Goal: Task Accomplishment & Management: Use online tool/utility

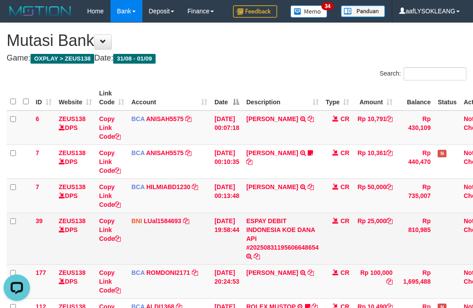
click at [362, 213] on td "Rp 25,000" at bounding box center [374, 239] width 43 height 52
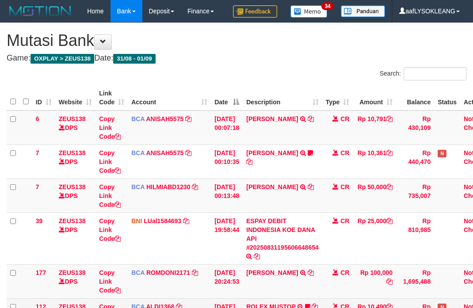
scroll to position [114, 0]
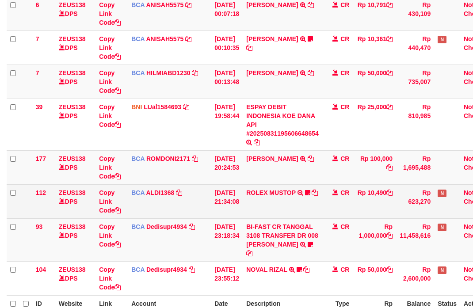
click at [344, 207] on td "CR" at bounding box center [338, 202] width 31 height 34
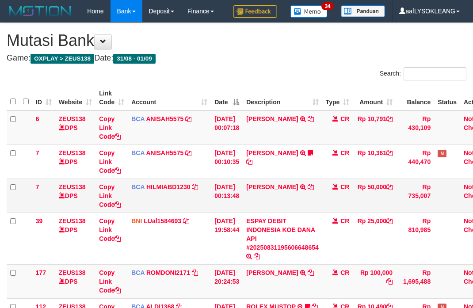
click at [266, 194] on td "SANDI WIJAYA TRSF E-BANKING CR 0109/FTSCY/WS95051 50000.002025090167027533 TRFD…" at bounding box center [283, 196] width 80 height 34
copy link "SANDI"
click at [227, 76] on div "Search:" at bounding box center [236, 74] width 473 height 15
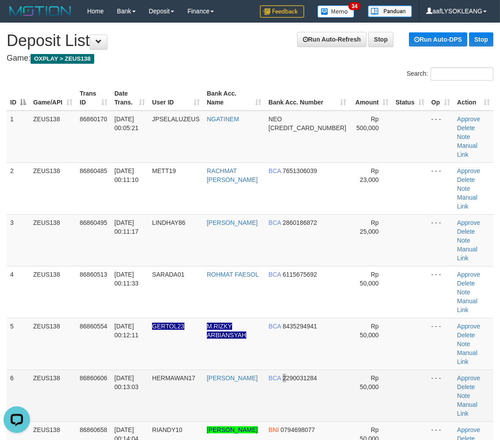
click at [295, 374] on span "2290031284" at bounding box center [300, 377] width 35 height 7
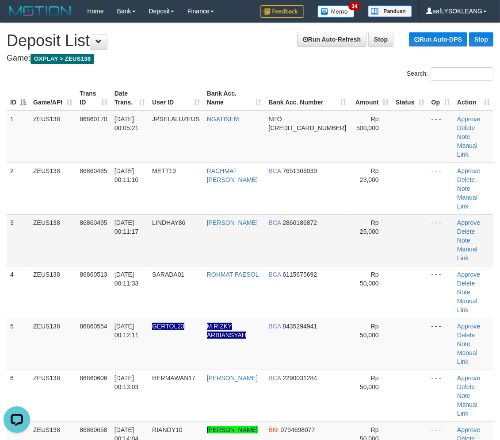
drag, startPoint x: 334, startPoint y: 206, endPoint x: 341, endPoint y: 207, distance: 7.1
click at [337, 214] on tr "3 ZEUS138 86860495 01/09/2025 00:11:17 LINDHAY86 MUHAMMAD YUNUS BCA 2860186872 …" at bounding box center [250, 240] width 487 height 52
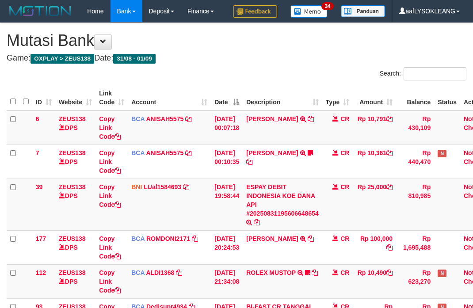
drag, startPoint x: 0, startPoint y: 0, endPoint x: 229, endPoint y: 82, distance: 243.0
click at [229, 82] on div "Search:" at bounding box center [236, 74] width 473 height 15
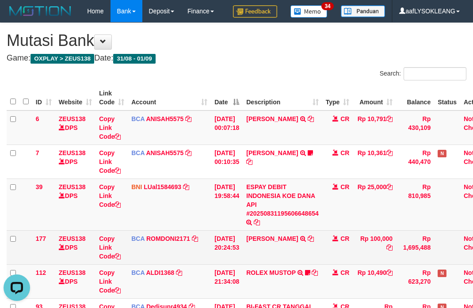
scroll to position [114, 0]
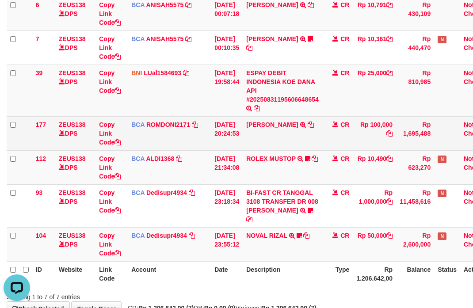
click at [266, 143] on td "ABDUL GAFUR SETORAN VIA CDM TANGGAL :31/08 31/08 WSID:Z3QA1 ABDUL GAFUR" at bounding box center [283, 133] width 80 height 34
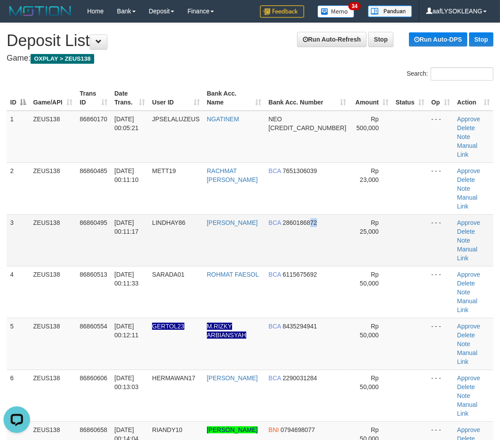
click at [331, 214] on td "BCA 2860186872" at bounding box center [307, 240] width 85 height 52
drag, startPoint x: 341, startPoint y: 196, endPoint x: 350, endPoint y: 197, distance: 8.9
click at [350, 214] on td "Rp 25,000" at bounding box center [371, 240] width 42 height 52
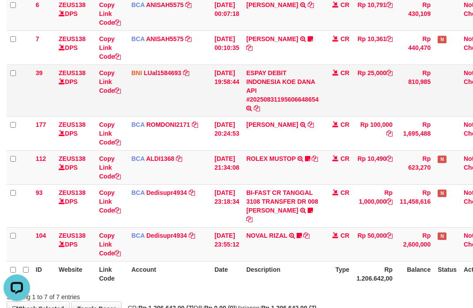
scroll to position [49, 0]
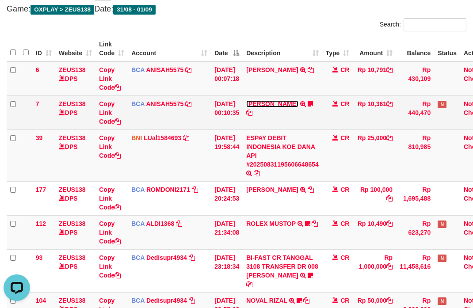
click at [291, 101] on link "DAVID SAPUTRA" at bounding box center [272, 103] width 52 height 7
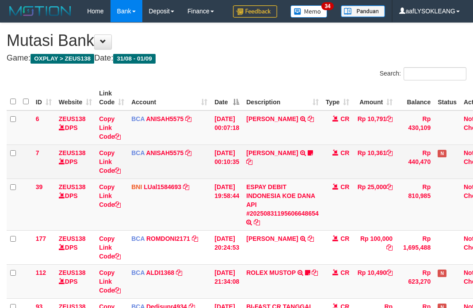
scroll to position [50, 0]
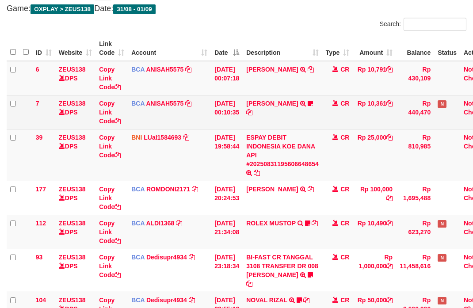
click at [284, 126] on td "[PERSON_NAME] TRSF E-BANKING CR 0109/FTSCY/WS95031 10361.00[PERSON_NAME]" at bounding box center [283, 112] width 80 height 34
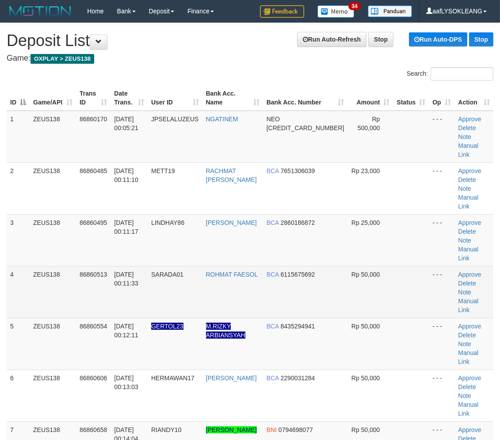
drag, startPoint x: 365, startPoint y: 229, endPoint x: 380, endPoint y: 227, distance: 15.2
click at [374, 266] on tr "4 ZEUS138 86860513 01/09/2025 00:11:33 SARADA01 ROHMAT FAESOL BCA 6115675692 Rp…" at bounding box center [250, 292] width 487 height 52
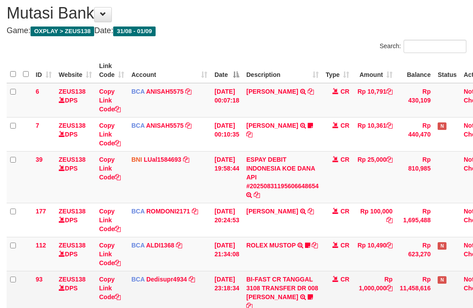
scroll to position [126, 0]
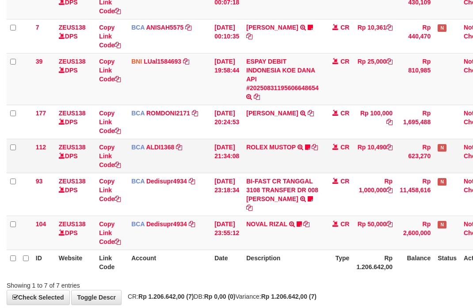
drag, startPoint x: 379, startPoint y: 206, endPoint x: 201, endPoint y: 165, distance: 183.0
click at [362, 198] on td "Rp 1,000,000" at bounding box center [374, 194] width 43 height 43
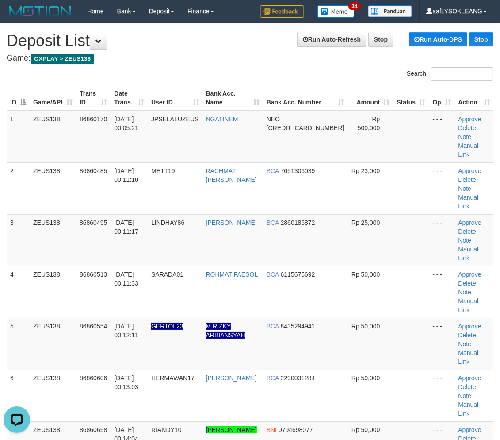
scroll to position [16, 0]
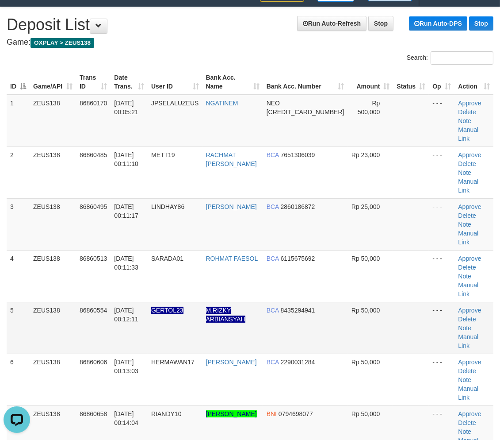
drag, startPoint x: 379, startPoint y: 235, endPoint x: 425, endPoint y: 236, distance: 45.6
click at [382, 302] on td "Rp 50,000" at bounding box center [371, 328] width 46 height 52
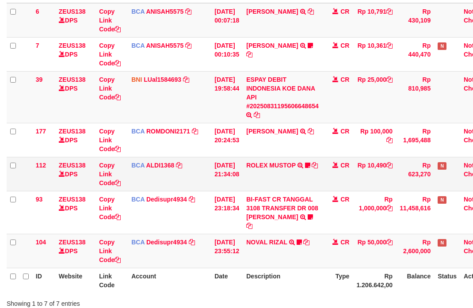
scroll to position [126, 0]
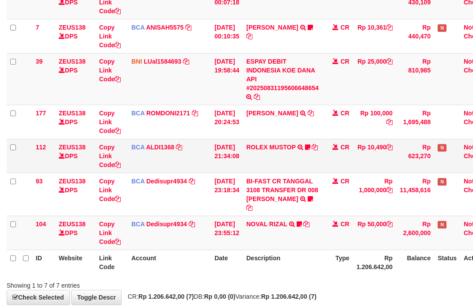
click at [308, 143] on td "ROLEX MUSTOP TRSF E-BANKING CR 3108/FTSCY/WS95051 10490.002025083152578293 TRFD…" at bounding box center [283, 156] width 80 height 34
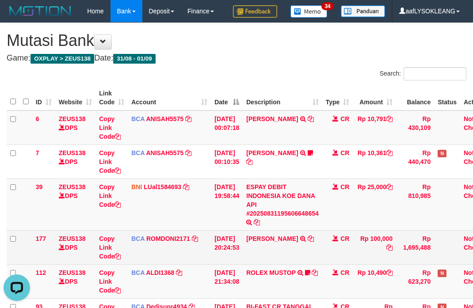
scroll to position [98, 0]
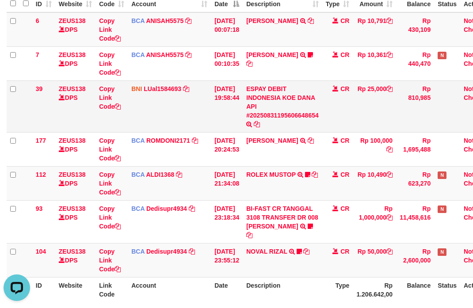
click at [117, 116] on td "Copy Link Code" at bounding box center [112, 107] width 32 height 52
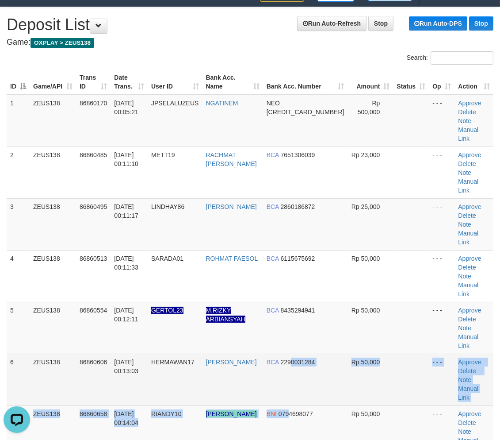
drag, startPoint x: 300, startPoint y: 298, endPoint x: 327, endPoint y: 307, distance: 28.4
click at [300, 298] on tbody "1 ZEUS138 86860170 01/09/2025 00:05:21 JPSELALUZEUS NGATINEM NEO 58594592957198…" at bounding box center [250, 380] width 487 height 570
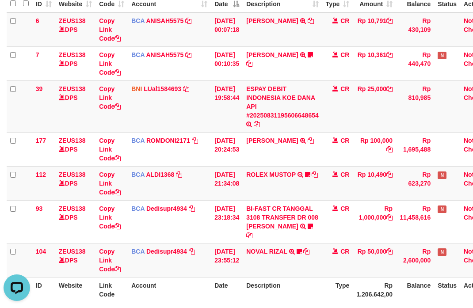
drag, startPoint x: 301, startPoint y: 238, endPoint x: 0, endPoint y: 192, distance: 304.7
click at [302, 237] on td "BI-FAST CR TANGGAL 3108 TRANSFER DR 008 TOTO TAUFIK HIDAYA BI-FAST CR TANGGAL :…" at bounding box center [283, 221] width 80 height 43
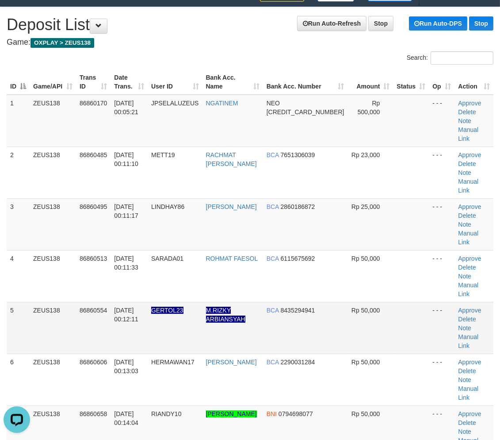
click at [275, 302] on td "BCA 8435294941" at bounding box center [305, 328] width 85 height 52
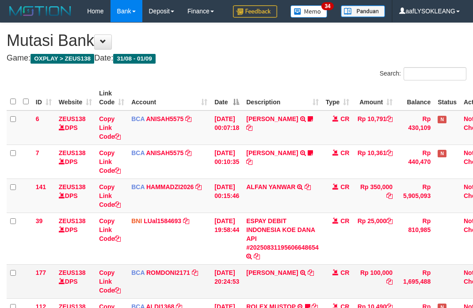
scroll to position [114, 0]
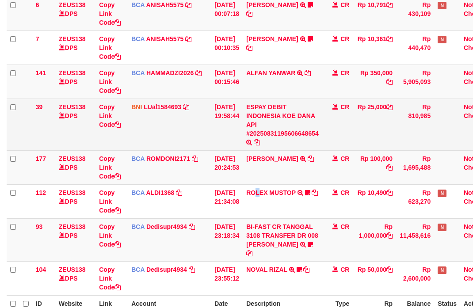
drag, startPoint x: 262, startPoint y: 189, endPoint x: 26, endPoint y: 146, distance: 240.4
click at [247, 186] on tr "112 ZEUS138 DPS Copy Link Code BCA ALDI1368 DPS ALDI mutasi_20250831_3354 | 112…" at bounding box center [252, 202] width 490 height 34
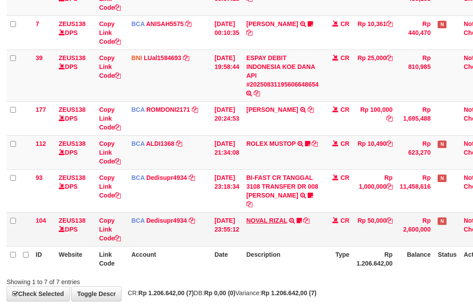
scroll to position [171, 0]
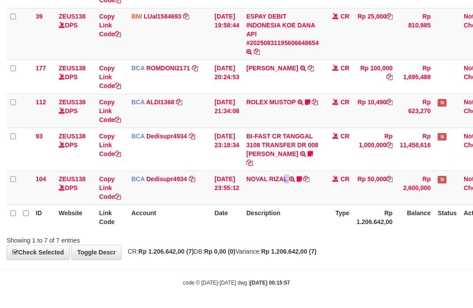
drag, startPoint x: 289, startPoint y: 202, endPoint x: 3, endPoint y: 146, distance: 291.6
click at [280, 198] on td "NOVAL RIZAL TRSF E-BANKING CR 3108/FTSCY/WS95271 50000.00NOVAL RIZAL Sk3ter" at bounding box center [283, 188] width 80 height 34
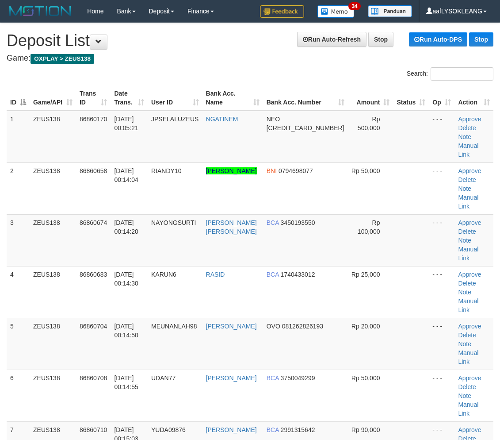
scroll to position [16, 0]
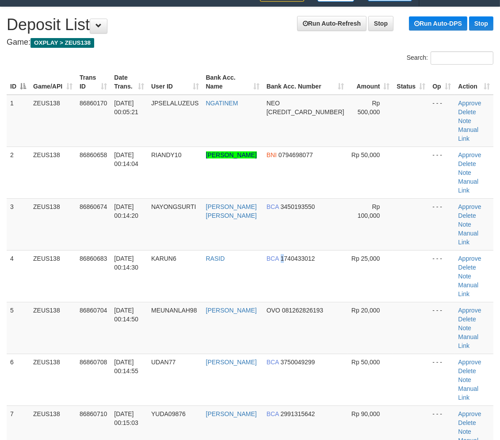
drag, startPoint x: 291, startPoint y: 248, endPoint x: 1, endPoint y: 100, distance: 325.4
click at [281, 250] on td "BCA 1740433012" at bounding box center [305, 276] width 85 height 52
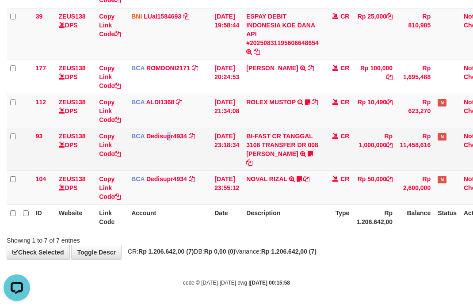
drag, startPoint x: 167, startPoint y: 162, endPoint x: 98, endPoint y: 147, distance: 70.7
click at [134, 155] on td "BCA Dedisupr4934 DPS DEDI SUPRATMAN mutasi_20250831_4497 | 93 mutasi_20250831_4…" at bounding box center [169, 149] width 83 height 43
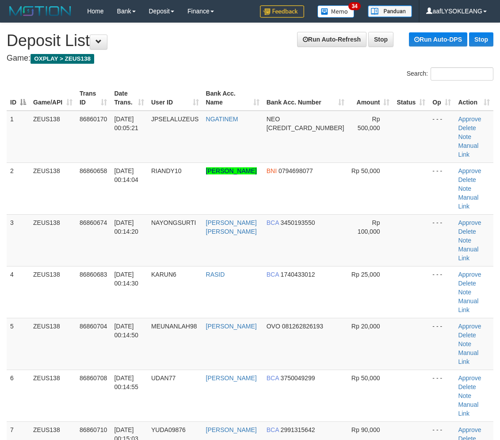
scroll to position [16, 0]
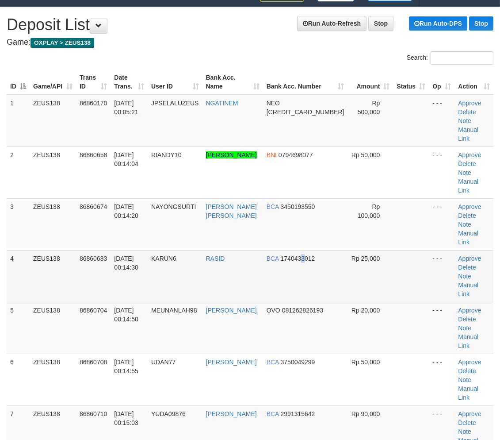
drag, startPoint x: 312, startPoint y: 242, endPoint x: 339, endPoint y: 245, distance: 27.2
click at [322, 250] on td "BCA 1740433012" at bounding box center [305, 276] width 85 height 52
drag, startPoint x: 350, startPoint y: 251, endPoint x: 339, endPoint y: 242, distance: 14.4
click at [348, 250] on td "Rp 25,000" at bounding box center [371, 276] width 46 height 52
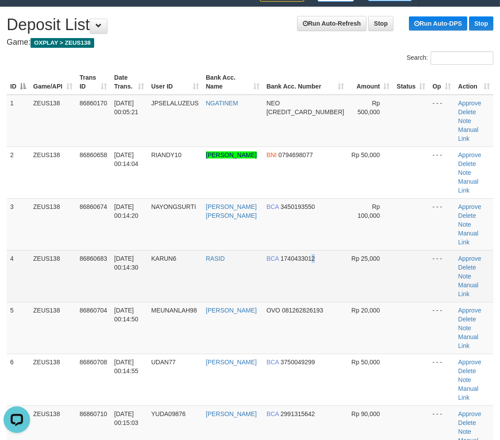
click at [325, 250] on td "BCA 1740433012" at bounding box center [305, 276] width 85 height 52
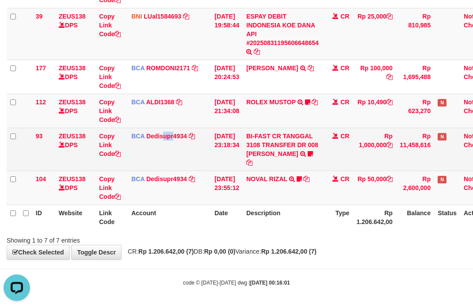
drag, startPoint x: 163, startPoint y: 151, endPoint x: 123, endPoint y: 152, distance: 40.3
click at [170, 153] on td "BCA Dedisupr4934 DPS DEDI SUPRATMAN mutasi_20250831_4497 | 93 mutasi_20250831_4…" at bounding box center [169, 149] width 83 height 43
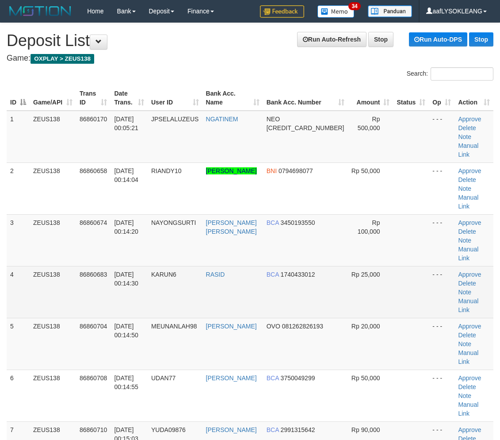
scroll to position [16, 0]
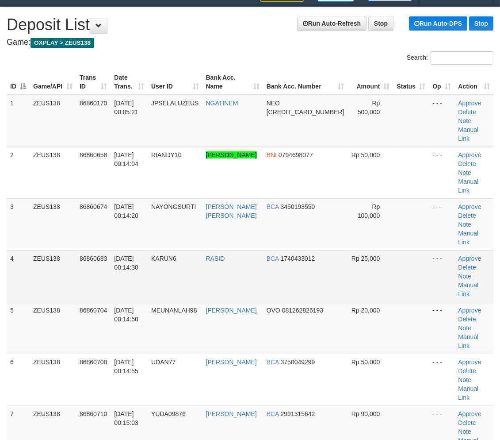
click at [322, 250] on td "BCA 1740433012" at bounding box center [305, 276] width 85 height 52
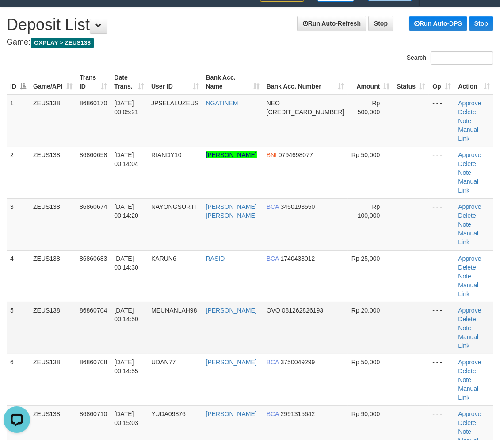
drag, startPoint x: 266, startPoint y: 293, endPoint x: 255, endPoint y: 282, distance: 16.0
click at [263, 302] on td "M REZA" at bounding box center [233, 328] width 61 height 52
drag, startPoint x: 254, startPoint y: 281, endPoint x: 369, endPoint y: 289, distance: 114.9
click at [312, 302] on tr "5 ZEUS138 86860704 01/09/2025 00:14:50 MEUNANLAH98 M REZA OVO 081262826193 Rp 2…" at bounding box center [250, 328] width 487 height 52
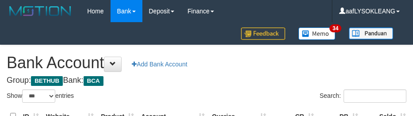
select select "***"
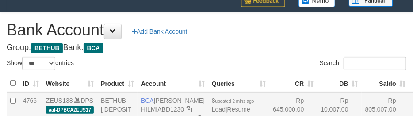
scroll to position [98, 0]
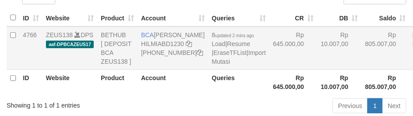
click at [318, 70] on td "Rp 10.007,00" at bounding box center [340, 48] width 44 height 43
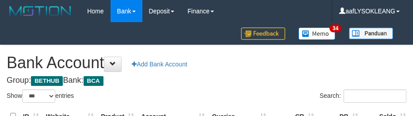
select select "***"
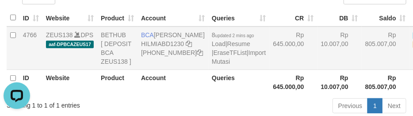
click at [269, 70] on td "Rp 645.000,00" at bounding box center [293, 48] width 48 height 43
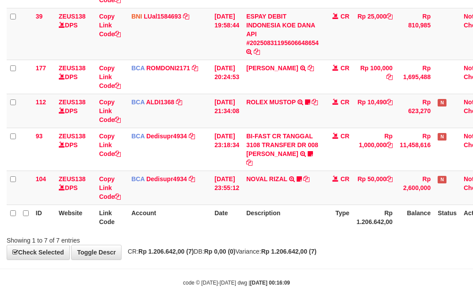
drag, startPoint x: 200, startPoint y: 160, endPoint x: 2, endPoint y: 119, distance: 201.6
click at [196, 154] on td "BCA Dedisupr4934 DPS DEDI SUPRATMAN mutasi_20250831_4497 | 93 mutasi_20250831_4…" at bounding box center [169, 149] width 83 height 43
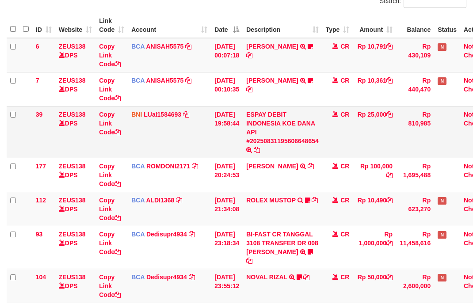
scroll to position [56, 0]
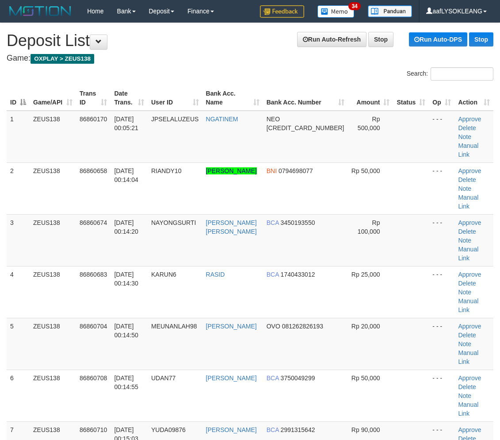
scroll to position [16, 0]
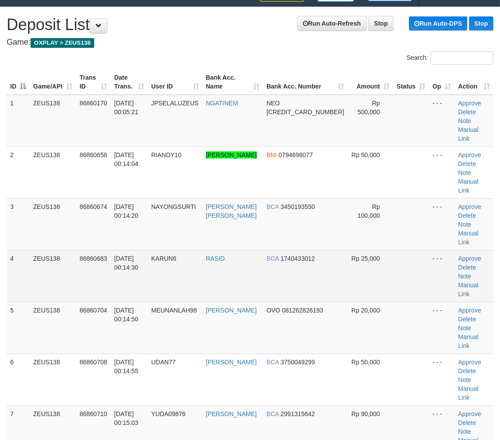
drag, startPoint x: 427, startPoint y: 250, endPoint x: 507, endPoint y: 251, distance: 80.1
click at [429, 250] on td "- - -" at bounding box center [442, 276] width 26 height 52
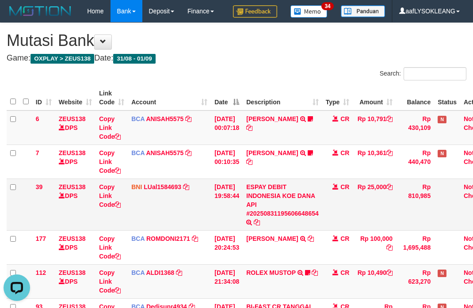
scroll to position [33, 0]
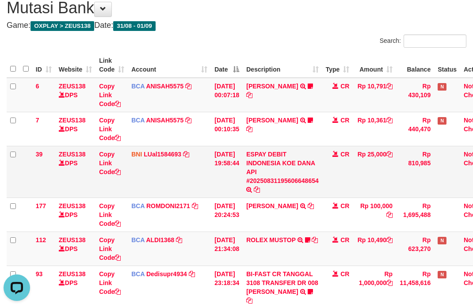
drag, startPoint x: 331, startPoint y: 169, endPoint x: 49, endPoint y: 150, distance: 282.5
click at [328, 167] on td "CR" at bounding box center [338, 172] width 31 height 52
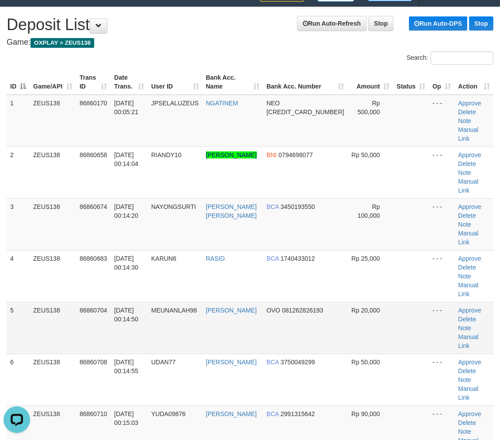
drag, startPoint x: 386, startPoint y: 264, endPoint x: 446, endPoint y: 266, distance: 60.2
click at [393, 264] on td at bounding box center [411, 276] width 36 height 52
drag, startPoint x: 429, startPoint y: 291, endPoint x: 505, endPoint y: 294, distance: 76.2
click at [437, 302] on td "- - -" at bounding box center [442, 328] width 26 height 52
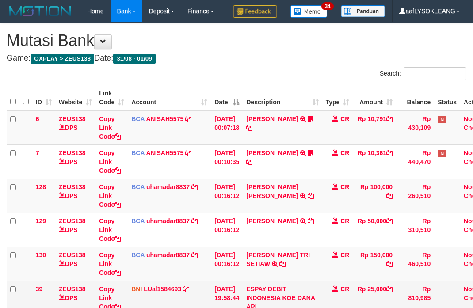
scroll to position [115, 0]
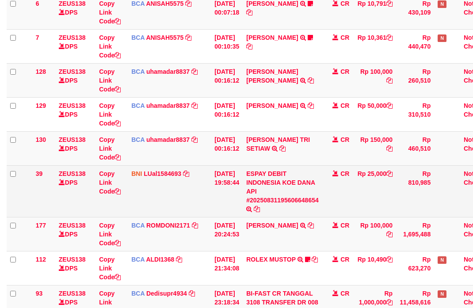
click at [303, 187] on td "ESPAY DEBIT INDONESIA KOE DANA API #20250831195606648654 TRANSFER DARI ESPAY DE…" at bounding box center [283, 191] width 80 height 52
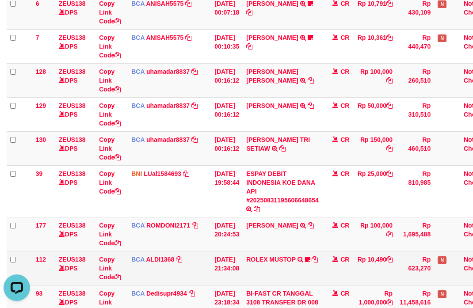
scroll to position [230, 0]
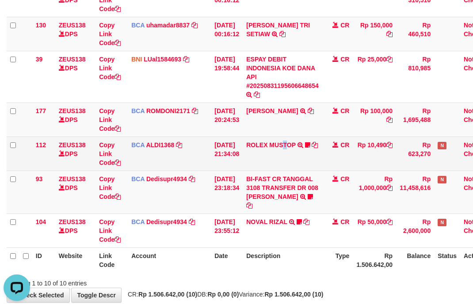
drag, startPoint x: 290, startPoint y: 165, endPoint x: 243, endPoint y: 163, distance: 46.5
click at [288, 167] on td "ROLEX MUSTOP TRSF E-BANKING CR 3108/FTSCY/WS95051 10490.002025083152578293 TRFD…" at bounding box center [283, 154] width 80 height 34
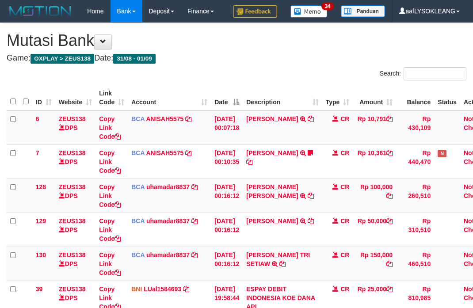
scroll to position [238, 0]
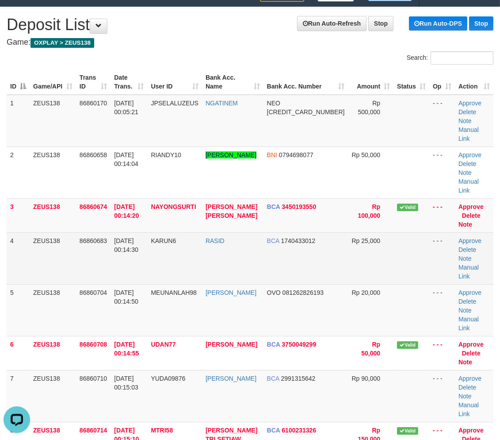
click at [381, 249] on tr "4 ZEUS138 86860683 01/09/2025 00:14:30 KARUN6 RASID BCA 1740433012 Rp 25,000 - …" at bounding box center [250, 258] width 487 height 52
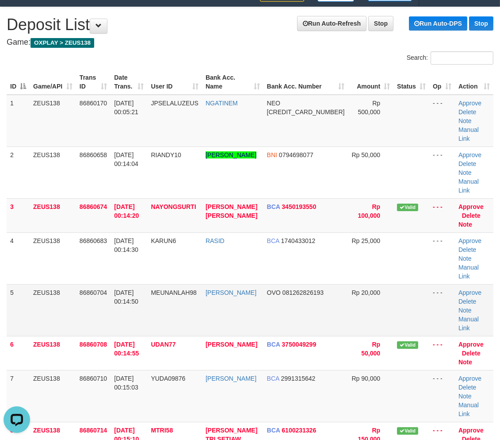
click at [384, 284] on tr "5 ZEUS138 86860704 01/09/2025 00:14:50 MEUNANLAH98 M REZA OVO 081262826193 Rp 2…" at bounding box center [250, 310] width 487 height 52
click at [373, 284] on td "Rp 20,000" at bounding box center [371, 310] width 46 height 52
drag, startPoint x: 290, startPoint y: 266, endPoint x: 335, endPoint y: 266, distance: 44.3
click at [307, 284] on td "OVO 081262826193" at bounding box center [306, 310] width 85 height 52
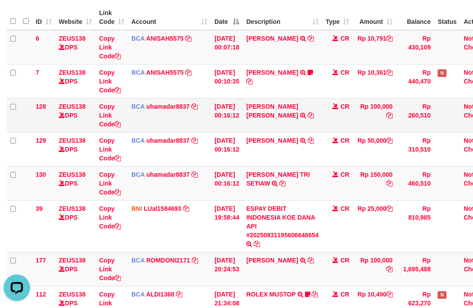
click at [257, 99] on td "[PERSON_NAME] [PERSON_NAME] TRSF E-BANKING CR 0109/FTSCY/WS95031 100000.00[PERS…" at bounding box center [283, 115] width 80 height 34
copy link "TRISA"
click at [257, 99] on td "TRISA YUNITA HASIB TRSF E-BANKING CR 0109/FTSCY/WS95031 100000.00TRISA YUNITA H…" at bounding box center [283, 115] width 80 height 34
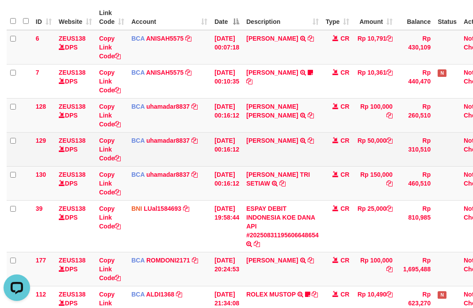
click at [260, 133] on td "RIDWAN LUBIS TRSF E-BANKING CR 0109/FTSCY/WS95031 50000.00RIDWAN LUBIS" at bounding box center [283, 149] width 80 height 34
copy td "RIDWAN LUBIS"
click at [260, 132] on td "RIDWAN LUBIS TRSF E-BANKING CR 0109/FTSCY/WS95031 50000.00RIDWAN LUBIS" at bounding box center [283, 149] width 80 height 34
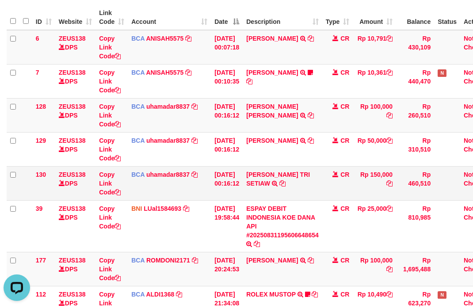
click at [262, 167] on td "MAHDIAN TRI SETIAW TRSF E-BANKING CR 0109/FTSCY/WS95031 150000.00MAHDIAN TRI SE…" at bounding box center [283, 183] width 80 height 34
copy link "MAHDIAN"
click at [262, 167] on td "MAHDIAN TRI SETIAW TRSF E-BANKING CR 0109/FTSCY/WS95031 150000.00MAHDIAN TRI SE…" at bounding box center [283, 183] width 80 height 34
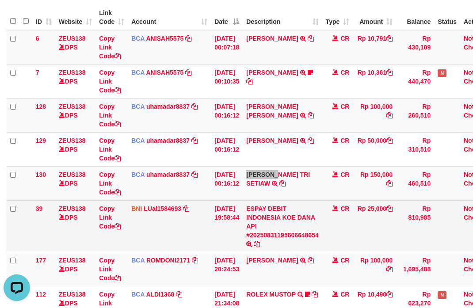
scroll to position [130, 0]
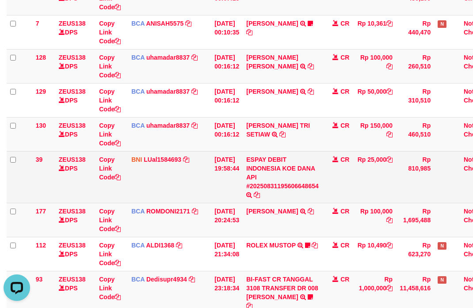
click at [353, 187] on td "CR" at bounding box center [338, 177] width 31 height 52
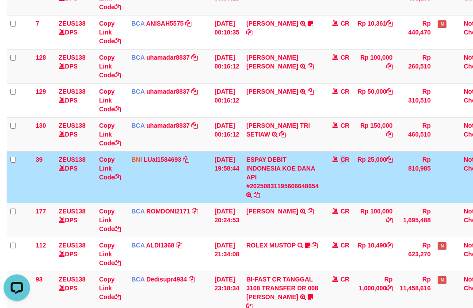
click at [348, 185] on td "CR" at bounding box center [338, 177] width 31 height 52
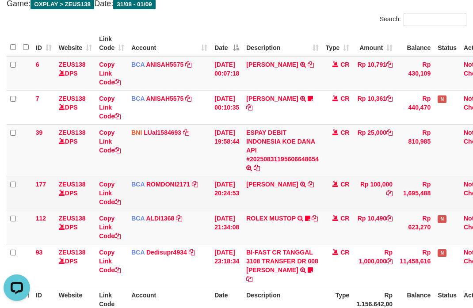
click at [258, 197] on td "ABDUL GAFUR SETORAN VIA CDM TANGGAL :31/08 31/08 WSID:Z3QA1 ABDUL GAFUR" at bounding box center [283, 193] width 80 height 34
copy link "ABDUL"
click at [258, 197] on td "ABDUL GAFUR SETORAN VIA CDM TANGGAL :31/08 31/08 WSID:Z3QA1 ABDUL GAFUR" at bounding box center [283, 193] width 80 height 34
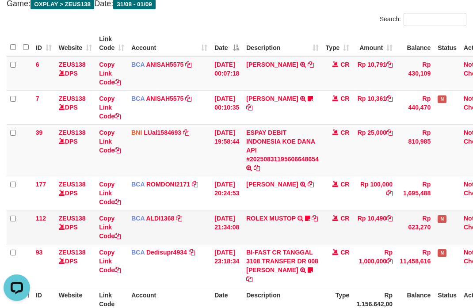
click at [284, 231] on td "ROLEX MUSTOP TRSF E-BANKING CR 3108/FTSCY/WS95051 10490.002025083152578293 TRFD…" at bounding box center [283, 227] width 80 height 34
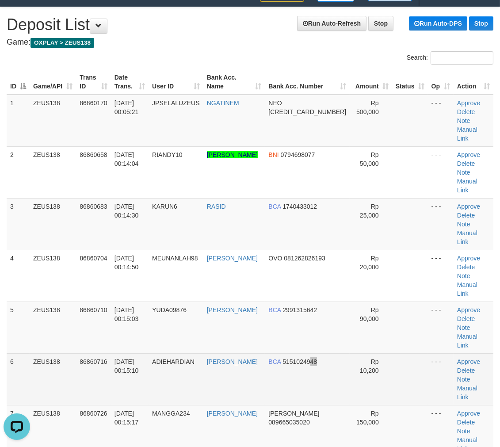
click at [317, 358] on span "5151024948" at bounding box center [300, 361] width 35 height 7
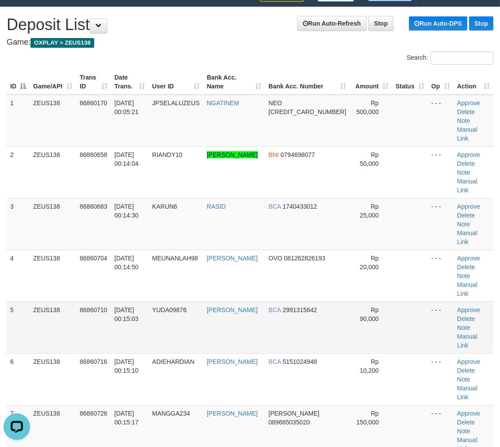
drag, startPoint x: 248, startPoint y: 281, endPoint x: 316, endPoint y: 294, distance: 69.0
click at [255, 302] on td "[PERSON_NAME]" at bounding box center [235, 328] width 62 height 52
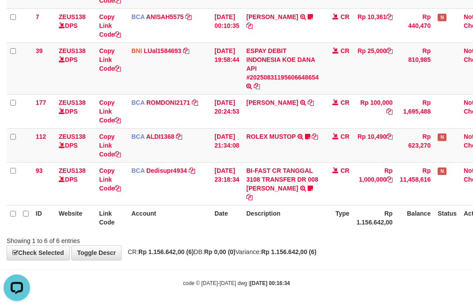
drag, startPoint x: 290, startPoint y: 236, endPoint x: 275, endPoint y: 231, distance: 15.7
click at [289, 233] on div "Showing 1 to 6 of 6 entries" at bounding box center [236, 239] width 473 height 12
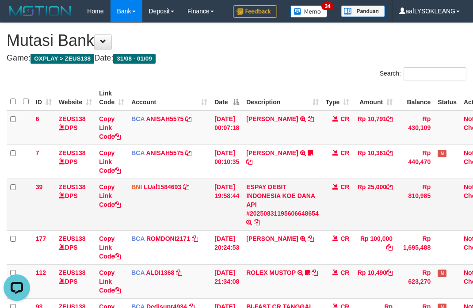
drag, startPoint x: 371, startPoint y: 183, endPoint x: 366, endPoint y: 180, distance: 6.4
click at [366, 180] on td "Rp 25,000" at bounding box center [374, 205] width 43 height 52
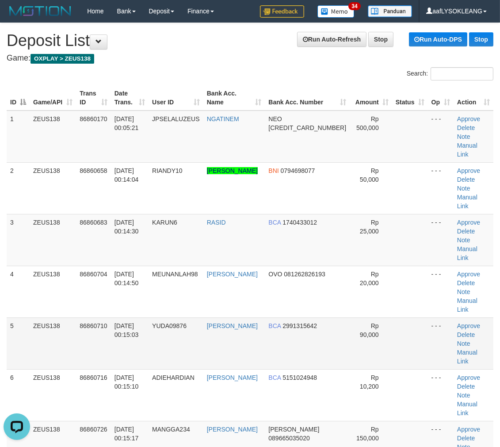
click at [420, 318] on td at bounding box center [411, 344] width 36 height 52
click at [418, 318] on td at bounding box center [411, 344] width 36 height 52
drag, startPoint x: 398, startPoint y: 301, endPoint x: 505, endPoint y: 312, distance: 107.2
click at [413, 318] on td at bounding box center [411, 344] width 36 height 52
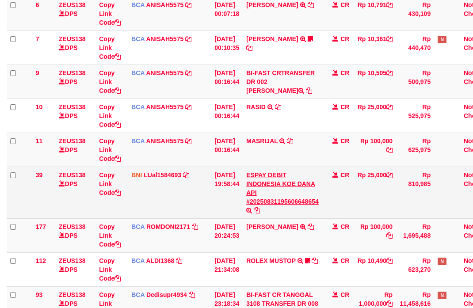
drag, startPoint x: 334, startPoint y: 202, endPoint x: 320, endPoint y: 200, distance: 13.9
click at [329, 201] on td "CR" at bounding box center [338, 193] width 31 height 52
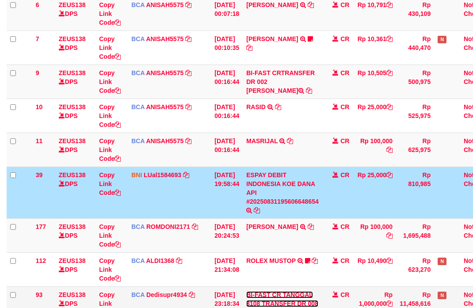
scroll to position [213, 0]
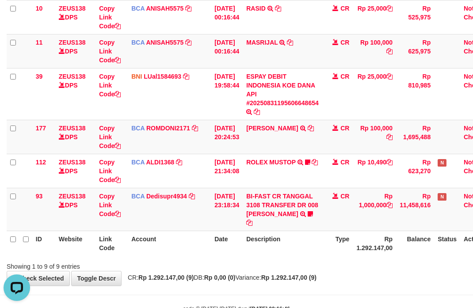
scroll to position [239, 0]
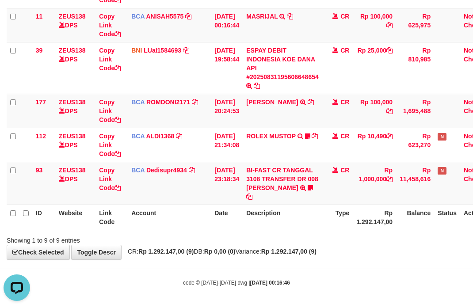
click at [313, 237] on div "Showing 1 to 9 of 9 entries" at bounding box center [236, 239] width 473 height 12
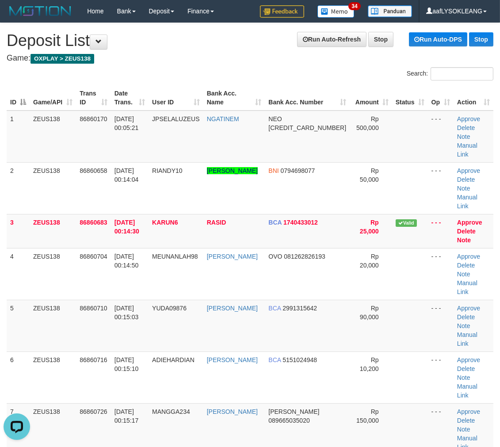
drag, startPoint x: 413, startPoint y: 296, endPoint x: 505, endPoint y: 320, distance: 95.6
click at [416, 300] on td at bounding box center [411, 326] width 36 height 52
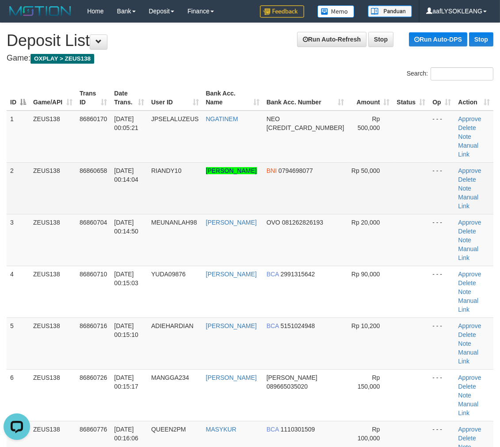
click at [162, 179] on td "RIANDY10" at bounding box center [175, 188] width 55 height 52
drag, startPoint x: 162, startPoint y: 182, endPoint x: 158, endPoint y: 187, distance: 5.4
click at [159, 187] on td "RIANDY10" at bounding box center [175, 188] width 55 height 52
drag, startPoint x: 0, startPoint y: 0, endPoint x: 157, endPoint y: 189, distance: 246.1
click at [157, 189] on td "RIANDY10" at bounding box center [175, 188] width 55 height 52
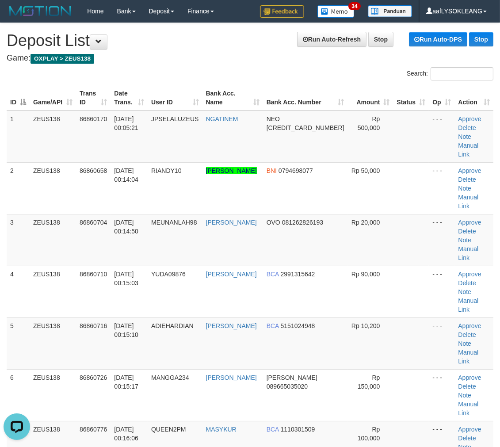
drag, startPoint x: 421, startPoint y: 263, endPoint x: 506, endPoint y: 231, distance: 90.6
click at [424, 266] on tr "4 ZEUS138 86860710 01/09/2025 00:15:03 YUDA09876 YUDA ADI SAPUTRA BCA 299131564…" at bounding box center [250, 292] width 487 height 52
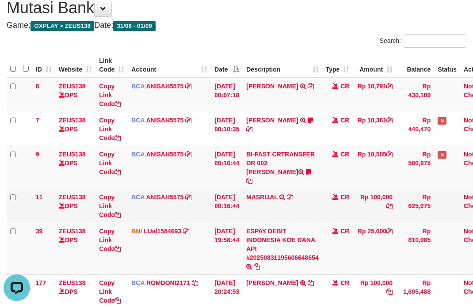
drag, startPoint x: 310, startPoint y: 204, endPoint x: 305, endPoint y: 201, distance: 4.9
click at [308, 202] on td "MASRIJAL TRSF E-BANKING CR 0109/FTSCY/WS95051 100000.002025090166506592 TRFDN-M…" at bounding box center [283, 206] width 80 height 34
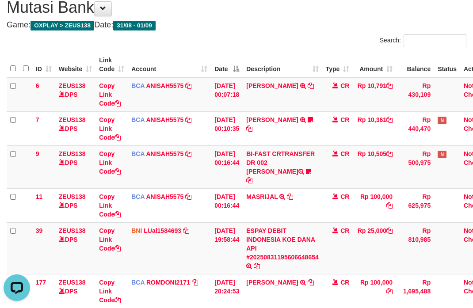
drag, startPoint x: 227, startPoint y: 33, endPoint x: 227, endPoint y: 40, distance: 7.1
click at [228, 33] on div "**********" at bounding box center [236, 215] width 473 height 450
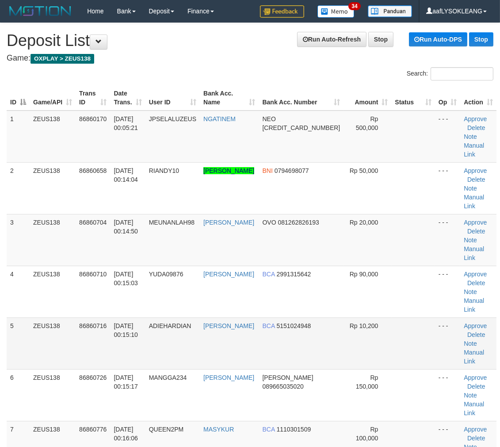
scroll to position [82, 0]
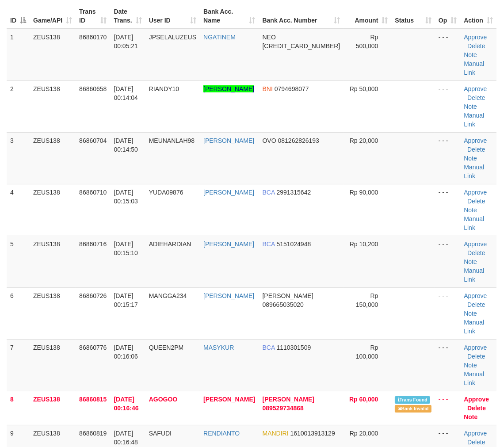
drag, startPoint x: 394, startPoint y: 228, endPoint x: 504, endPoint y: 262, distance: 115.2
click at [399, 236] on td at bounding box center [413, 262] width 43 height 52
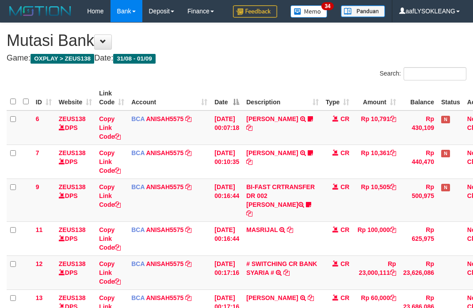
scroll to position [34, 0]
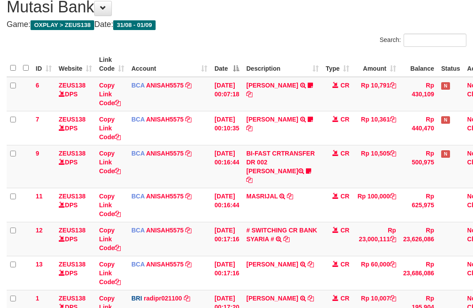
drag, startPoint x: 317, startPoint y: 25, endPoint x: 315, endPoint y: 29, distance: 5.2
click at [315, 29] on div "**********" at bounding box center [236, 265] width 473 height 553
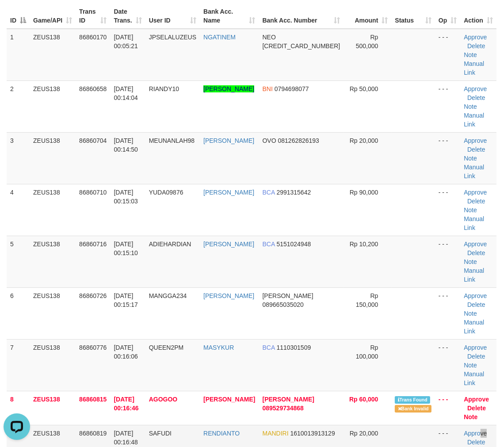
click at [472, 425] on td "Approve Delete Note Manual Link" at bounding box center [479, 451] width 36 height 52
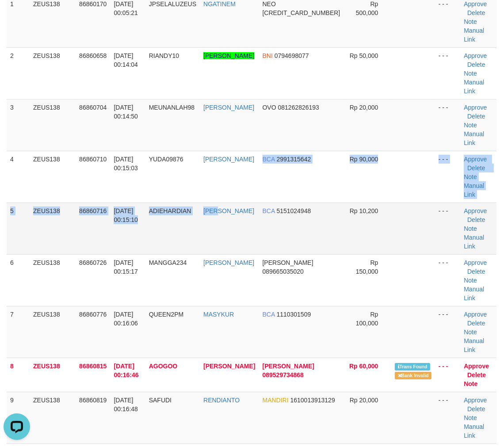
drag, startPoint x: 264, startPoint y: 167, endPoint x: 375, endPoint y: 195, distance: 114.5
click at [319, 203] on tr "5 ZEUS138 86860716 01/09/2025 00:15:10 ADIEHARDIAN YADI HARDIYANSYAH BCA 515102…" at bounding box center [252, 229] width 490 height 52
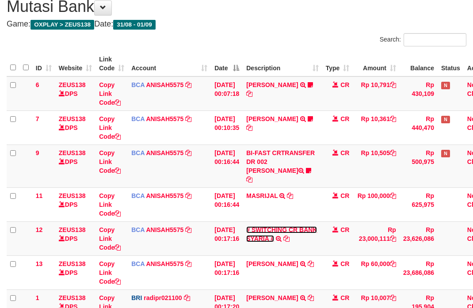
click at [276, 227] on link "# SWITCHING CR BANK SYARIA #" at bounding box center [281, 235] width 71 height 16
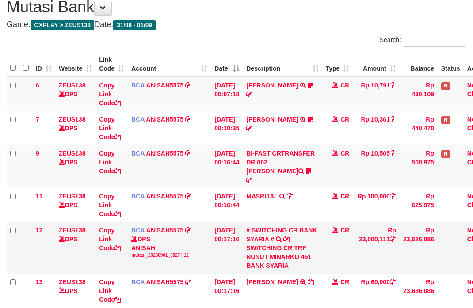
click at [264, 246] on div "SWITCHING CR TRF NUNUT MINARKO 451 BANK SYARIA" at bounding box center [282, 257] width 73 height 27
copy div "NUNUT"
click at [107, 238] on link "Copy Link Code" at bounding box center [110, 239] width 22 height 25
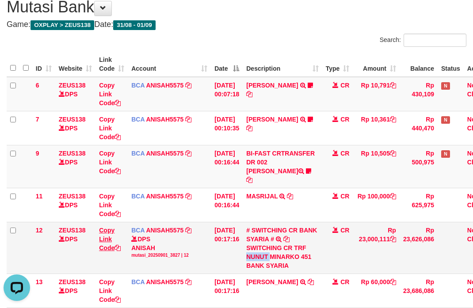
copy div "NUNUT"
drag, startPoint x: 106, startPoint y: 238, endPoint x: 0, endPoint y: 204, distance: 111.0
click at [96, 233] on td "Copy Link Code" at bounding box center [112, 248] width 32 height 52
click at [99, 227] on link "Copy Link Code" at bounding box center [110, 239] width 22 height 25
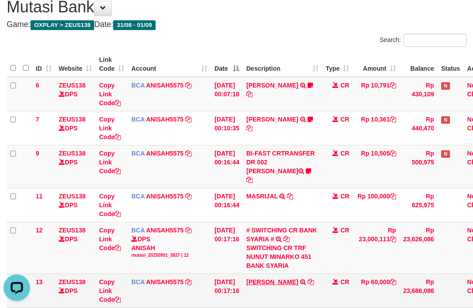
scroll to position [165, 0]
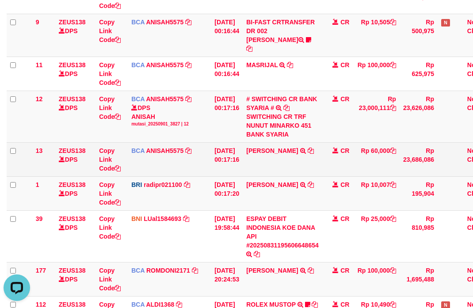
click at [262, 147] on td "[PERSON_NAME] TRSF E-BANKING CR 0109/FTSCY/WS95271 60000.00SUJA' WIJAYANDI" at bounding box center [283, 159] width 80 height 34
click at [263, 147] on td "[PERSON_NAME] TRSF E-BANKING CR 0109/FTSCY/WS95271 60000.00SUJA' WIJAYANDI" at bounding box center [283, 159] width 80 height 34
click at [262, 148] on td "[PERSON_NAME] TRSF E-BANKING CR 0109/FTSCY/WS95271 60000.00SUJA' WIJAYANDI" at bounding box center [283, 159] width 80 height 34
click at [262, 148] on td "SUJA WIJAYANDI TRSF E-BANKING CR 0109/FTSCY/WS95271 60000.00SUJA' WIJAYANDI" at bounding box center [283, 159] width 80 height 34
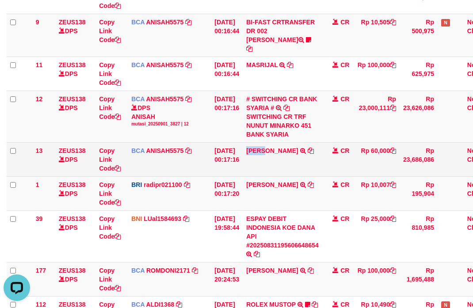
copy link "SUJA"
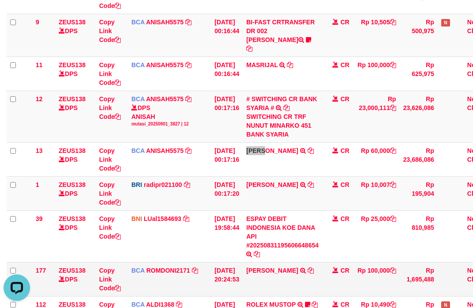
scroll to position [214, 0]
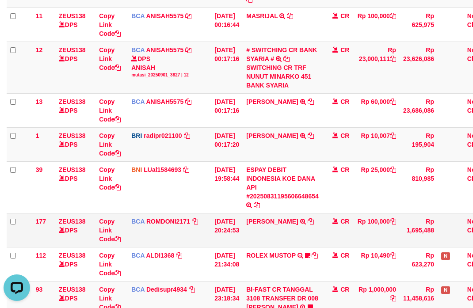
click at [257, 223] on td "ABDUL GAFUR SETORAN VIA CDM TANGGAL :31/08 31/08 WSID:Z3QA1 ABDUL GAFUR" at bounding box center [283, 230] width 80 height 34
copy link "ABDUL"
drag, startPoint x: 306, startPoint y: 149, endPoint x: 288, endPoint y: 145, distance: 18.6
click at [293, 145] on td "SITI ASTARI TRANSFER NBMB SITI ASTARI TO REYNALDI ADI PRATAMA" at bounding box center [283, 144] width 80 height 34
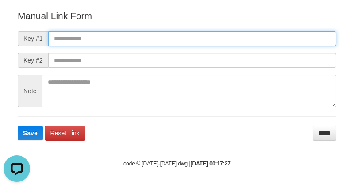
paste input "**********"
click at [259, 41] on input "text" at bounding box center [192, 38] width 288 height 15
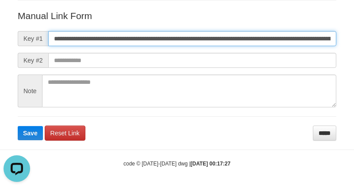
scroll to position [0, 504]
type input "**********"
click at [18, 126] on button "Save" at bounding box center [30, 133] width 25 height 14
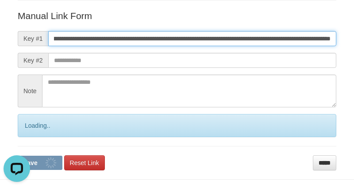
click at [18, 155] on button "Save" at bounding box center [40, 162] width 45 height 14
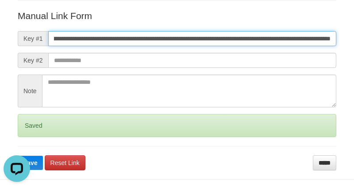
click at [18, 155] on button "Save" at bounding box center [30, 162] width 25 height 14
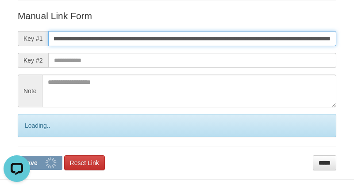
click at [18, 155] on button "Save" at bounding box center [40, 162] width 45 height 14
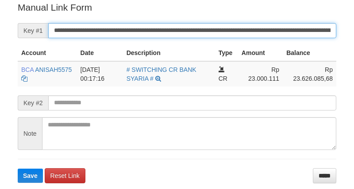
click at [18, 168] on button "Save" at bounding box center [30, 175] width 25 height 14
drag, startPoint x: 0, startPoint y: 0, endPoint x: 260, endPoint y: 29, distance: 261.8
click at [260, 29] on input "**********" at bounding box center [192, 30] width 288 height 15
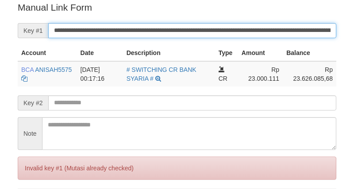
scroll to position [179, 0]
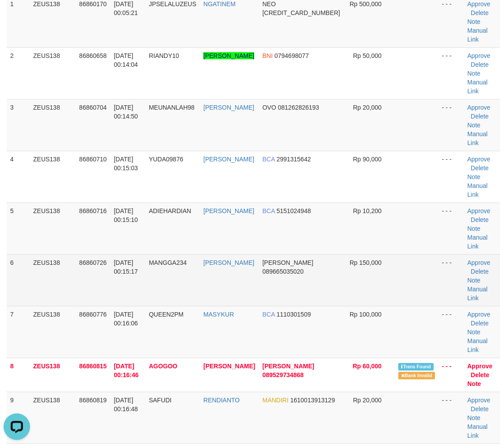
click at [351, 254] on td "Rp 150,000" at bounding box center [369, 280] width 51 height 52
click at [395, 254] on td at bounding box center [416, 280] width 43 height 52
click at [406, 254] on td at bounding box center [416, 280] width 43 height 52
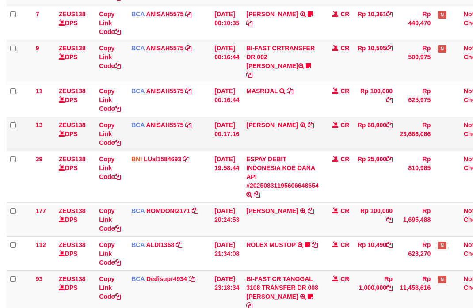
scroll to position [148, 0]
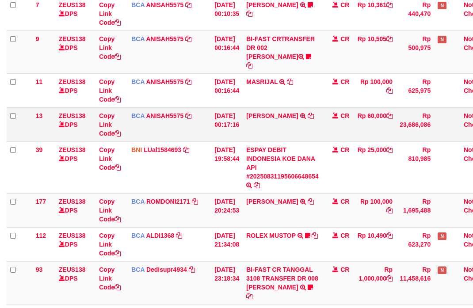
click at [266, 130] on td "[PERSON_NAME] TRSF E-BANKING CR 0109/FTSCY/WS95271 60000.00SUJA' WIJAYANDI" at bounding box center [283, 125] width 80 height 34
click at [259, 119] on td "[PERSON_NAME] TRSF E-BANKING CR 0109/FTSCY/WS95271 60000.00SUJA' WIJAYANDI" at bounding box center [283, 125] width 80 height 34
click at [259, 119] on td "SUJA WIJAYANDI TRSF E-BANKING CR 0109/FTSCY/WS95271 60000.00SUJA' WIJAYANDI" at bounding box center [283, 125] width 80 height 34
copy link "SUJA"
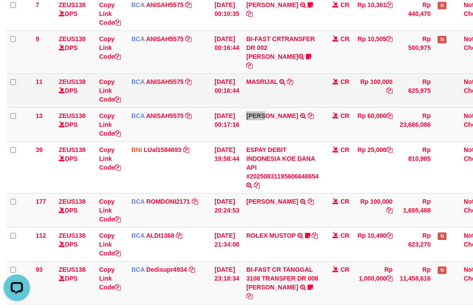
scroll to position [115, 0]
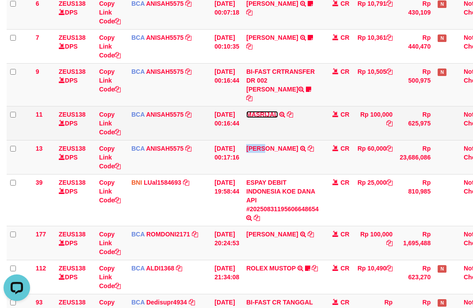
click at [256, 111] on link "MASRIJAL" at bounding box center [261, 114] width 31 height 7
click at [256, 106] on td "MASRIJAL TRSF E-BANKING CR 0109/FTSCY/WS95051 100000.002025090166506592 TRFDN-M…" at bounding box center [283, 123] width 80 height 34
copy td "MASRIJAL"
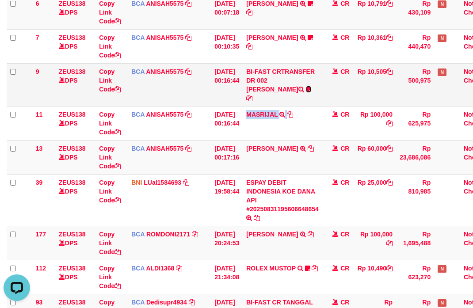
click at [306, 90] on icon at bounding box center [308, 89] width 5 height 6
click at [263, 100] on span "Apipsu" at bounding box center [264, 99] width 21 height 8
copy span "Apipsu"
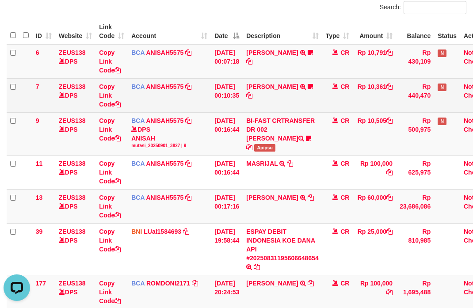
drag, startPoint x: 293, startPoint y: 100, endPoint x: 133, endPoint y: 108, distance: 160.4
click at [272, 102] on td "DAVID SAPUTRA TRSF E-BANKING CR 0109/FTSCY/WS95031 10361.00DAVID SAPUTRA Inidav…" at bounding box center [283, 95] width 80 height 34
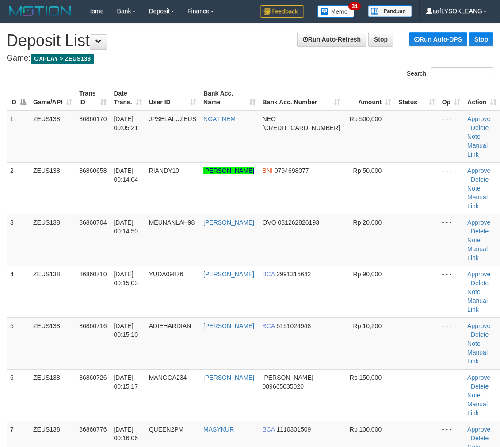
scroll to position [26, 0]
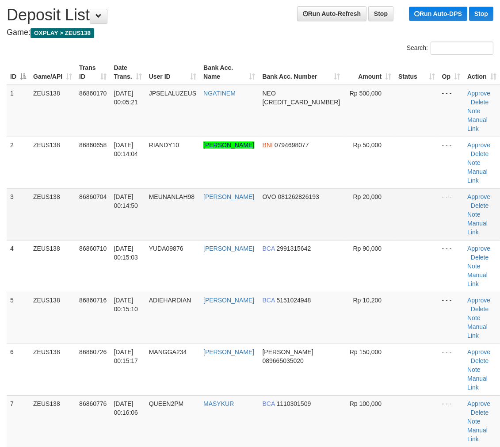
click at [400, 192] on td at bounding box center [416, 215] width 43 height 52
drag, startPoint x: 329, startPoint y: 197, endPoint x: 335, endPoint y: 198, distance: 6.7
click at [344, 198] on td "Rp 20,000" at bounding box center [369, 215] width 51 height 52
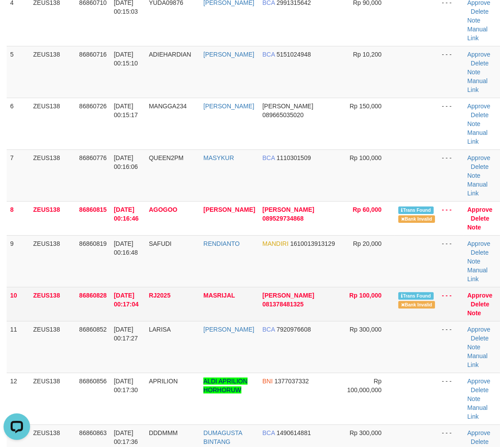
click at [395, 287] on td "Trans Found Bank Invalid" at bounding box center [416, 304] width 43 height 34
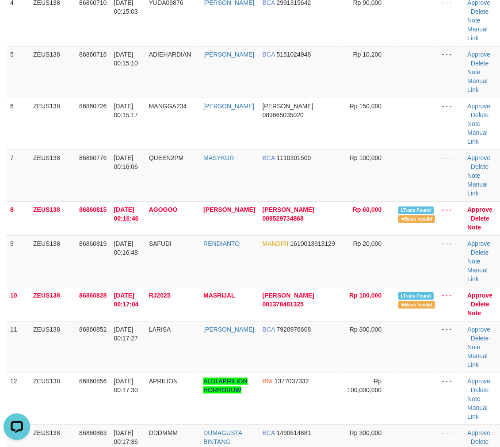
scroll to position [0, 0]
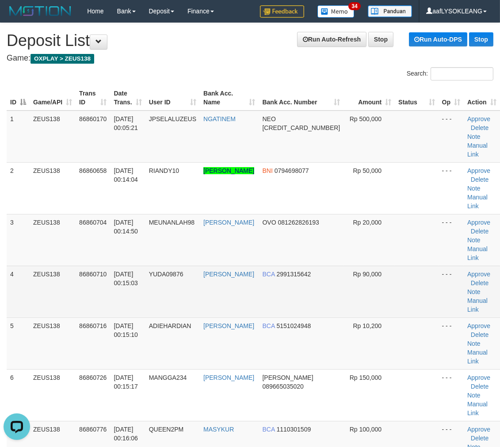
click at [344, 266] on td "Rp 90,000" at bounding box center [369, 292] width 51 height 52
click at [354, 271] on span "Rp 90,000" at bounding box center [368, 274] width 29 height 7
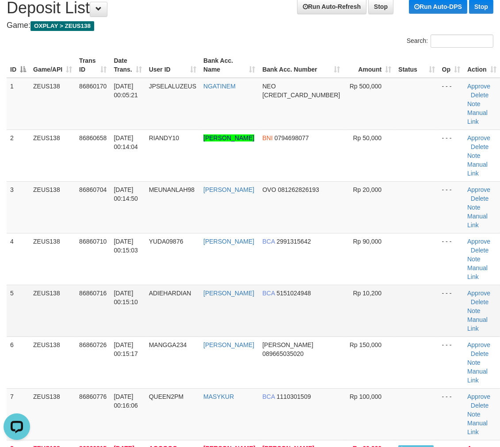
scroll to position [65, 0]
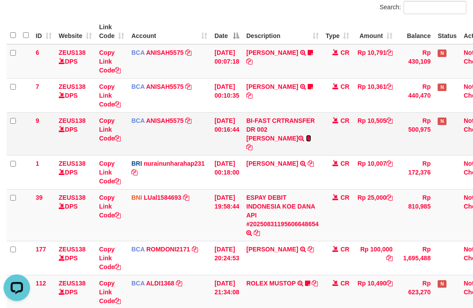
click at [306, 136] on icon at bounding box center [308, 138] width 5 height 6
click at [263, 144] on span "Apipsu" at bounding box center [264, 148] width 21 height 8
copy span "Apipsu"
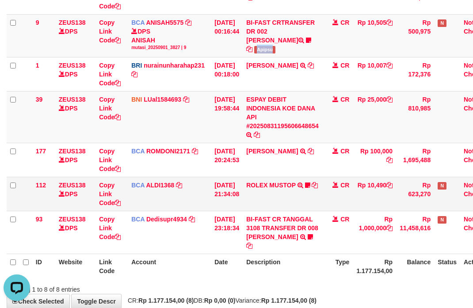
scroll to position [214, 0]
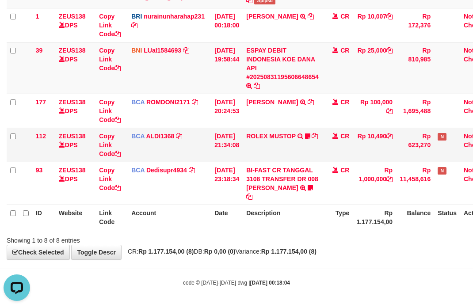
drag, startPoint x: 322, startPoint y: 145, endPoint x: 213, endPoint y: 130, distance: 109.9
click at [321, 145] on td "ROLEX MUSTOP TRSF E-BANKING CR 3108/FTSCY/WS95051 10490.002025083152578293 TRFD…" at bounding box center [283, 145] width 80 height 34
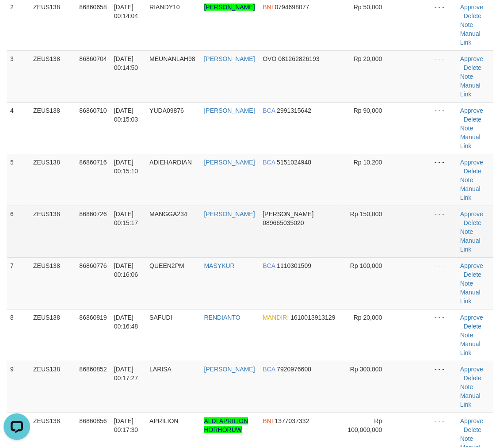
click at [374, 206] on td "Rp 150,000" at bounding box center [369, 232] width 51 height 52
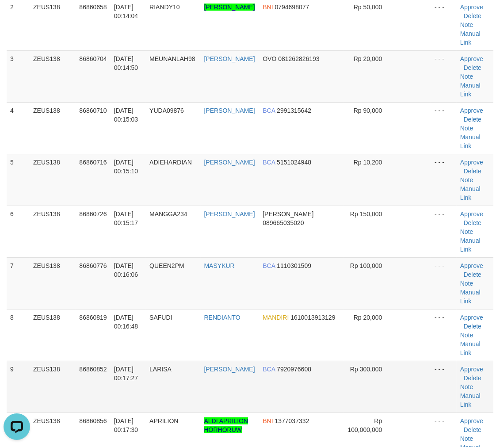
click at [397, 361] on td at bounding box center [414, 387] width 36 height 52
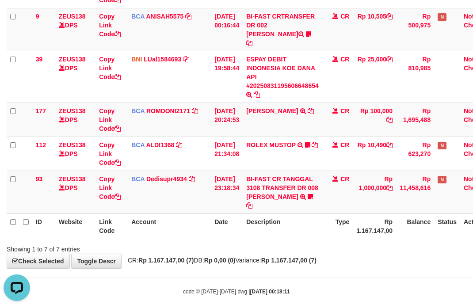
click at [233, 242] on div "Showing 1 to 7 of 7 entries" at bounding box center [236, 248] width 473 height 12
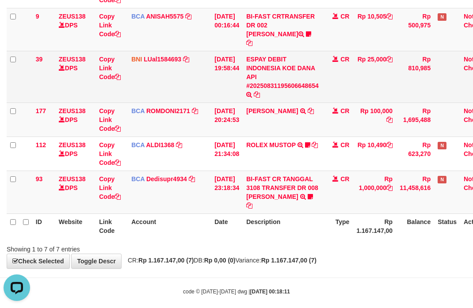
scroll to position [56, 0]
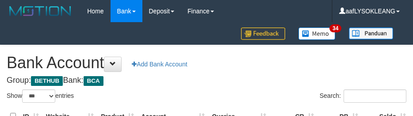
select select "***"
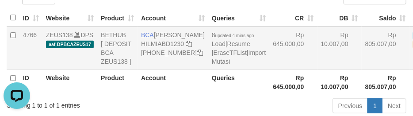
click at [269, 60] on td "Rp 645.000,00" at bounding box center [293, 48] width 48 height 43
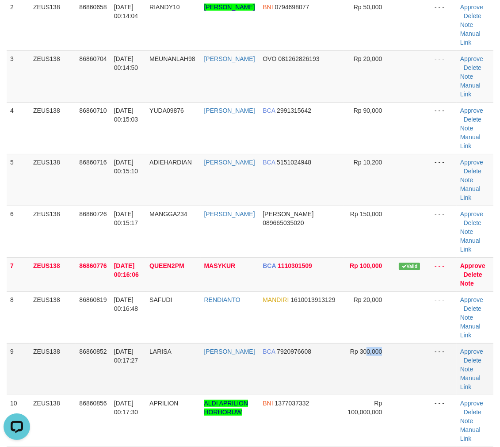
click at [361, 343] on td "Rp 300,000" at bounding box center [369, 369] width 51 height 52
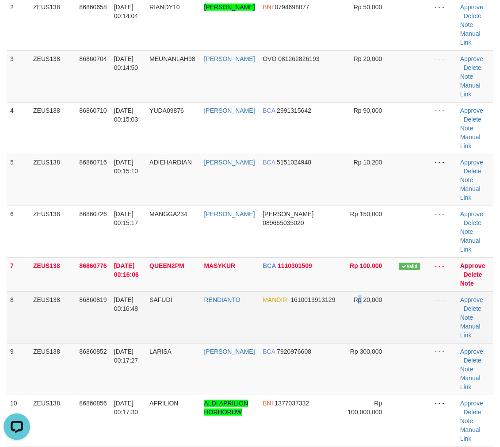
click at [348, 292] on td "Rp 20,000" at bounding box center [369, 318] width 51 height 52
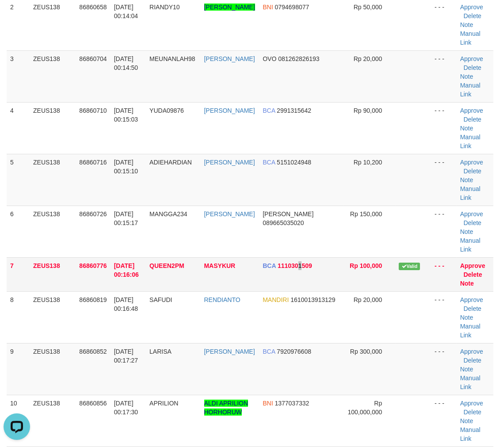
drag, startPoint x: 310, startPoint y: 233, endPoint x: 317, endPoint y: 233, distance: 6.7
click at [312, 258] on td "BCA 1110301509" at bounding box center [301, 275] width 85 height 34
drag, startPoint x: 389, startPoint y: 298, endPoint x: 415, endPoint y: 289, distance: 27.1
click at [396, 343] on td at bounding box center [414, 369] width 36 height 52
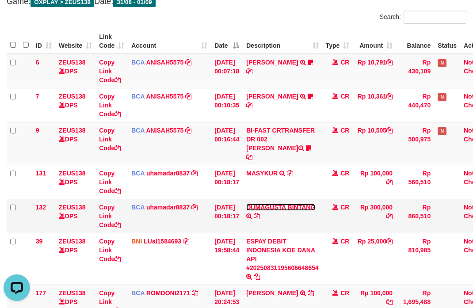
click at [264, 204] on link "DUMAGUSTA BINTANG" at bounding box center [280, 207] width 69 height 7
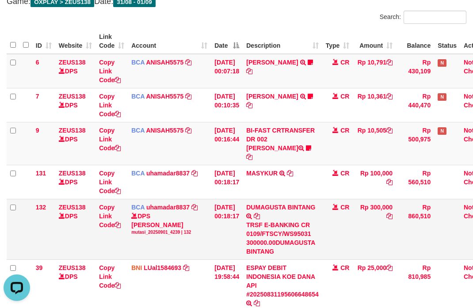
click at [268, 199] on td "DUMAGUSTA BINTANG TRSF E-BANKING CR 0109/FTSCY/WS95031 300000.00DUMAGUSTA BINTA…" at bounding box center [283, 229] width 80 height 61
copy link "DUMAGUSTA"
click at [268, 199] on td "DUMAGUSTA BINTANG TRSF E-BANKING CR 0109/FTSCY/WS95031 300000.00DUMAGUSTA BINTA…" at bounding box center [283, 229] width 80 height 61
copy td "FIF SUPRAYIT"
drag, startPoint x: 280, startPoint y: 135, endPoint x: 285, endPoint y: 145, distance: 11.3
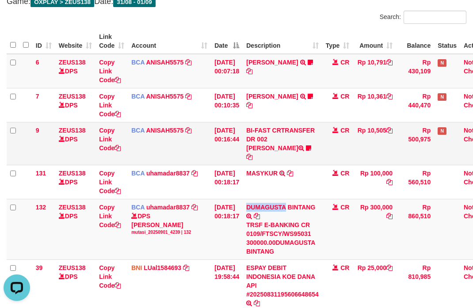
click at [285, 145] on td "BI-FAST CRTRANSFER DR 002 AFIF SUPRAYITNO Apipsu" at bounding box center [283, 143] width 80 height 43
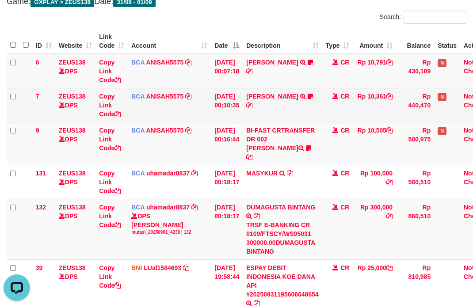
click at [262, 88] on td "DAVID SAPUTRA TRSF E-BANKING CR 0109/FTSCY/WS95031 10361.00DAVID SAPUTRA Inidav…" at bounding box center [283, 105] width 80 height 34
copy link "DAVID"
click at [262, 88] on td "DAVID SAPUTRA TRSF E-BANKING CR 0109/FTSCY/WS95031 10361.00DAVID SAPUTRA Inidav…" at bounding box center [283, 105] width 80 height 34
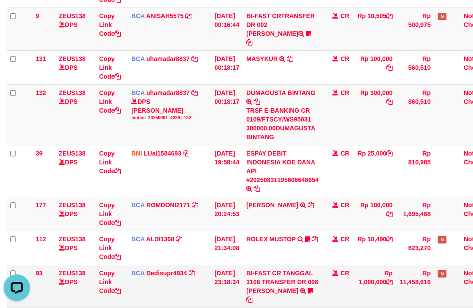
scroll to position [220, 0]
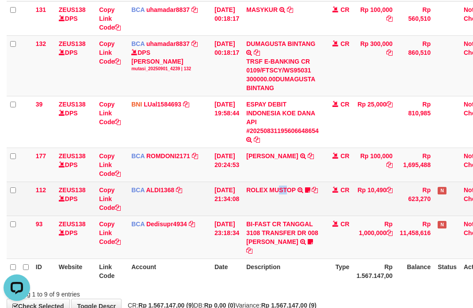
drag, startPoint x: 288, startPoint y: 202, endPoint x: 256, endPoint y: 194, distance: 32.8
click at [281, 199] on td "ROLEX MUSTOP TRSF E-BANKING CR 3108/FTSCY/WS95051 10490.002025083152578293 TRFD…" at bounding box center [283, 199] width 80 height 34
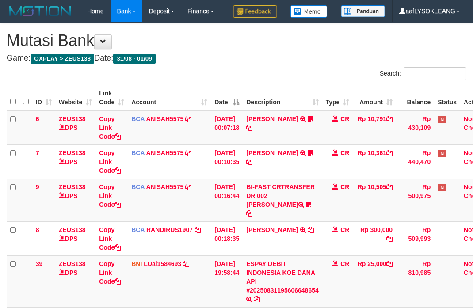
scroll to position [205, 0]
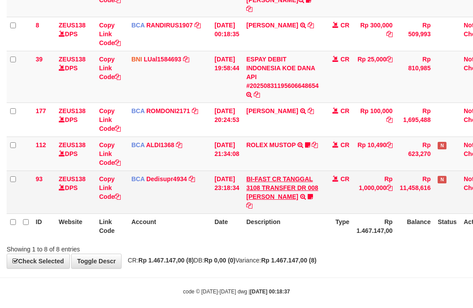
drag, startPoint x: 244, startPoint y: 175, endPoint x: 260, endPoint y: 166, distance: 18.4
click at [251, 171] on tr "93 ZEUS138 DPS Copy Link Code BCA Dedisupr4934 DPS DEDI SUPRATMAN mutasi_202508…" at bounding box center [252, 192] width 490 height 43
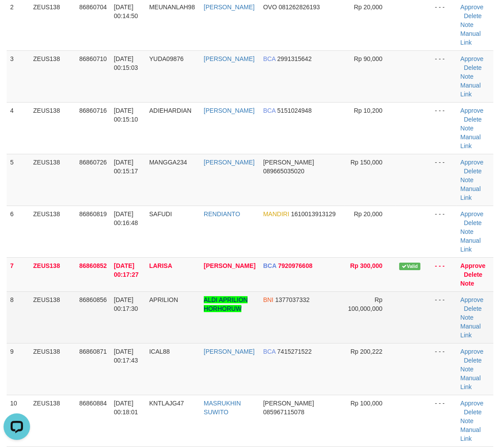
drag, startPoint x: 436, startPoint y: 273, endPoint x: 445, endPoint y: 270, distance: 9.0
click at [441, 292] on td "- - -" at bounding box center [445, 318] width 26 height 52
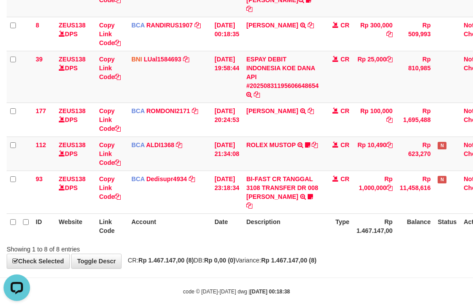
drag, startPoint x: 268, startPoint y: 227, endPoint x: 193, endPoint y: 220, distance: 75.2
click at [264, 226] on th "Description" at bounding box center [283, 226] width 80 height 25
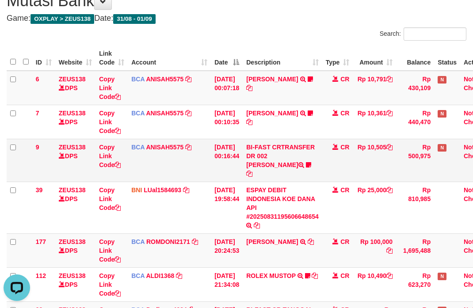
scroll to position [23, 0]
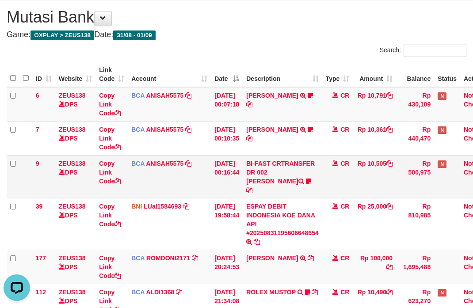
click at [340, 175] on td "CR" at bounding box center [338, 176] width 31 height 43
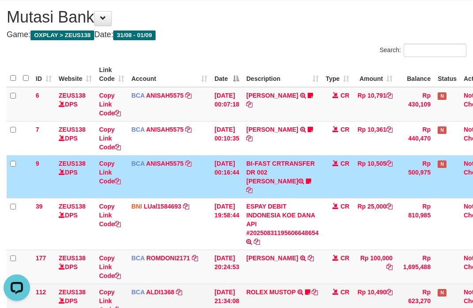
scroll to position [122, 0]
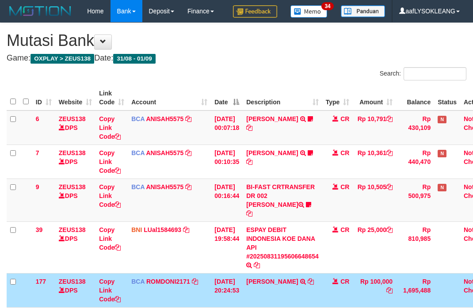
scroll to position [100, 0]
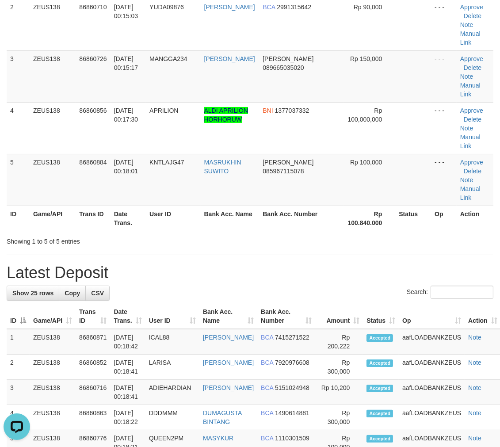
click at [246, 304] on th "Bank Acc. Name" at bounding box center [229, 316] width 58 height 25
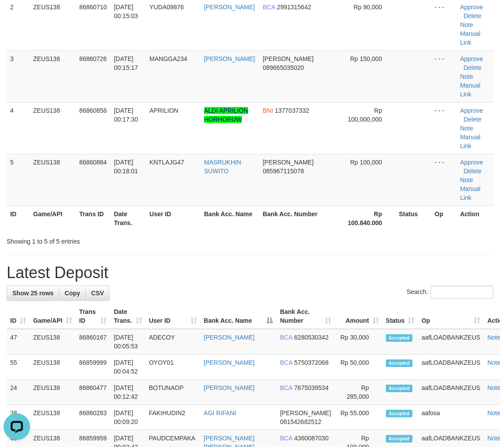
drag, startPoint x: 233, startPoint y: 212, endPoint x: 502, endPoint y: 244, distance: 271.0
click at [252, 211] on div "**********" at bounding box center [250, 448] width 500 height 1178
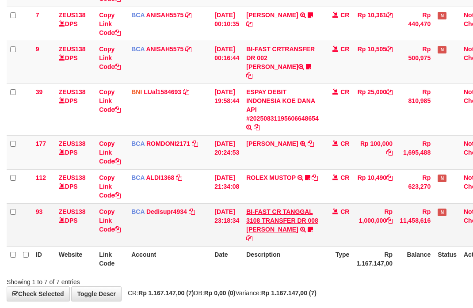
scroll to position [171, 0]
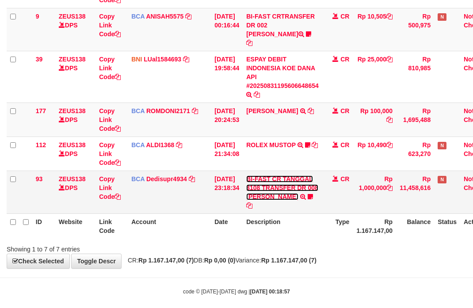
click at [317, 177] on link "BI-FAST CR TANGGAL 3108 TRANSFER DR 008 TOTO TAUFIK HIDAYA" at bounding box center [282, 188] width 72 height 25
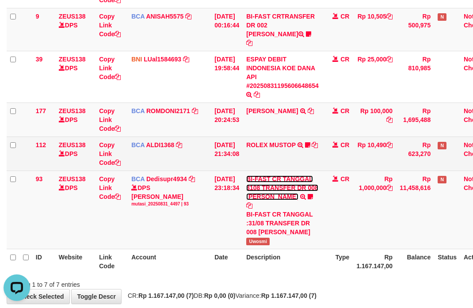
scroll to position [0, 0]
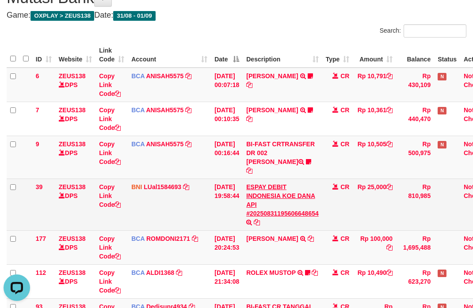
scroll to position [59, 0]
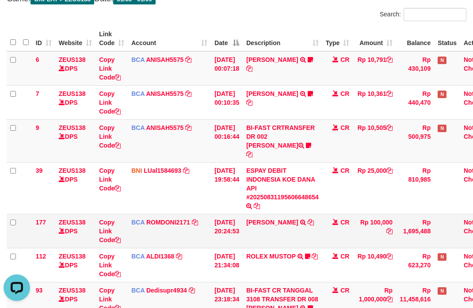
click at [266, 224] on td "ABDUL GAFUR SETORAN VIA CDM TANGGAL :31/08 31/08 WSID:Z3QA1 ABDUL GAFUR" at bounding box center [283, 231] width 80 height 34
copy link "ABDUL"
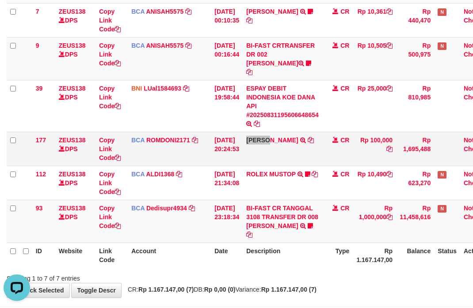
scroll to position [43, 0]
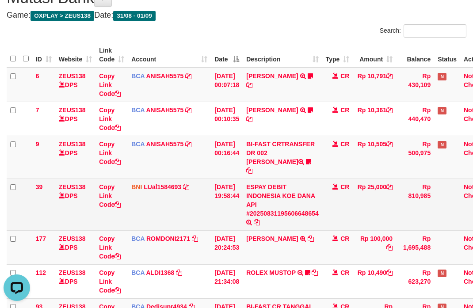
drag, startPoint x: 374, startPoint y: 212, endPoint x: 372, endPoint y: 205, distance: 7.8
click at [374, 211] on td "Rp 25,000" at bounding box center [374, 205] width 43 height 52
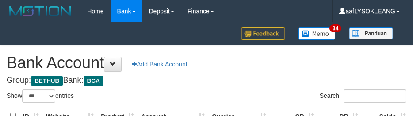
select select "***"
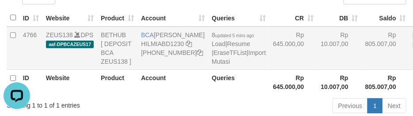
click at [318, 70] on td "Rp 10.007,00" at bounding box center [340, 48] width 44 height 43
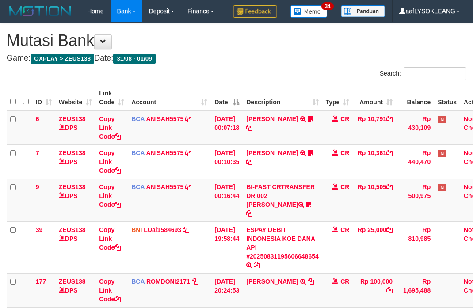
scroll to position [43, 0]
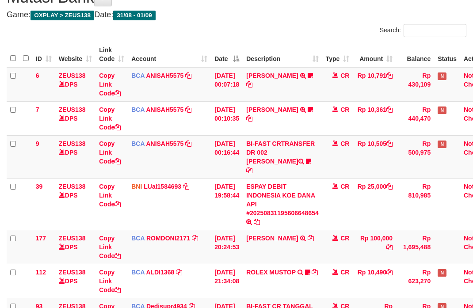
click at [111, 6] on div "**********" at bounding box center [236, 188] width 473 height 416
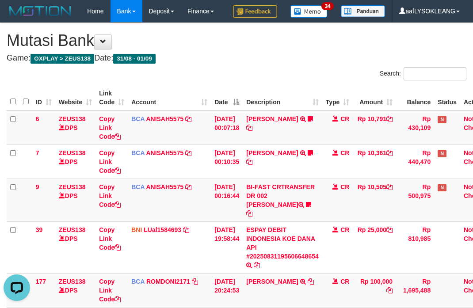
scroll to position [0, 0]
click at [112, 49] on button at bounding box center [103, 42] width 18 height 15
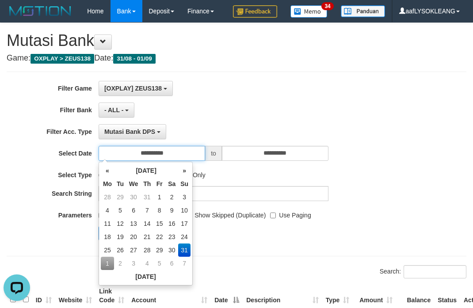
click at [193, 150] on input "**********" at bounding box center [152, 153] width 107 height 15
click at [109, 269] on td "1" at bounding box center [107, 263] width 13 height 13
type input "**********"
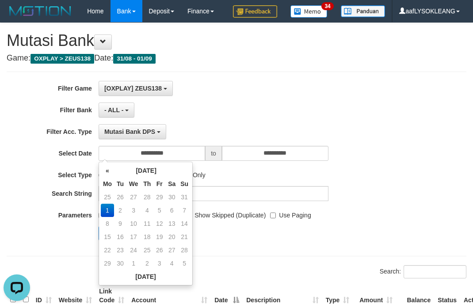
drag, startPoint x: 331, startPoint y: 266, endPoint x: 326, endPoint y: 264, distance: 5.2
click at [331, 266] on div "Search:" at bounding box center [354, 273] width 223 height 15
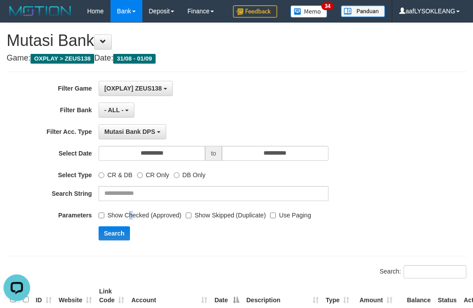
click at [127, 215] on label "Show Checked (Approved)" at bounding box center [140, 214] width 83 height 12
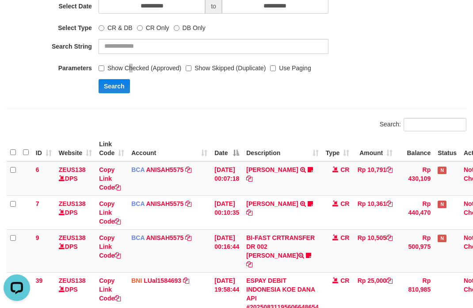
scroll to position [82, 0]
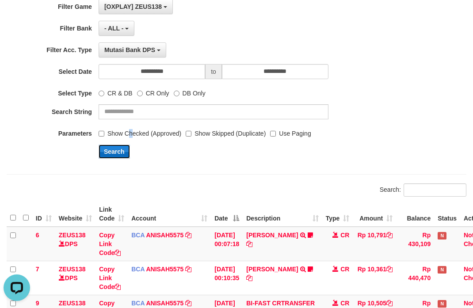
click at [108, 150] on button "Search" at bounding box center [114, 152] width 31 height 14
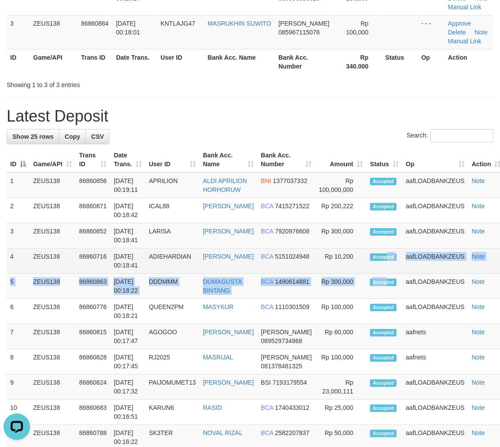
drag, startPoint x: 370, startPoint y: 273, endPoint x: 426, endPoint y: 270, distance: 55.8
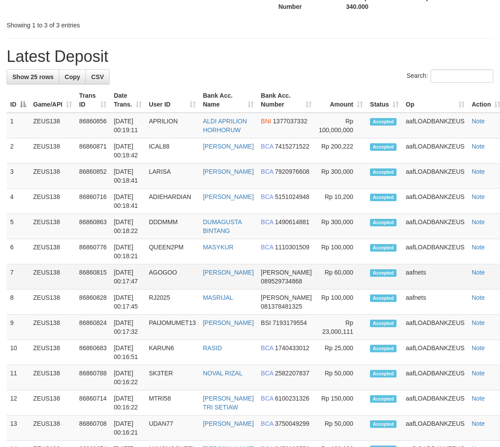
scroll to position [164, 0]
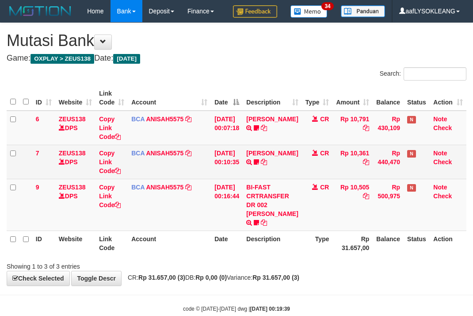
scroll to position [18, 0]
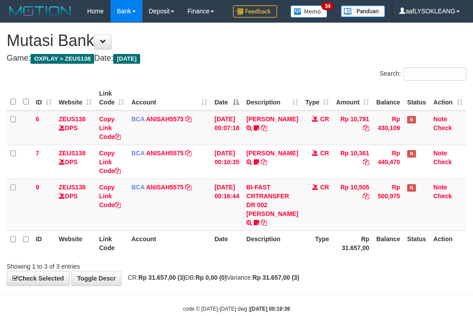
scroll to position [18, 0]
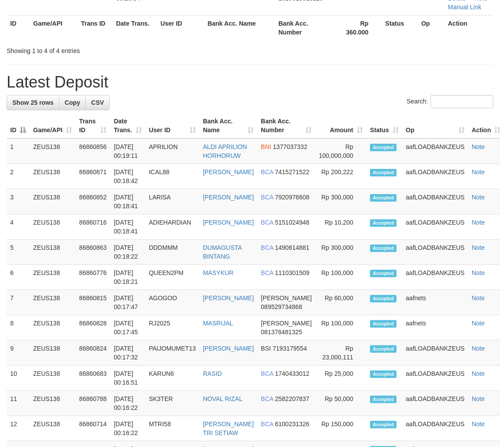
click at [458, 291] on tr "7 ZEUS138 86860815 01/09/2025 00:17:47 AGOGOO SUJA WIJAYANDI DANA 089529734868 …" at bounding box center [256, 302] width 498 height 25
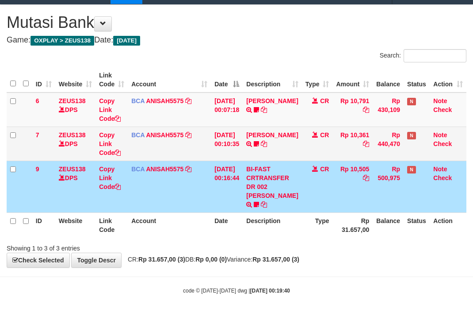
scroll to position [18, 0]
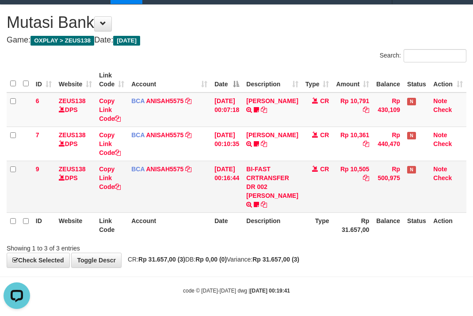
drag, startPoint x: 323, startPoint y: 200, endPoint x: 289, endPoint y: 192, distance: 35.0
click at [311, 196] on td "CR" at bounding box center [317, 187] width 31 height 52
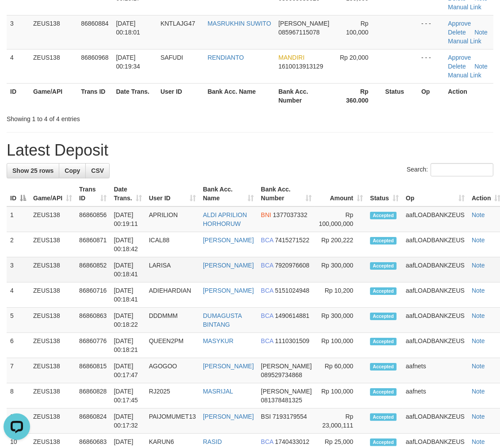
click at [275, 269] on span "7920976608" at bounding box center [292, 265] width 35 height 7
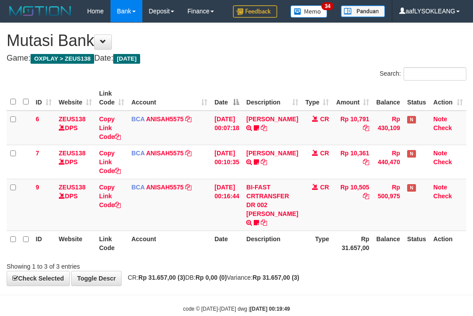
scroll to position [18, 0]
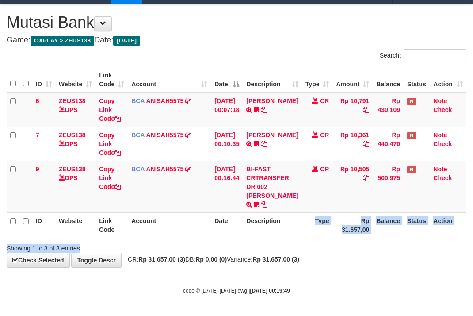
drag, startPoint x: 308, startPoint y: 240, endPoint x: 303, endPoint y: 237, distance: 5.4
click at [303, 237] on div "Search: ID Website Link Code Account Date Description Type Amount Balance Statu…" at bounding box center [237, 151] width 460 height 204
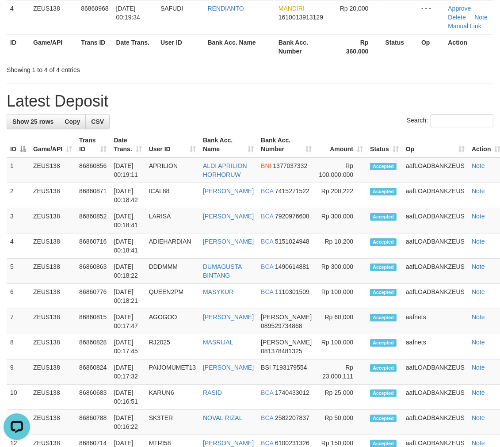
drag, startPoint x: 213, startPoint y: 89, endPoint x: 0, endPoint y: 88, distance: 212.4
click at [135, 90] on div "**********" at bounding box center [250, 328] width 500 height 1037
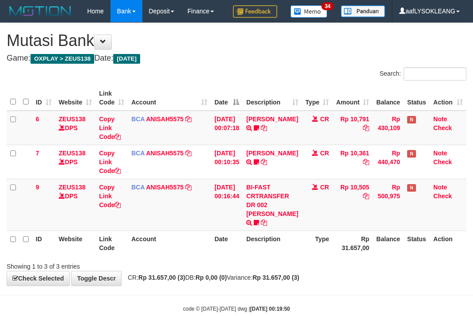
scroll to position [18, 0]
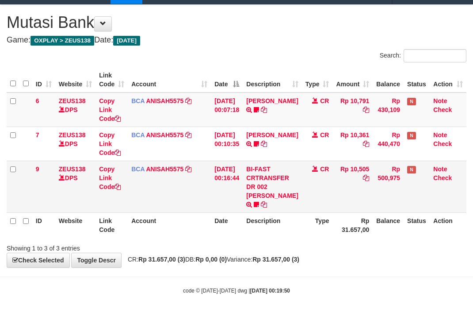
drag, startPoint x: 249, startPoint y: 212, endPoint x: 236, endPoint y: 210, distance: 13.1
click at [236, 210] on td "[DATE] 00:16:44" at bounding box center [227, 187] width 32 height 52
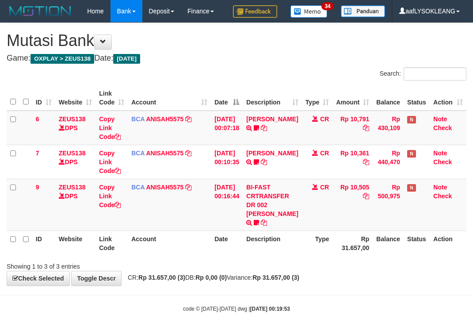
scroll to position [18, 0]
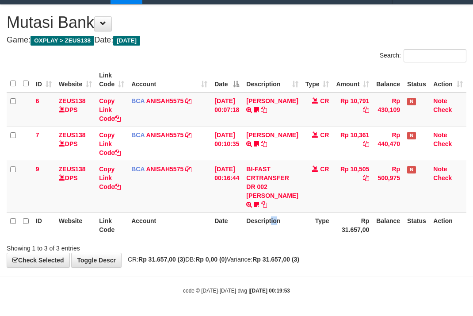
drag, startPoint x: 277, startPoint y: 231, endPoint x: 265, endPoint y: 225, distance: 14.3
click at [275, 231] on th "Description" at bounding box center [272, 224] width 59 height 25
drag, startPoint x: 314, startPoint y: 201, endPoint x: 96, endPoint y: 170, distance: 220.7
click at [308, 206] on td "CR" at bounding box center [317, 187] width 31 height 52
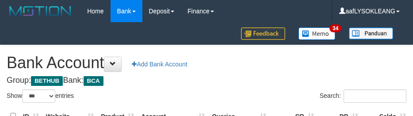
select select "***"
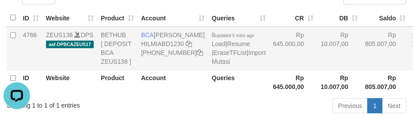
drag, startPoint x: 273, startPoint y: 62, endPoint x: 269, endPoint y: 88, distance: 26.0
click at [275, 70] on td "Rp 645.000,00" at bounding box center [293, 48] width 48 height 43
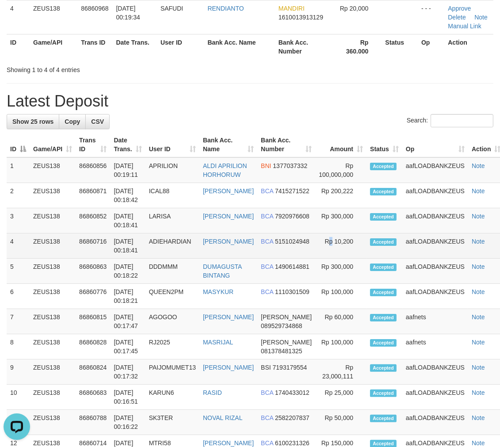
click at [323, 244] on td "Rp 10,200" at bounding box center [341, 246] width 51 height 25
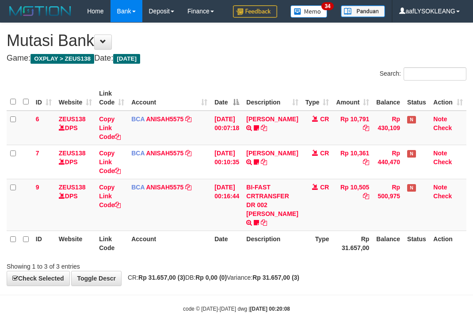
scroll to position [18, 0]
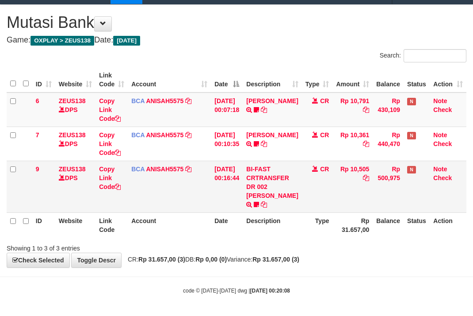
drag, startPoint x: 346, startPoint y: 187, endPoint x: 321, endPoint y: 179, distance: 25.5
click at [328, 179] on tr "9 ZEUS138 DPS Copy Link Code BCA ANISAH5575 DPS ANISAH mutasi_20250901_3827 | 9…" at bounding box center [237, 187] width 460 height 52
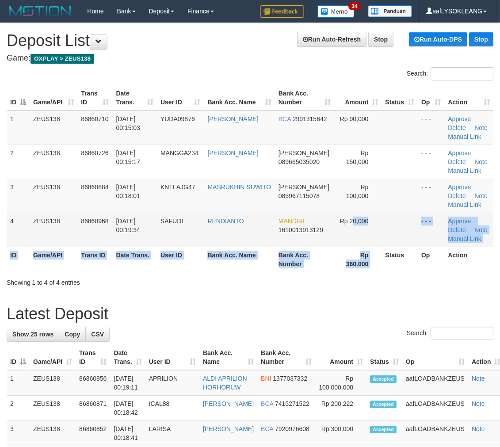
click at [349, 239] on table "ID Game/API Trans ID Date Trans. User ID Bank Acc. Name Bank Acc. Number Amount…" at bounding box center [250, 178] width 487 height 187
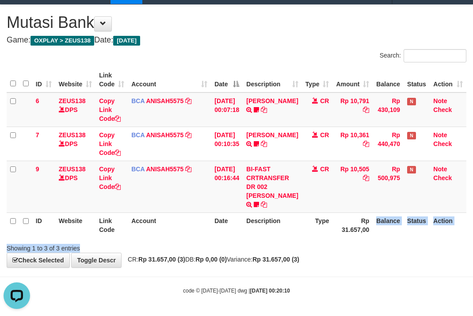
drag, startPoint x: 377, startPoint y: 241, endPoint x: 6, endPoint y: 167, distance: 378.1
click at [368, 239] on div "ID Website Link Code Account Date Description Type Amount Balance Status Action…" at bounding box center [236, 153] width 473 height 176
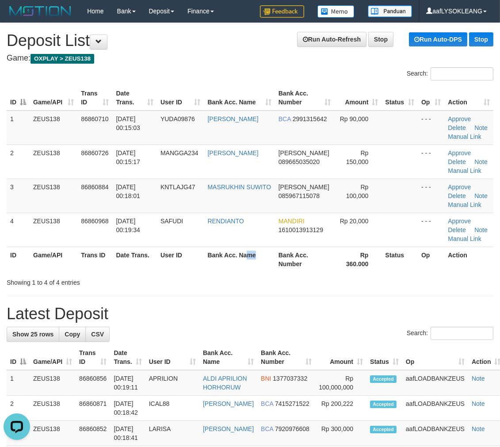
drag, startPoint x: 250, startPoint y: 259, endPoint x: 260, endPoint y: 255, distance: 10.5
click at [253, 260] on th "Bank Acc. Name" at bounding box center [239, 259] width 71 height 25
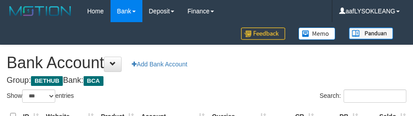
select select "***"
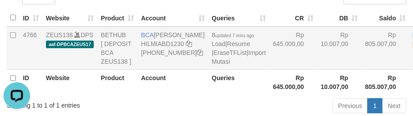
drag, startPoint x: 302, startPoint y: 63, endPoint x: 285, endPoint y: 74, distance: 19.5
click at [318, 66] on td "Rp 10.007,00" at bounding box center [340, 48] width 44 height 43
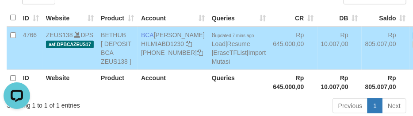
click at [148, 70] on td "BCA HILMI ABDILLAH HILMIABD1230 749-521-4257" at bounding box center [173, 48] width 71 height 43
click at [269, 70] on td "Rp 645.000,00" at bounding box center [293, 48] width 48 height 43
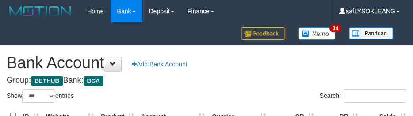
select select "***"
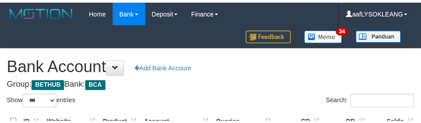
scroll to position [98, 0]
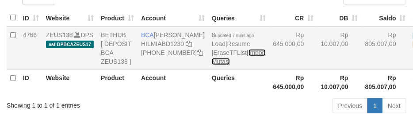
click at [212, 65] on link "Import Mutasi" at bounding box center [239, 57] width 54 height 16
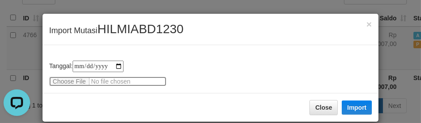
scroll to position [0, 0]
click at [75, 81] on input "file" at bounding box center [107, 82] width 117 height 10
type input "**********"
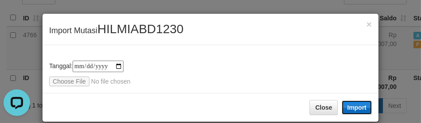
click at [355, 102] on button "Import" at bounding box center [357, 107] width 30 height 14
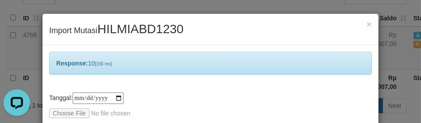
scroll to position [42, 0]
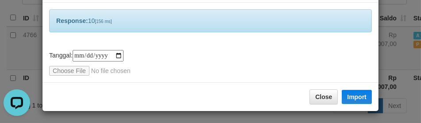
click at [204, 54] on div "**********" at bounding box center [210, 63] width 323 height 26
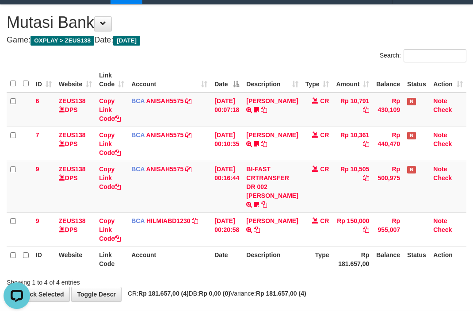
scroll to position [52, 0]
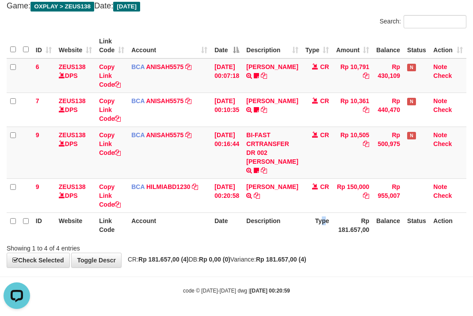
drag, startPoint x: 321, startPoint y: 235, endPoint x: 271, endPoint y: 223, distance: 51.6
click at [291, 228] on tr "ID Website Link Code Account Date Description Type Rp 181.657,00 Balance Status…" at bounding box center [237, 224] width 460 height 25
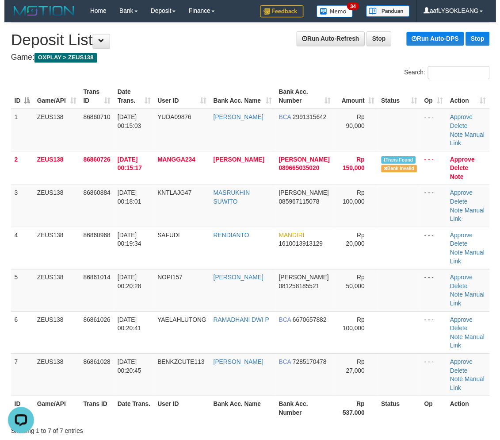
scroll to position [131, 0]
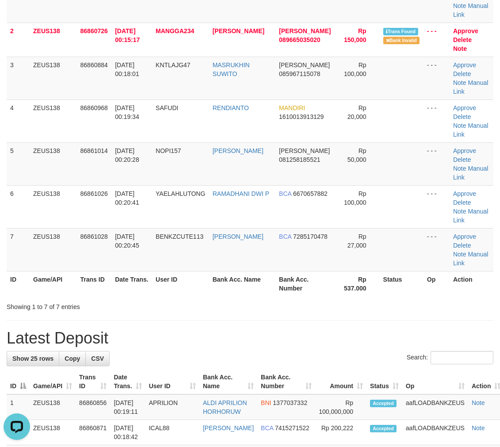
click at [419, 369] on th "Op" at bounding box center [436, 381] width 66 height 25
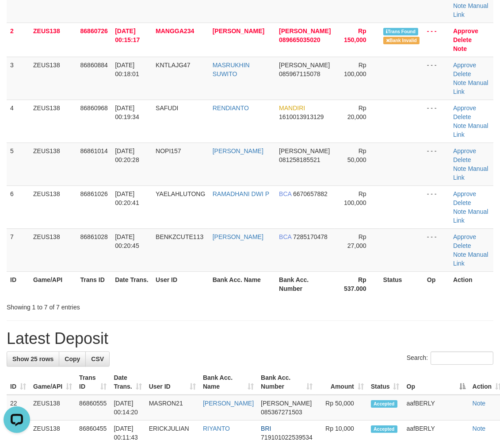
click at [421, 369] on th "Op" at bounding box center [437, 381] width 66 height 25
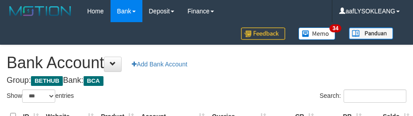
select select "***"
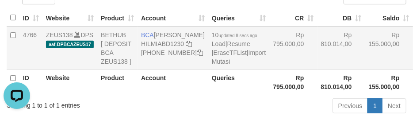
click at [318, 66] on td "Rp 810.014,00" at bounding box center [342, 48] width 48 height 43
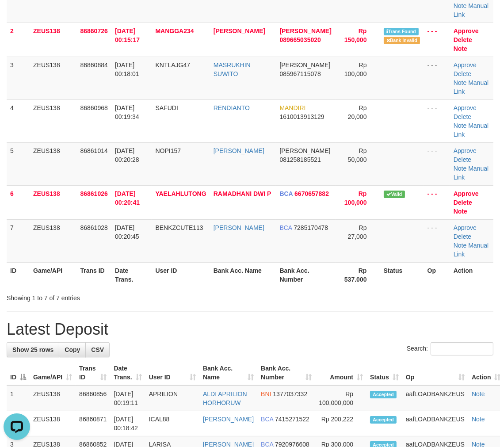
click at [352, 290] on div "Showing 1 to 7 of 7 entries" at bounding box center [250, 296] width 500 height 12
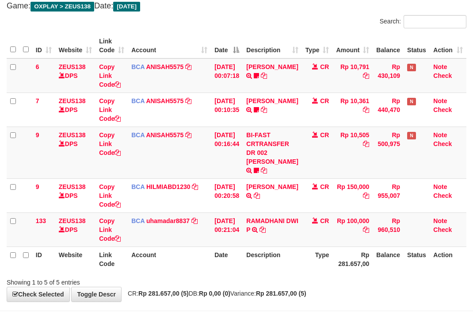
scroll to position [86, 0]
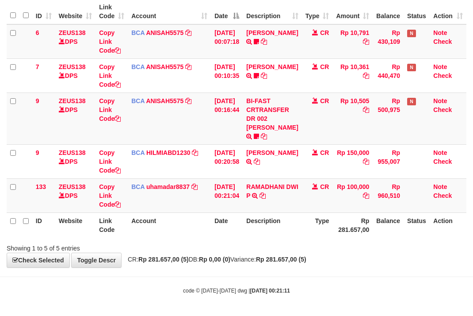
drag, startPoint x: 307, startPoint y: 244, endPoint x: 296, endPoint y: 239, distance: 12.5
click at [301, 241] on div "Showing 1 to 5 of 5 entries" at bounding box center [236, 246] width 473 height 12
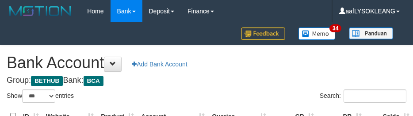
select select "***"
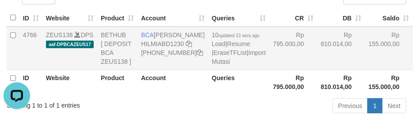
click at [269, 61] on td "Rp 795.000,00" at bounding box center [293, 48] width 48 height 43
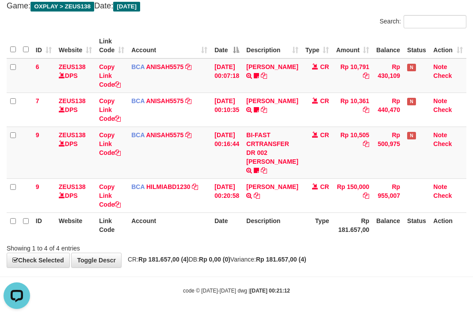
click at [264, 227] on th "Description" at bounding box center [272, 224] width 59 height 25
drag, startPoint x: 273, startPoint y: 238, endPoint x: 244, endPoint y: 228, distance: 30.6
click at [271, 238] on div "ID Website Link Code Account Date Description Type Amount Balance Status Action…" at bounding box center [236, 136] width 473 height 210
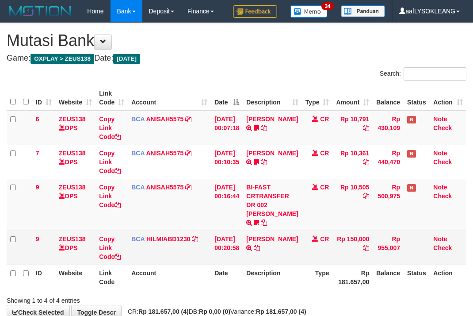
scroll to position [52, 0]
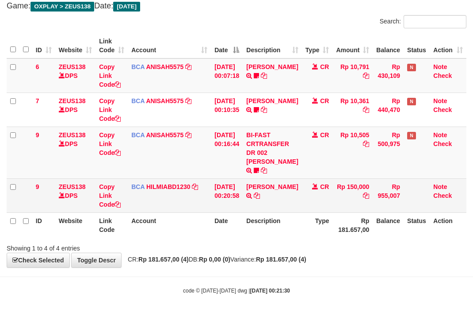
click at [260, 178] on td "[PERSON_NAME] TRSF E-BANKING CR 0109/FTSCY/WS95051 150000.002025090158574745 TR…" at bounding box center [272, 195] width 59 height 34
copy link "TETI"
click at [260, 178] on td "TETI SUMIATI TRSF E-BANKING CR 0109/FTSCY/WS95051 150000.002025090158574745 TRF…" at bounding box center [272, 195] width 59 height 34
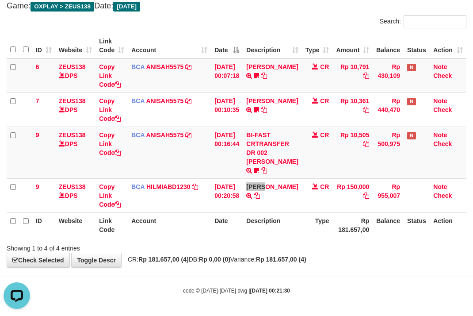
scroll to position [0, 0]
drag, startPoint x: 194, startPoint y: 159, endPoint x: 147, endPoint y: 156, distance: 47.0
click at [177, 159] on td "BCA ANISAH5575 DPS ANISAH mutasi_20250901_3827 | 9 mutasi_20250901_3827 | 9" at bounding box center [169, 153] width 83 height 52
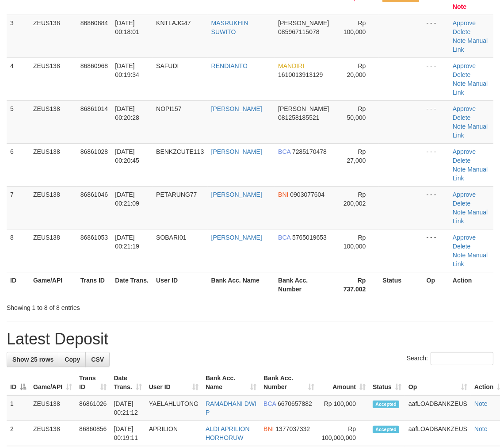
scroll to position [131, 0]
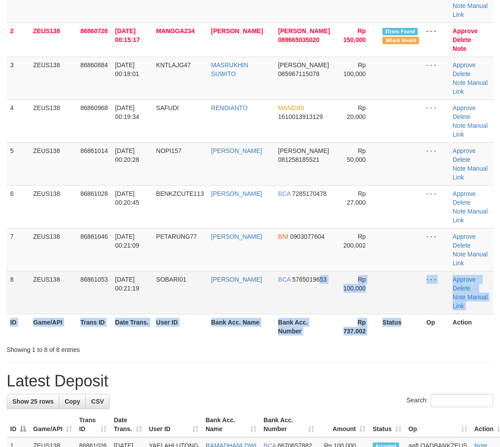
click at [307, 248] on table "ID Game/API Trans ID Date Trans. User ID Bank Acc. Name Bank Acc. Number Amount…" at bounding box center [250, 146] width 487 height 385
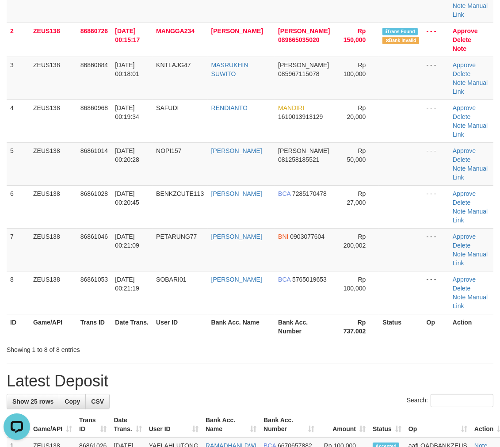
drag, startPoint x: 350, startPoint y: 258, endPoint x: 386, endPoint y: 262, distance: 36.0
click at [353, 314] on th "Rp 737.002" at bounding box center [357, 326] width 45 height 25
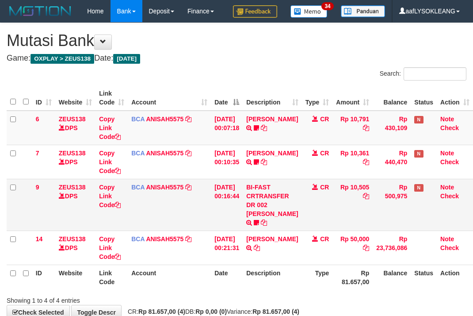
scroll to position [52, 0]
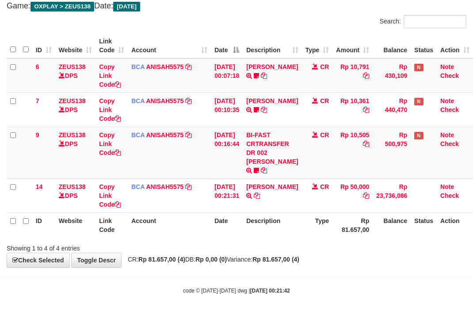
drag, startPoint x: 177, startPoint y: 144, endPoint x: 3, endPoint y: 134, distance: 175.1
click at [162, 146] on td "BCA ANISAH5575 DPS ANISAH mutasi_20250901_3827 | 9 mutasi_20250901_3827 | 9" at bounding box center [169, 153] width 83 height 52
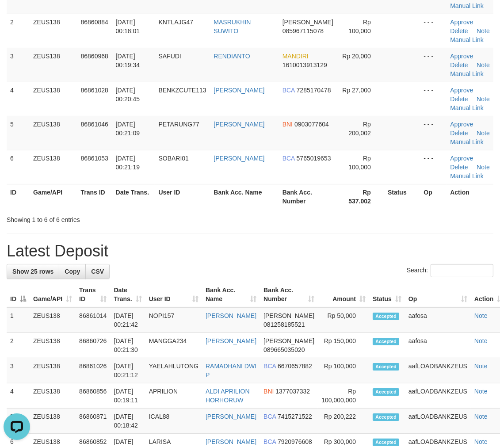
click at [346, 238] on div "**********" at bounding box center [250, 444] width 500 height 1105
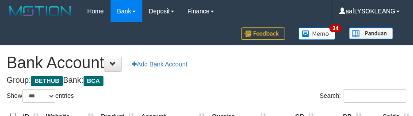
select select "***"
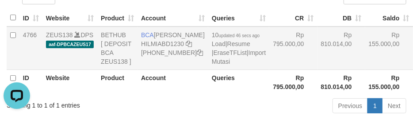
drag, startPoint x: 252, startPoint y: 55, endPoint x: 240, endPoint y: 54, distance: 12.5
click at [269, 56] on td "Rp 795.000,00" at bounding box center [293, 48] width 48 height 43
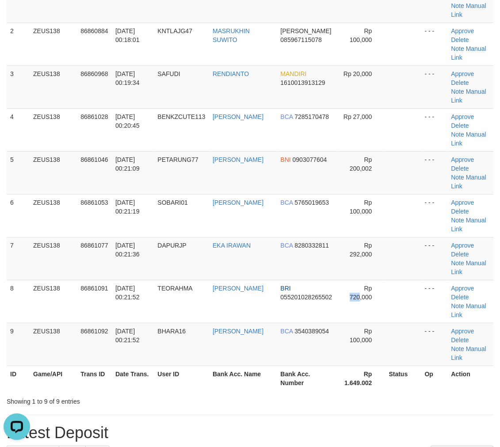
drag, startPoint x: 343, startPoint y: 245, endPoint x: 505, endPoint y: 254, distance: 162.2
click at [376, 280] on td "Rp 720,000" at bounding box center [361, 301] width 49 height 43
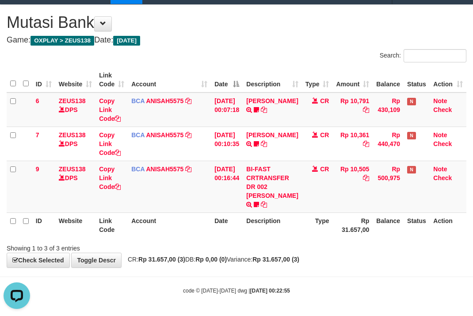
drag, startPoint x: 249, startPoint y: 149, endPoint x: 1, endPoint y: 130, distance: 248.1
click at [234, 149] on td "[DATE] 00:10:35" at bounding box center [227, 144] width 32 height 34
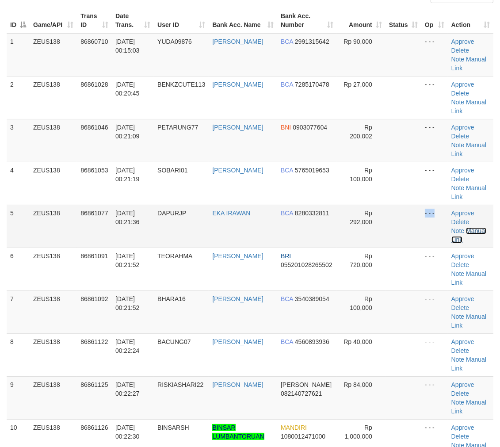
scroll to position [131, 0]
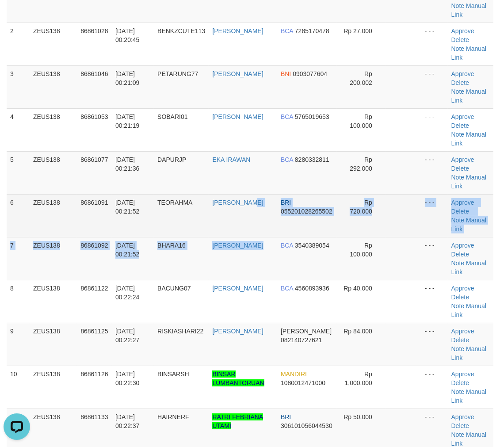
click at [260, 234] on tbody "1 ZEUS138 86860710 01/09/2025 00:15:03 YUDA09876 YUDA ADI SAPUTRA BCA 299131564…" at bounding box center [250, 238] width 487 height 516
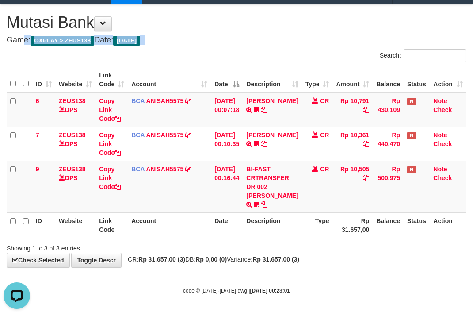
drag, startPoint x: 264, startPoint y: 33, endPoint x: 248, endPoint y: 29, distance: 16.0
click at [256, 27] on div "**********" at bounding box center [236, 136] width 473 height 262
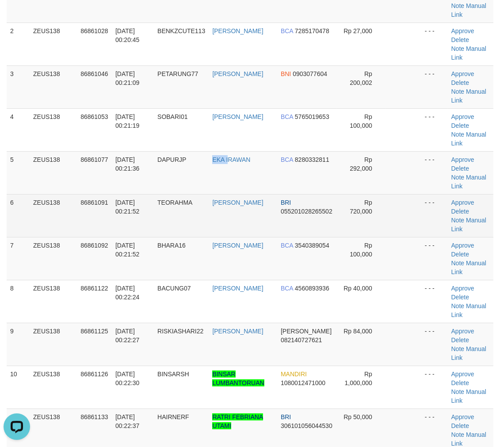
drag, startPoint x: 216, startPoint y: 183, endPoint x: 354, endPoint y: 198, distance: 139.8
click at [215, 184] on td "EKA IRAWAN" at bounding box center [243, 172] width 69 height 43
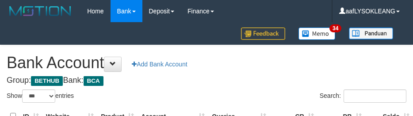
select select "***"
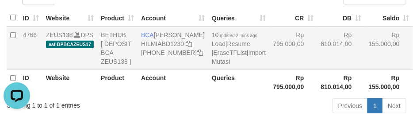
click at [269, 54] on td "Rp 795.000,00" at bounding box center [293, 48] width 48 height 43
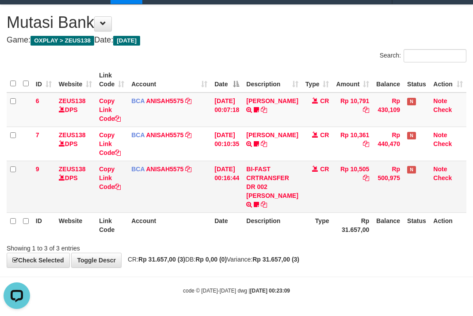
drag, startPoint x: 332, startPoint y: 219, endPoint x: 290, endPoint y: 210, distance: 43.0
click at [325, 217] on tr "ID Website Link Code Account Date Description Type Rp 31.657,00 Balance Status …" at bounding box center [237, 224] width 460 height 25
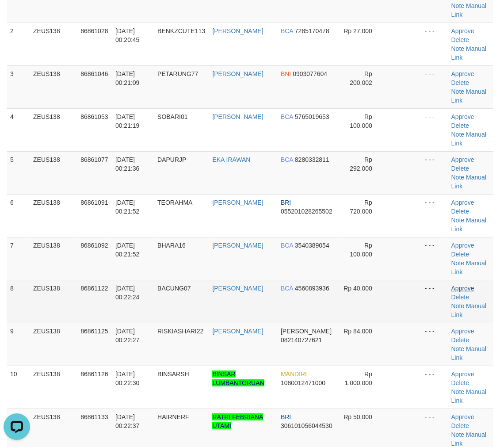
drag, startPoint x: 320, startPoint y: 268, endPoint x: 469, endPoint y: 288, distance: 150.0
click at [326, 272] on td "BCA 3540389054" at bounding box center [307, 258] width 60 height 43
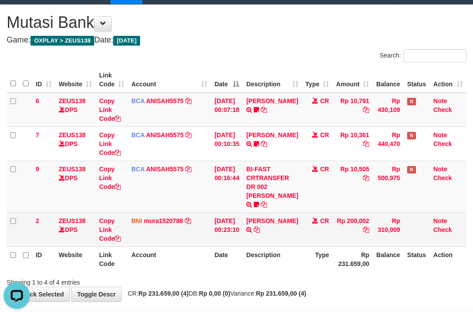
scroll to position [52, 0]
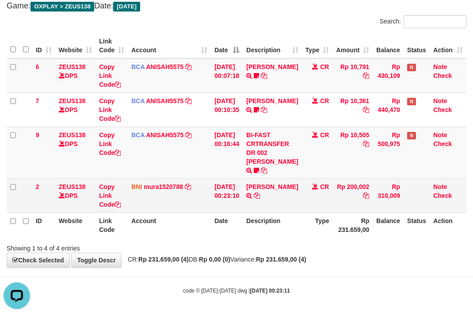
drag, startPoint x: 285, startPoint y: 204, endPoint x: 273, endPoint y: 204, distance: 12.4
click at [277, 204] on td "BASO RAHMAT TRANSFER DARI SDR BASO RAHMAT" at bounding box center [272, 195] width 59 height 34
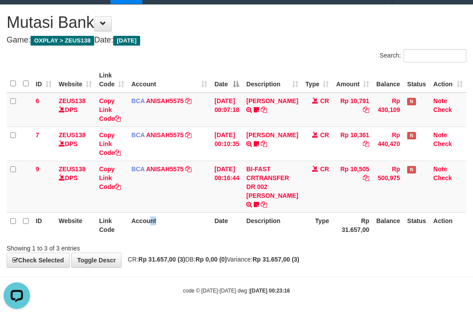
click at [150, 228] on th "Account" at bounding box center [169, 224] width 83 height 25
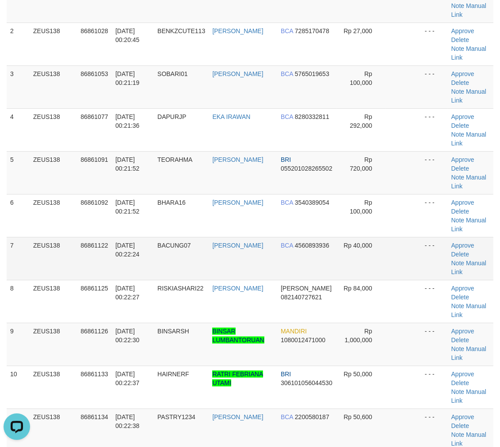
click at [326, 244] on span "4560893936" at bounding box center [312, 245] width 35 height 7
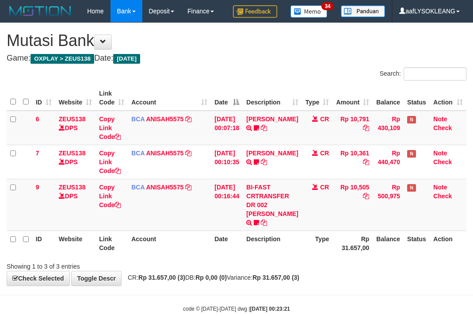
scroll to position [18, 0]
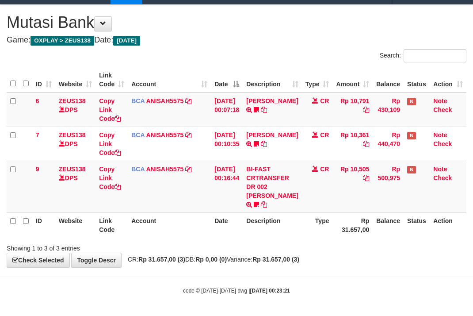
drag, startPoint x: 205, startPoint y: 239, endPoint x: 469, endPoint y: 97, distance: 299.6
click at [206, 237] on div "Search: ID Website Link Code Account Date Description Type Amount Balance Statu…" at bounding box center [237, 151] width 460 height 204
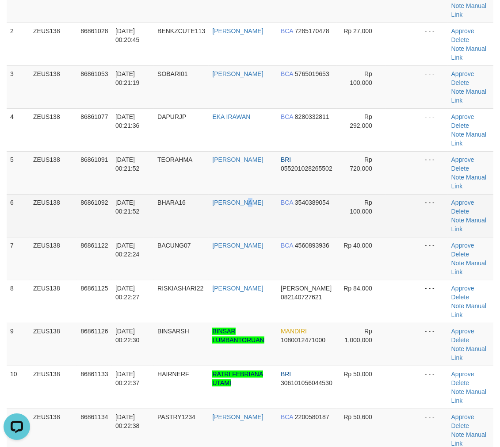
drag, startPoint x: 249, startPoint y: 208, endPoint x: 262, endPoint y: 208, distance: 13.7
click at [255, 209] on td "[PERSON_NAME]" at bounding box center [243, 215] width 69 height 43
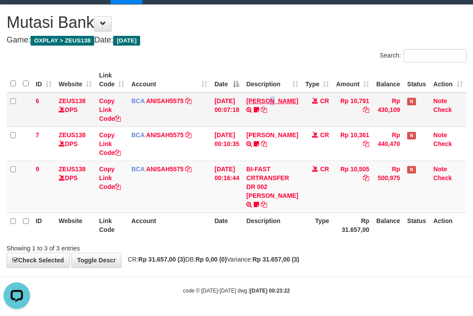
click at [273, 103] on td "[PERSON_NAME] TRSF E-BANKING CR 0109/FTSCY/WS95051 10791.002025090158083582 [PE…" at bounding box center [272, 109] width 59 height 35
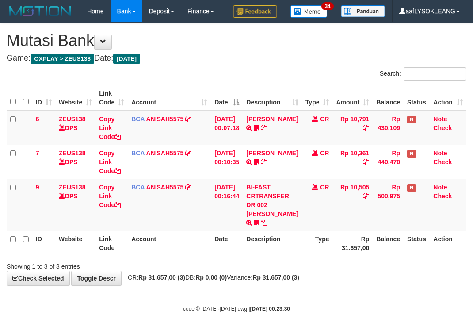
scroll to position [18, 0]
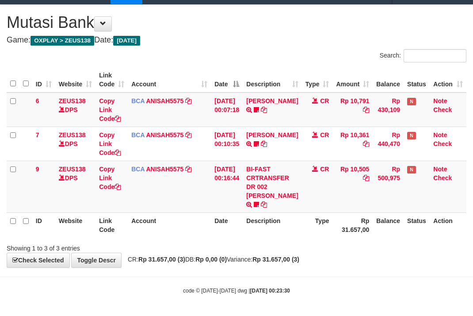
drag, startPoint x: 300, startPoint y: 58, endPoint x: 291, endPoint y: 62, distance: 10.1
click at [302, 59] on div "Search:" at bounding box center [354, 56] width 223 height 15
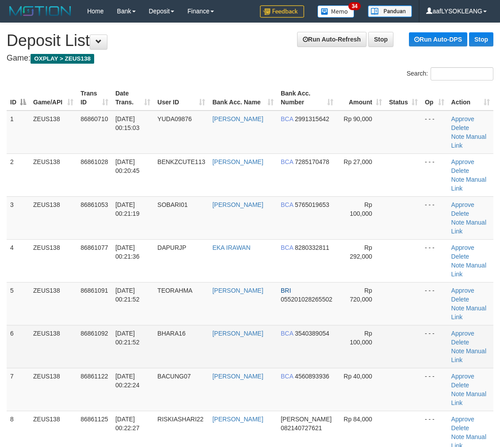
scroll to position [131, 0]
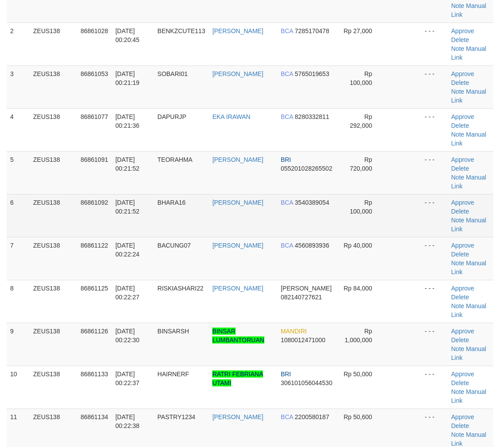
drag, startPoint x: 397, startPoint y: 222, endPoint x: 395, endPoint y: 227, distance: 5.8
click at [395, 227] on td at bounding box center [404, 215] width 36 height 43
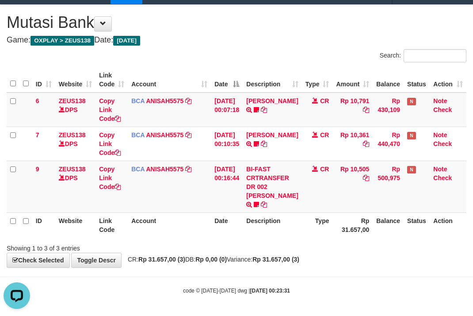
click at [315, 73] on th "Type" at bounding box center [317, 79] width 31 height 25
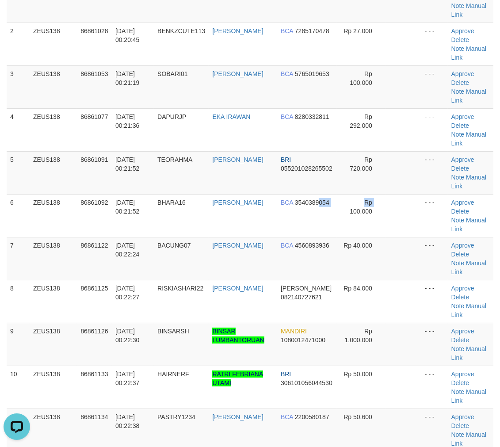
drag, startPoint x: 316, startPoint y: 202, endPoint x: 506, endPoint y: 239, distance: 193.4
click at [343, 211] on tr "6 ZEUS138 86861092 01/09/2025 00:21:52 BHARA16 AHMAD SOLIKIN BCA 3540389054 Rp …" at bounding box center [250, 215] width 487 height 43
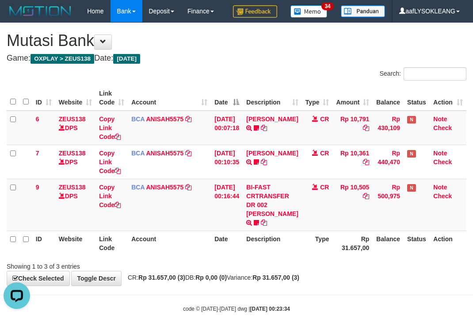
scroll to position [18, 0]
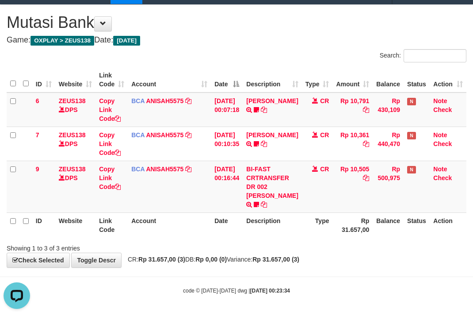
drag, startPoint x: 259, startPoint y: 72, endPoint x: 139, endPoint y: 76, distance: 120.0
click at [249, 71] on tr "ID Website Link Code Account Date Description Type Amount Balance Status Action" at bounding box center [237, 79] width 460 height 25
drag, startPoint x: 238, startPoint y: 185, endPoint x: 228, endPoint y: 185, distance: 9.3
click at [231, 186] on td "[DATE] 00:16:44" at bounding box center [227, 187] width 32 height 52
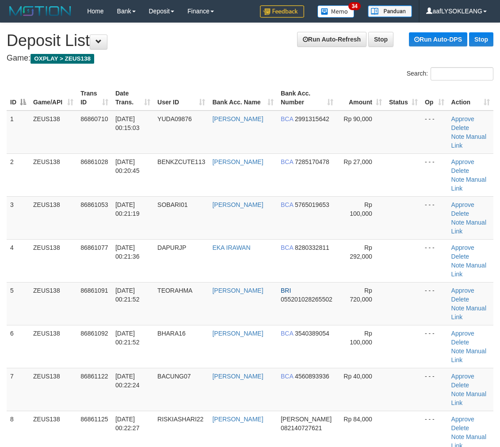
scroll to position [131, 0]
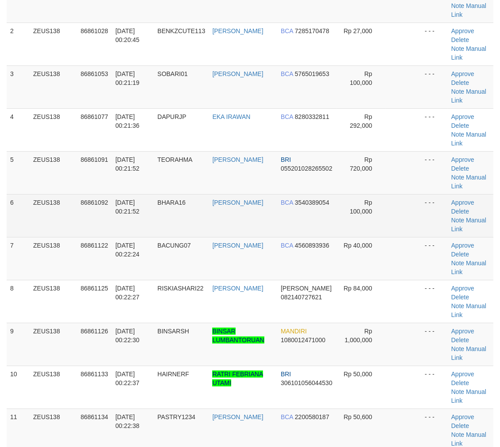
drag, startPoint x: 379, startPoint y: 225, endPoint x: 388, endPoint y: 227, distance: 8.8
click at [379, 225] on td "Rp 100,000" at bounding box center [361, 215] width 49 height 43
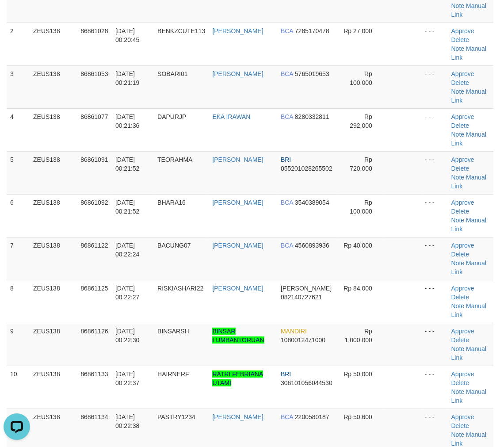
scroll to position [0, 0]
drag, startPoint x: 275, startPoint y: 169, endPoint x: 271, endPoint y: 166, distance: 5.4
click at [271, 166] on tr "5 ZEUS138 86861091 01/09/2025 00:21:52 TEORAHMA TEO RAHMA NAGA BRI 055201028265…" at bounding box center [250, 172] width 487 height 43
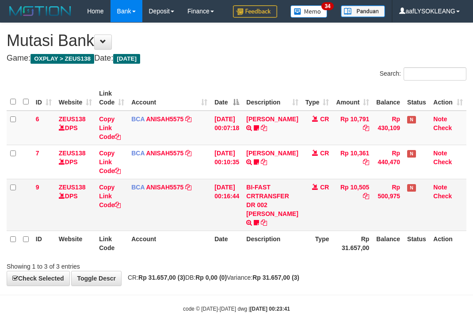
scroll to position [18, 0]
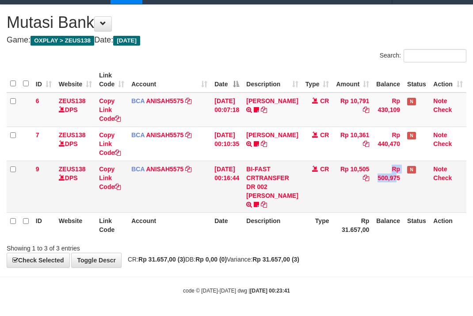
drag, startPoint x: 372, startPoint y: 177, endPoint x: 363, endPoint y: 177, distance: 8.9
click at [363, 177] on tr "9 ZEUS138 DPS Copy Link Code BCA ANISAH5575 DPS [PERSON_NAME] mutasi_20250901_3…" at bounding box center [237, 187] width 460 height 52
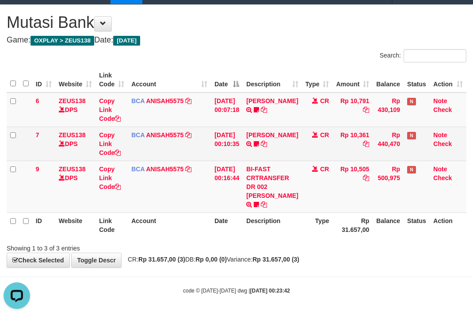
click at [319, 152] on td "CR" at bounding box center [317, 144] width 31 height 34
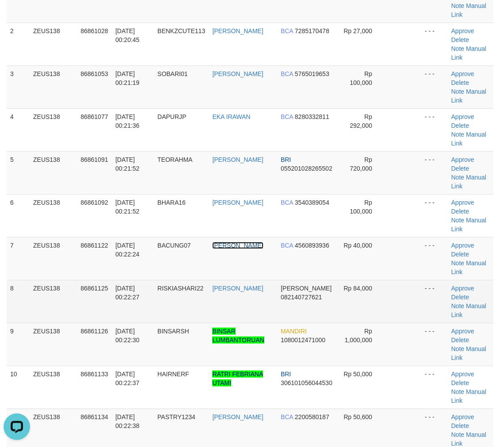
scroll to position [213, 0]
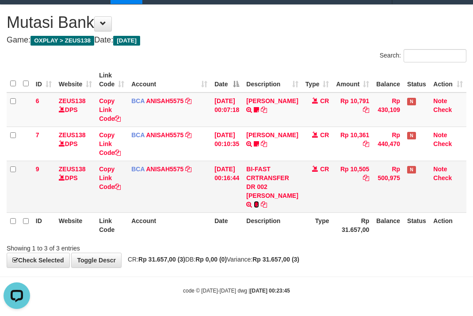
click at [259, 201] on icon at bounding box center [256, 204] width 5 height 6
click at [285, 204] on span "Apipsu" at bounding box center [279, 205] width 21 height 8
copy span "Apipsu"
drag, startPoint x: 229, startPoint y: 209, endPoint x: 91, endPoint y: 197, distance: 138.5
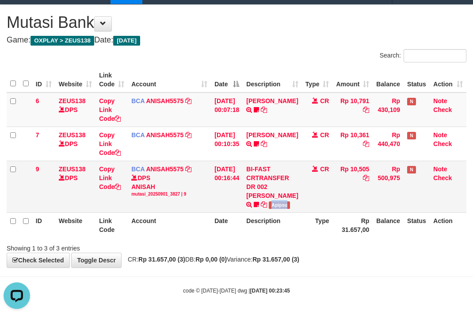
click at [204, 219] on table "ID Website Link Code Account Date Description Type Amount Balance Status Action…" at bounding box center [237, 152] width 460 height 170
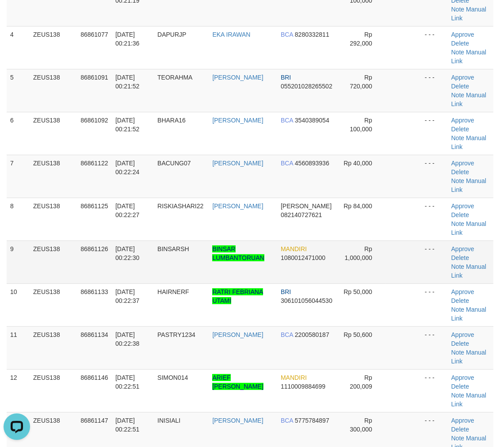
click at [269, 244] on td "BINSAR LUMBANTORUAN" at bounding box center [243, 262] width 69 height 43
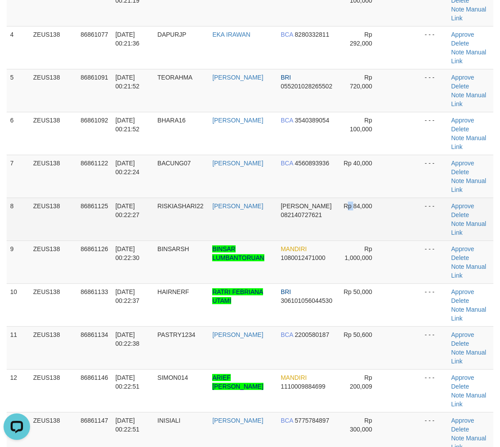
click at [354, 204] on span "Rp 84,000" at bounding box center [358, 206] width 29 height 7
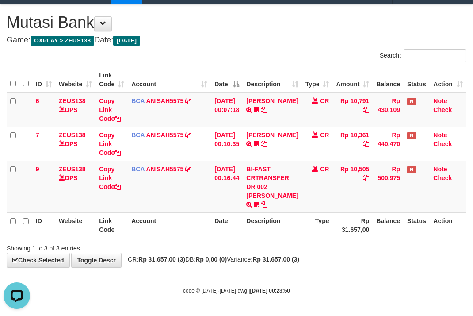
drag, startPoint x: 177, startPoint y: 232, endPoint x: 194, endPoint y: 222, distance: 19.5
click at [189, 224] on th "Account" at bounding box center [169, 224] width 83 height 25
drag, startPoint x: 194, startPoint y: 222, endPoint x: 157, endPoint y: 211, distance: 38.7
click at [186, 218] on th "Account" at bounding box center [169, 224] width 83 height 25
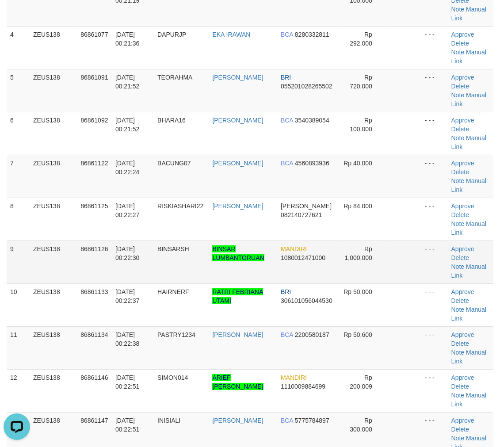
click at [303, 279] on td "MANDIRI 1080012471000" at bounding box center [307, 262] width 60 height 43
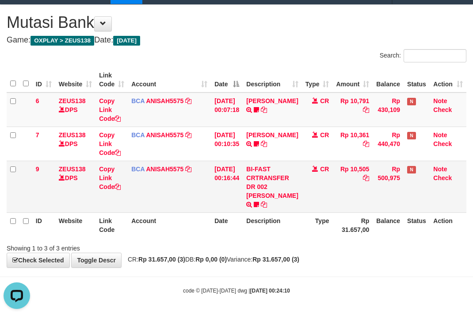
click at [361, 169] on td "Rp 10,505" at bounding box center [353, 187] width 40 height 52
copy td "10,505"
click at [231, 253] on div "**********" at bounding box center [236, 136] width 473 height 262
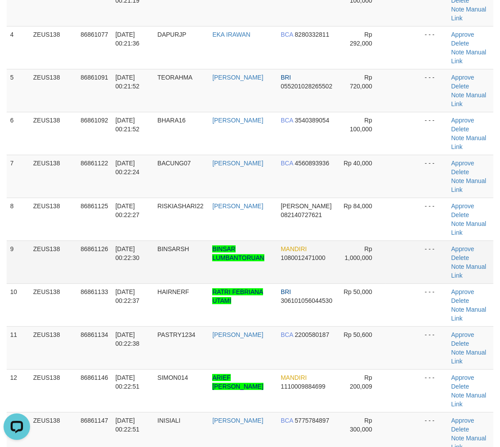
click at [318, 241] on td "MANDIRI 1080012471000" at bounding box center [307, 262] width 60 height 43
drag, startPoint x: 389, startPoint y: 322, endPoint x: 506, endPoint y: 338, distance: 117.8
click at [393, 322] on td at bounding box center [404, 305] width 36 height 43
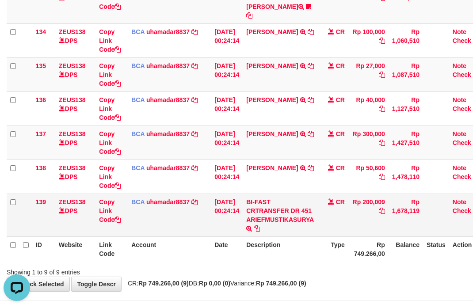
click at [291, 220] on td "BI-FAST CRTRANSFER DR 451 ARIEFMUSTIKASURYA" at bounding box center [280, 215] width 75 height 43
copy td "ARIEF"
drag, startPoint x: 254, startPoint y: 217, endPoint x: 2, endPoint y: 172, distance: 256.3
click at [272, 219] on td "BI-FAST CRTRANSFER DR 451 ARIEFMUSTIKASURYA" at bounding box center [280, 215] width 75 height 43
click at [105, 218] on link "Copy Link Code" at bounding box center [110, 211] width 22 height 25
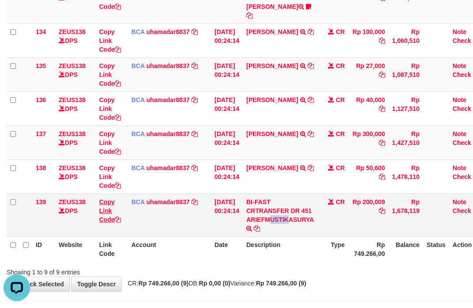
copy td "ARIEF"
drag, startPoint x: 105, startPoint y: 218, endPoint x: 2, endPoint y: 179, distance: 110.4
click at [99, 216] on td "Copy Link Code" at bounding box center [112, 215] width 32 height 43
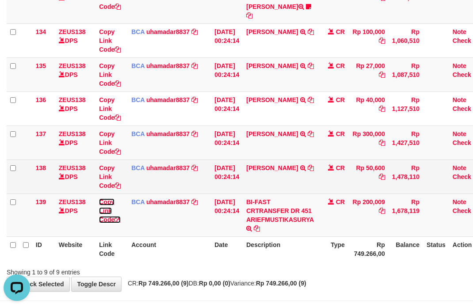
click at [99, 199] on link "Copy Link Code" at bounding box center [110, 211] width 22 height 25
click at [269, 177] on td "AHMAD FAISAL TRSF E-BANKING CR 09/01 498E1 AHMAD FAISAL" at bounding box center [280, 177] width 75 height 34
click at [268, 177] on td "AHMAD FAISAL TRSF E-BANKING CR 09/01 498E1 AHMAD FAISAL" at bounding box center [280, 177] width 75 height 34
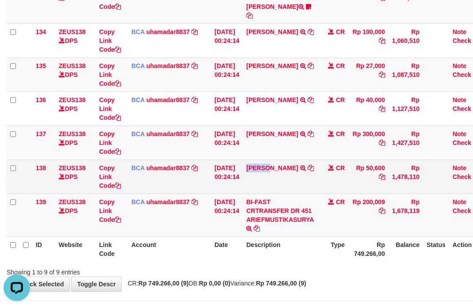
click at [268, 177] on td "AHMAD FAISAL TRSF E-BANKING CR 09/01 498E1 AHMAD FAISAL" at bounding box center [280, 177] width 75 height 34
click at [269, 177] on td "AHMAD FAISAL TRSF E-BANKING CR 09/01 498E1 AHMAD FAISAL" at bounding box center [280, 177] width 75 height 34
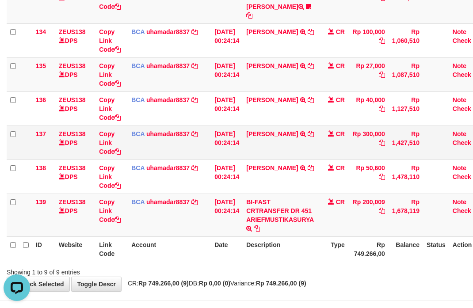
click at [269, 143] on td "ILHAM WALUYO TRSF E-BANKING CR 0109/FTSCY/WS95031 300000.00ILHAM WALUYO" at bounding box center [280, 143] width 75 height 34
copy link "ILHAM"
click at [291, 65] on td "BAMBANG KURNIAWAN TRSF E-BANKING CR 0109/FTSCY/WS95031 27000.00BAMBANG KURNIAWAN" at bounding box center [280, 75] width 75 height 34
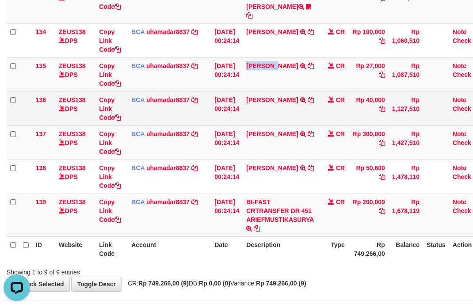
copy link "BAMBANG"
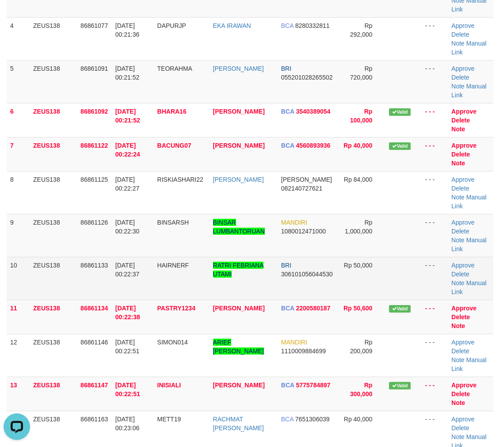
drag, startPoint x: 337, startPoint y: 275, endPoint x: 350, endPoint y: 265, distance: 16.4
click at [337, 275] on td "BRI 306101056044530" at bounding box center [308, 278] width 60 height 43
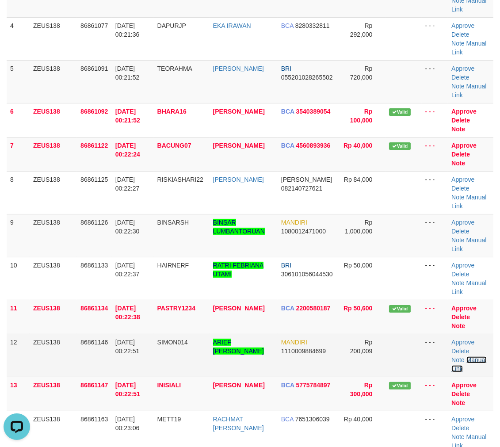
click at [479, 358] on link "Manual Link" at bounding box center [469, 365] width 35 height 16
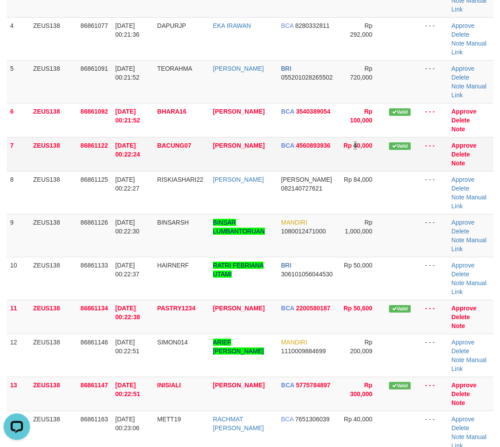
click at [358, 165] on td "Rp 40,000" at bounding box center [362, 154] width 49 height 34
click at [363, 150] on td "Rp 40,000" at bounding box center [362, 154] width 49 height 34
click at [400, 228] on td at bounding box center [404, 235] width 36 height 43
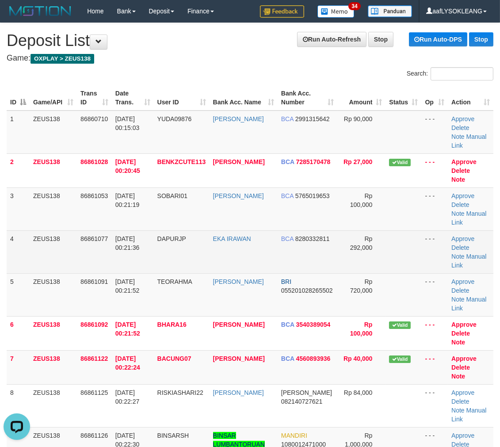
click at [303, 243] on td "BCA 8280332811" at bounding box center [308, 252] width 60 height 43
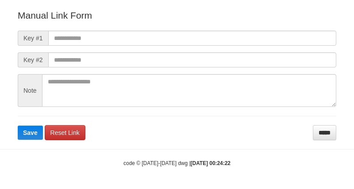
scroll to position [98, 0]
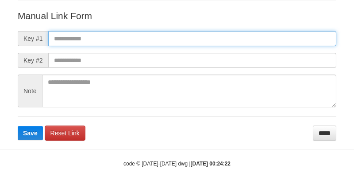
paste input "**********"
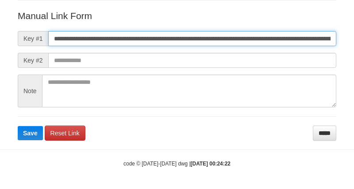
scroll to position [0, 625]
click at [300, 41] on input "**********" at bounding box center [192, 38] width 288 height 15
type input "**********"
click at [18, 126] on button "Save" at bounding box center [30, 133] width 25 height 14
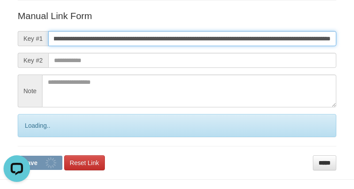
scroll to position [0, 0]
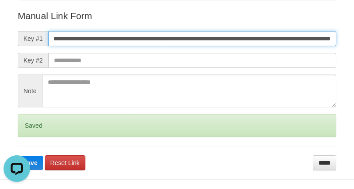
click at [18, 155] on button "Save" at bounding box center [30, 162] width 25 height 14
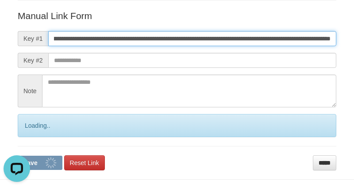
click at [18, 155] on button "Save" at bounding box center [40, 162] width 45 height 14
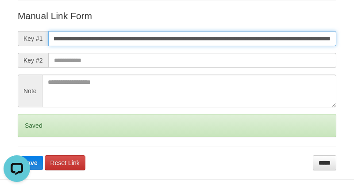
click at [18, 155] on button "Save" at bounding box center [30, 162] width 25 height 14
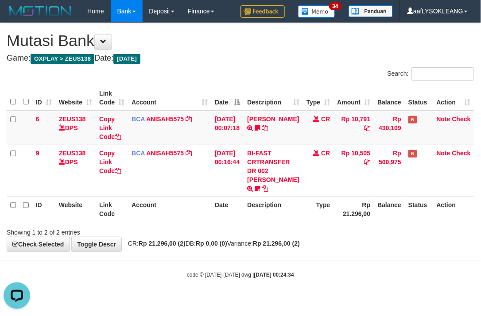
drag, startPoint x: 299, startPoint y: 214, endPoint x: 221, endPoint y: 200, distance: 78.7
click at [297, 213] on th "Description" at bounding box center [272, 208] width 59 height 25
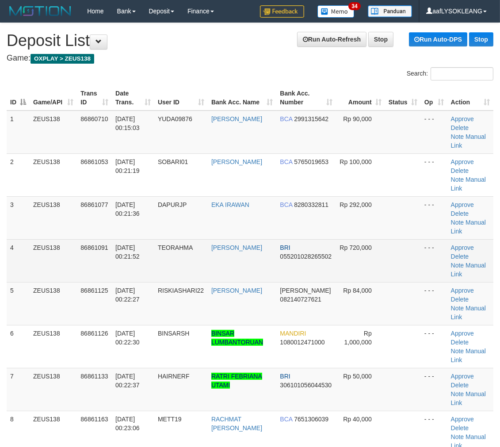
drag, startPoint x: 340, startPoint y: 270, endPoint x: 355, endPoint y: 268, distance: 15.6
click at [346, 269] on td "Rp 720,000" at bounding box center [360, 260] width 49 height 43
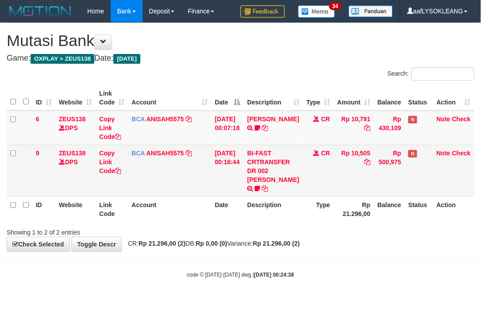
click at [257, 179] on td "BI-FAST CRTRANSFER DR 002 [PERSON_NAME] Apipsu" at bounding box center [272, 171] width 59 height 52
drag, startPoint x: 221, startPoint y: 186, endPoint x: 224, endPoint y: 191, distance: 5.5
click at [224, 191] on td "[DATE] 00:16:44" at bounding box center [227, 171] width 32 height 52
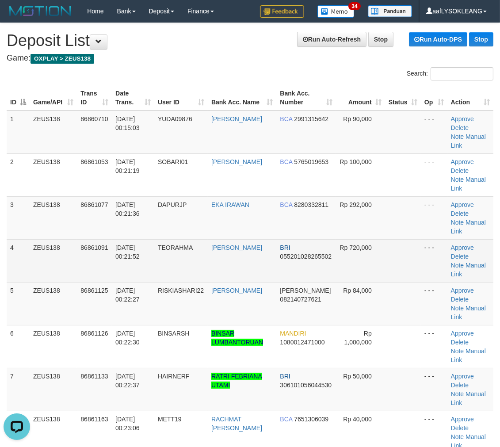
click at [325, 278] on td "BRI 055201028265502" at bounding box center [307, 260] width 60 height 43
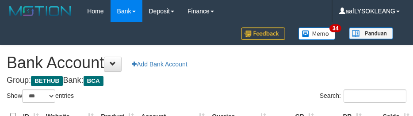
select select "***"
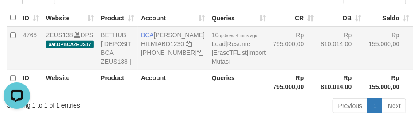
click at [318, 54] on td "Rp 810.014,00" at bounding box center [342, 48] width 48 height 43
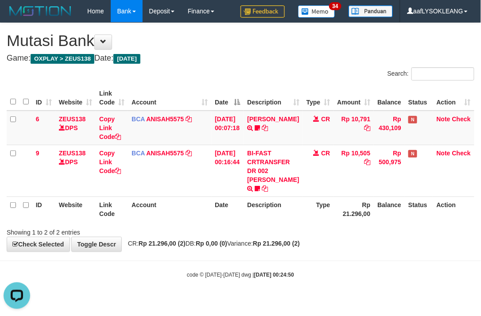
drag, startPoint x: 262, startPoint y: 226, endPoint x: 257, endPoint y: 216, distance: 11.1
click at [258, 223] on div "Search: ID Website Link Code Account Date Description Type Amount Balance Statu…" at bounding box center [240, 151] width 467 height 169
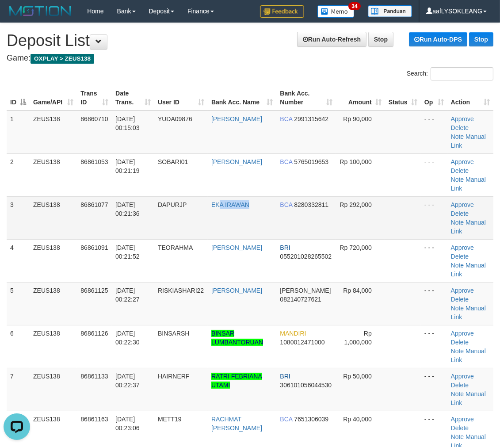
drag, startPoint x: 197, startPoint y: 201, endPoint x: 485, endPoint y: 225, distance: 289.1
click at [264, 206] on td "EKA IRAWAN" at bounding box center [242, 217] width 69 height 43
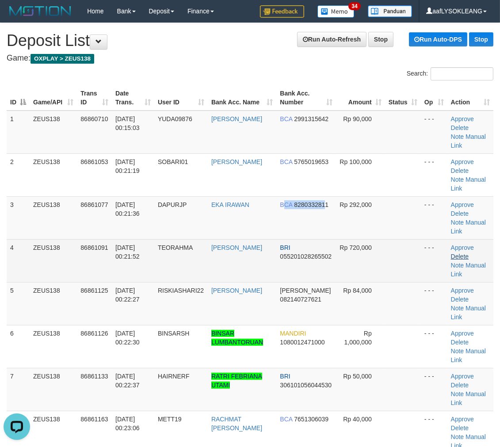
drag, startPoint x: 286, startPoint y: 218, endPoint x: 452, endPoint y: 254, distance: 170.4
click at [355, 236] on tr "3 ZEUS138 86861077 01/09/2025 00:21:36 DAPURJP EKA IRAWAN BCA 8280332811 Rp 292…" at bounding box center [250, 217] width 487 height 43
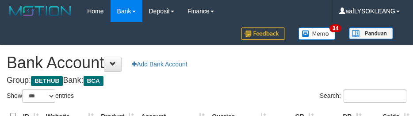
select select "***"
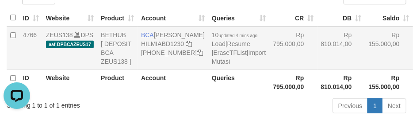
click at [269, 56] on td "Rp 795.000,00" at bounding box center [293, 48] width 48 height 43
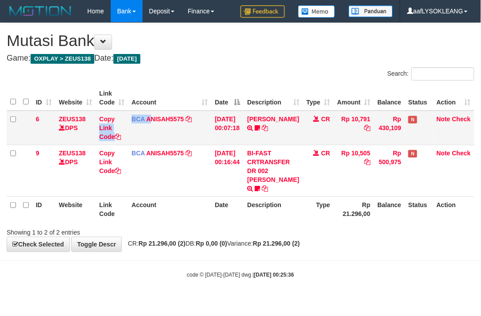
drag, startPoint x: 125, startPoint y: 119, endPoint x: 120, endPoint y: 119, distance: 5.3
click at [124, 121] on tr "6 ZEUS138 DPS Copy Link Code BCA ANISAH5575 DPS ANISAH mutasi_20250901_3827 | 6…" at bounding box center [240, 128] width 467 height 35
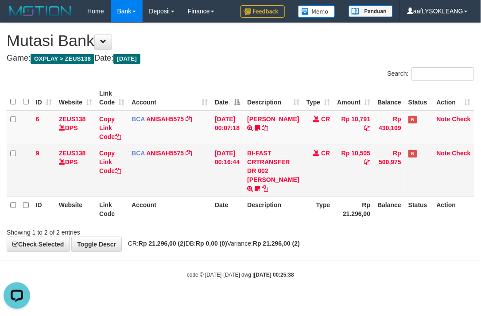
drag, startPoint x: 204, startPoint y: 174, endPoint x: 225, endPoint y: 169, distance: 21.9
click at [202, 173] on td "BCA ANISAH5575 DPS ANISAH mutasi_20250901_3827 | 9 mutasi_20250901_3827 | 9" at bounding box center [169, 171] width 83 height 52
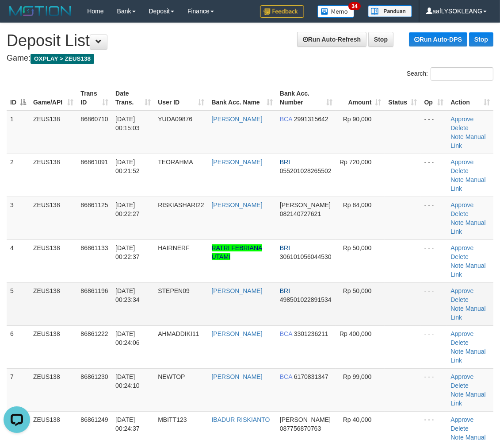
drag, startPoint x: 331, startPoint y: 263, endPoint x: 343, endPoint y: 262, distance: 12.1
click at [335, 282] on tr "5 ZEUS138 86861196 01/09/2025 00:23:34 STEPEN09 STEPHEN ANUGRA BRI 498501022891…" at bounding box center [250, 303] width 487 height 43
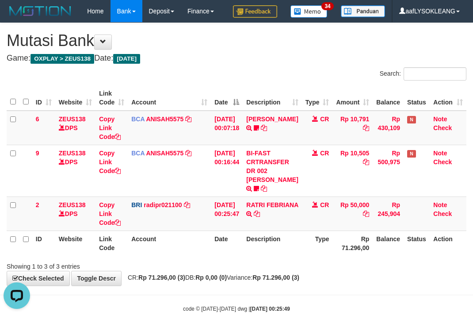
drag, startPoint x: 235, startPoint y: 65, endPoint x: 230, endPoint y: 68, distance: 5.9
click at [233, 68] on div "**********" at bounding box center [236, 154] width 473 height 262
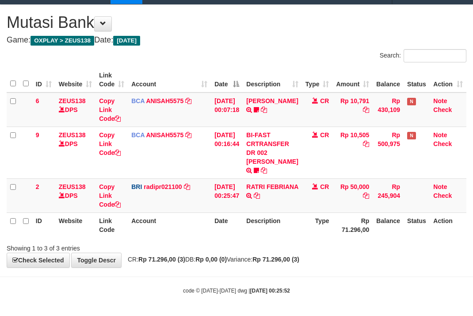
click at [262, 49] on div "Search:" at bounding box center [354, 56] width 223 height 15
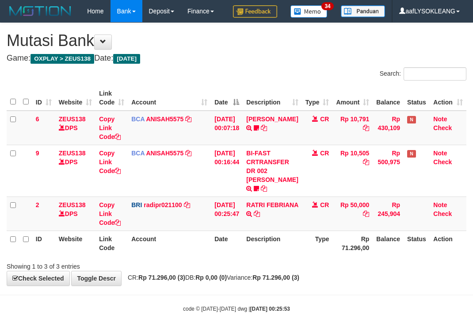
scroll to position [18, 0]
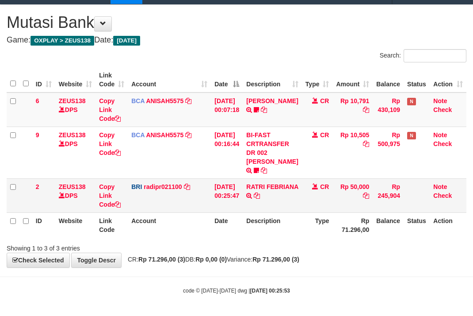
click at [277, 184] on td "RATRI FEBRIANA TRANSFER NBMB RATRI FEBRIANA TO REYNALDI ADI PRATAMA" at bounding box center [272, 195] width 59 height 34
copy link "RATRI"
click at [272, 203] on td "RATRI FEBRIANA TRANSFER NBMB RATRI FEBRIANA TO REYNALDI ADI PRATAMA" at bounding box center [272, 195] width 59 height 34
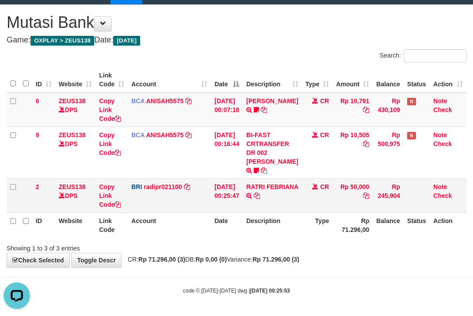
click at [272, 203] on td "RATRI FEBRIANA TRANSFER NBMB RATRI FEBRIANA TO REYNALDI ADI PRATAMA" at bounding box center [272, 195] width 59 height 34
copy tr "RATRI FEBRIANA TRANSFER NBMB RATRI FEBRIANA TO REYNALDI ADI PRATAMA"
click at [272, 203] on td "RATRI FEBRIANA TRANSFER NBMB RATRI FEBRIANA TO REYNALDI ADI PRATAMA" at bounding box center [272, 195] width 59 height 34
click at [277, 190] on link "RATRI FEBRIANA" at bounding box center [272, 186] width 52 height 7
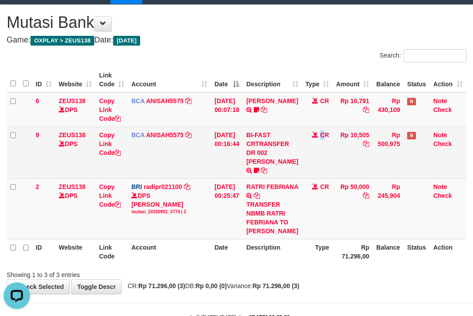
click at [320, 158] on td "CR" at bounding box center [317, 153] width 31 height 52
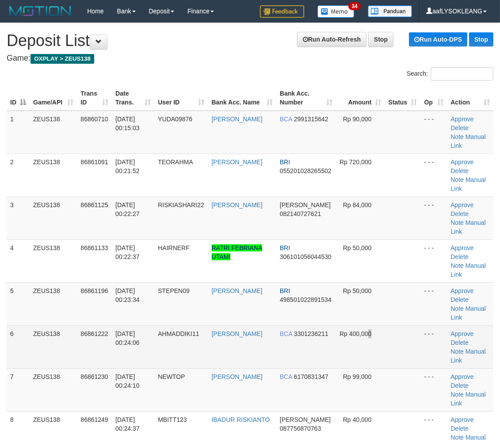
drag, startPoint x: 396, startPoint y: 313, endPoint x: 367, endPoint y: 309, distance: 29.0
click at [367, 325] on tr "6 ZEUS138 86861222 01/09/2025 00:24:06 AHMADDIKI11 ACHMAD DICKY SAPUT BCA 33012…" at bounding box center [250, 346] width 487 height 43
click at [290, 325] on td "BCA 3301236211" at bounding box center [307, 346] width 60 height 43
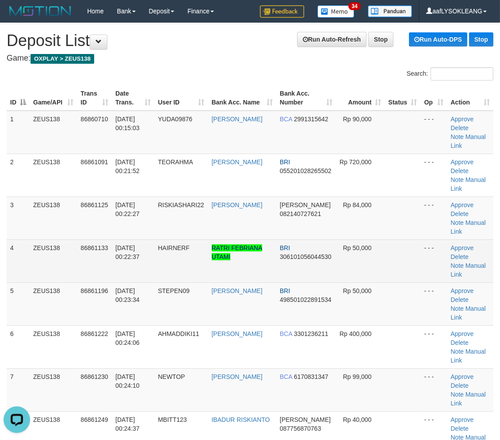
click at [322, 242] on td "BRI 306101056044530" at bounding box center [307, 260] width 60 height 43
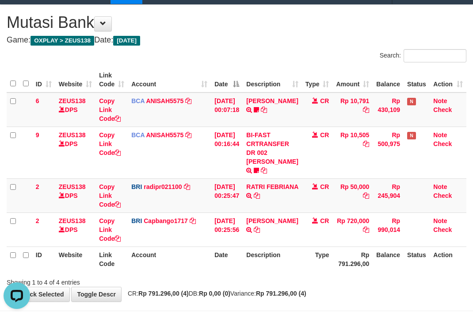
drag, startPoint x: 224, startPoint y: 175, endPoint x: 5, endPoint y: 162, distance: 219.4
click at [218, 174] on td "01/09/2025 00:16:44" at bounding box center [227, 153] width 32 height 52
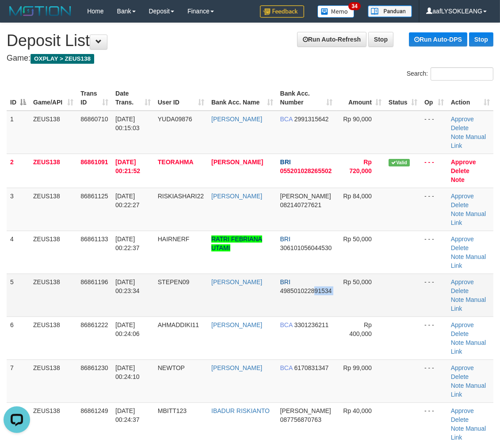
drag, startPoint x: 300, startPoint y: 251, endPoint x: 327, endPoint y: 257, distance: 27.2
click at [310, 273] on tr "5 ZEUS138 86861196 [DATE] 00:23:34 STEPEN09 [PERSON_NAME] BRI 498501022891534 R…" at bounding box center [250, 294] width 487 height 43
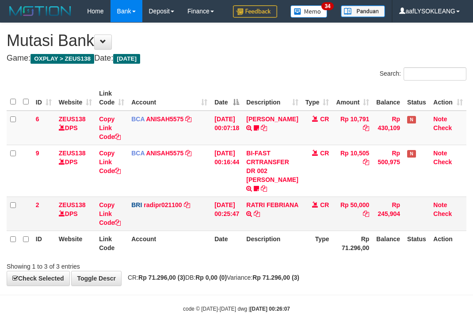
scroll to position [18, 0]
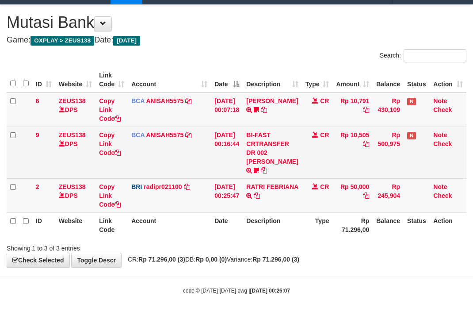
drag, startPoint x: 204, startPoint y: 162, endPoint x: 157, endPoint y: 162, distance: 47.4
click at [195, 162] on td "BCA ANISAH5575 DPS ANISAH mutasi_20250901_3827 | 9 mutasi_20250901_3827 | 9" at bounding box center [169, 153] width 83 height 52
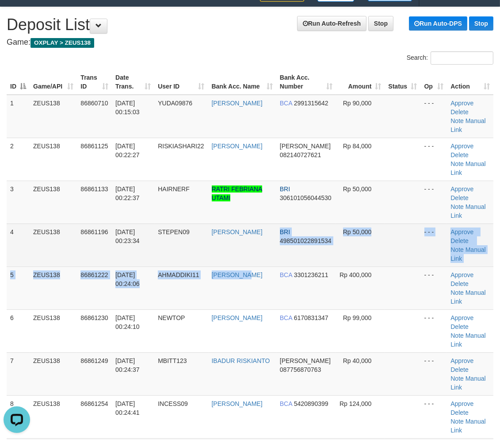
click at [250, 228] on tbody "1 ZEUS138 86860710 [DATE] 00:15:03 YUDA09876 [PERSON_NAME] BCA 2991315642 Rp 90…" at bounding box center [250, 374] width 487 height 558
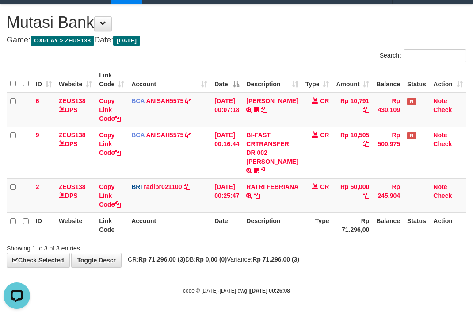
drag, startPoint x: 295, startPoint y: 207, endPoint x: 1, endPoint y: 145, distance: 300.3
click at [293, 208] on td "RATRI FEBRIANA TRANSFER NBMB RATRI FEBRIANA TO REYNALDI ADI PRATAMA" at bounding box center [272, 195] width 59 height 34
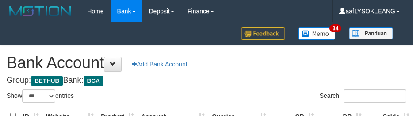
select select "***"
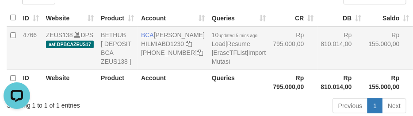
drag, startPoint x: 291, startPoint y: 81, endPoint x: 178, endPoint y: 86, distance: 113.0
click at [318, 70] on td "Rp 810.014,00" at bounding box center [342, 48] width 48 height 43
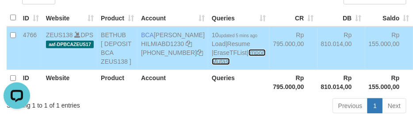
click at [212, 65] on link "Import Mutasi" at bounding box center [239, 57] width 54 height 16
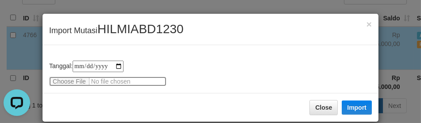
click at [60, 81] on input "file" at bounding box center [107, 82] width 117 height 10
type input "**********"
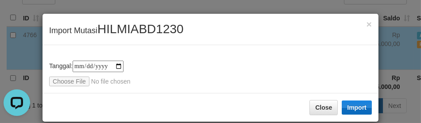
drag, startPoint x: 366, startPoint y: 108, endPoint x: 360, endPoint y: 108, distance: 5.8
click at [366, 108] on div "Close Import" at bounding box center [210, 107] width 336 height 29
click at [360, 108] on button "Import" at bounding box center [357, 107] width 30 height 14
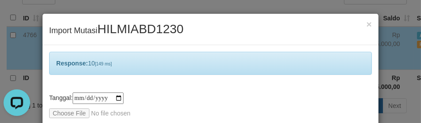
scroll to position [42, 0]
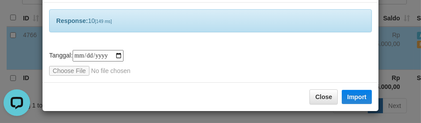
click at [250, 46] on div "**********" at bounding box center [210, 43] width 336 height 80
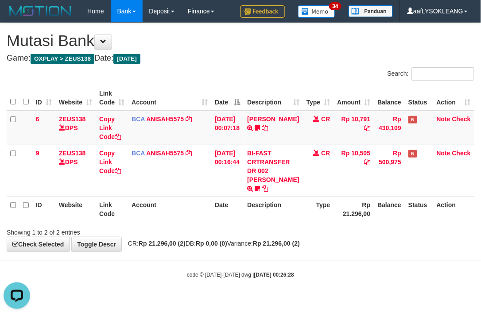
drag, startPoint x: 195, startPoint y: 229, endPoint x: 2, endPoint y: 189, distance: 197.6
click at [192, 228] on div "Showing 1 to 2 of 2 entries" at bounding box center [100, 230] width 200 height 12
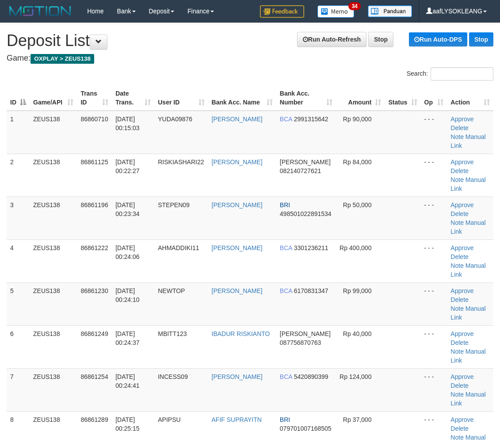
click at [339, 325] on td "Rp 40,000" at bounding box center [360, 346] width 49 height 43
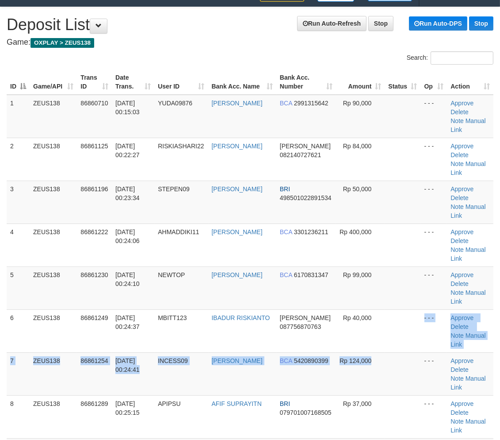
drag, startPoint x: 390, startPoint y: 297, endPoint x: 507, endPoint y: 308, distance: 117.3
click at [400, 296] on tbody "1 ZEUS138 86860710 01/09/2025 00:15:03 YUDA09876 YUDA ADI SAPUTRA BCA 299131564…" at bounding box center [250, 395] width 487 height 601
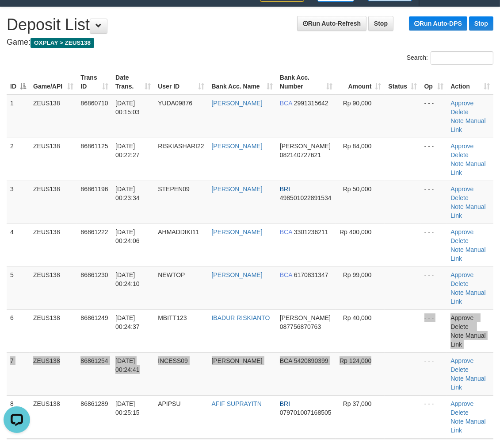
scroll to position [0, 0]
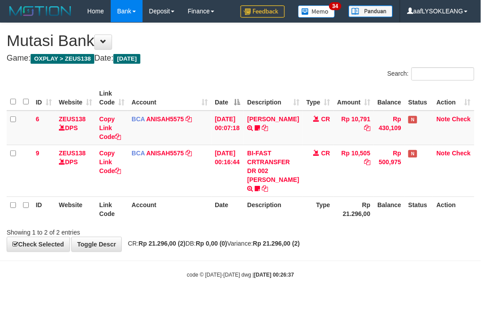
click at [228, 212] on th "Date" at bounding box center [227, 208] width 32 height 25
click at [313, 226] on div "Showing 1 to 2 of 2 entries" at bounding box center [240, 230] width 481 height 12
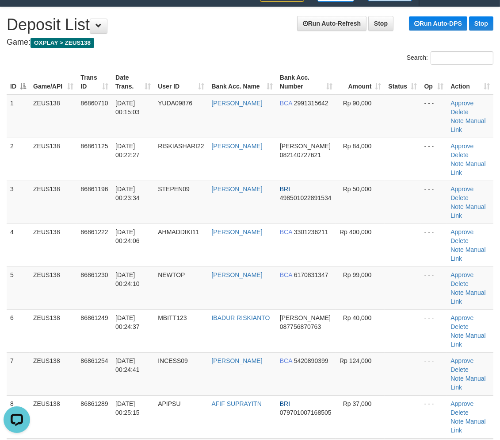
scroll to position [147, 0]
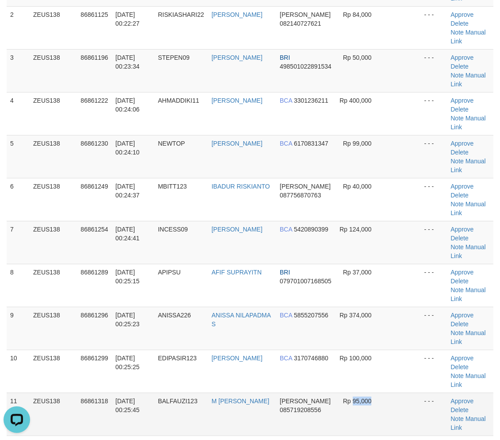
drag, startPoint x: 350, startPoint y: 318, endPoint x: 404, endPoint y: 327, distance: 54.9
click at [386, 393] on tr "11 ZEUS138 86861318 01/09/2025 00:25:45 BALFAUZI123 M IKBAL FAUZI DANA 08571920…" at bounding box center [250, 414] width 487 height 43
drag, startPoint x: 451, startPoint y: 335, endPoint x: 442, endPoint y: 332, distance: 10.4
click at [442, 393] on tr "11 ZEUS138 86861318 01/09/2025 00:25:45 BALFAUZI123 M IKBAL FAUZI DANA 08571920…" at bounding box center [250, 414] width 487 height 43
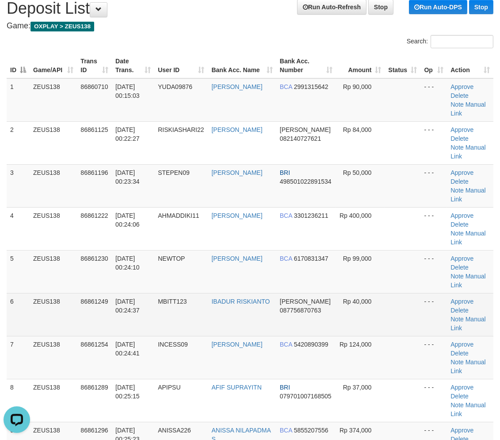
scroll to position [0, 0]
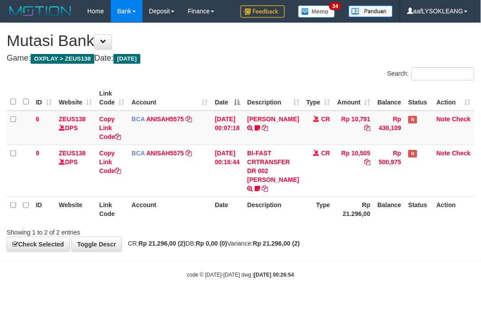
click at [299, 231] on div "Showing 1 to 2 of 2 entries" at bounding box center [240, 230] width 481 height 12
drag, startPoint x: 228, startPoint y: 221, endPoint x: 2, endPoint y: 174, distance: 231.5
click at [226, 222] on div "ID Website Link Code Account Date Description Type Amount Balance Status Action…" at bounding box center [240, 154] width 481 height 142
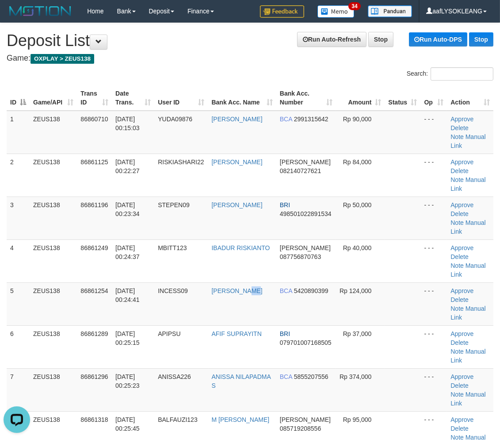
drag, startPoint x: 257, startPoint y: 268, endPoint x: 503, endPoint y: 310, distance: 249.5
click at [275, 282] on tr "5 ZEUS138 86861254 01/09/2025 00:24:41 INCESS09 GUGUN GUNADI BCA 5420890399 Rp …" at bounding box center [250, 303] width 487 height 43
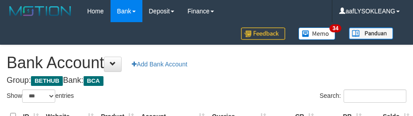
select select "***"
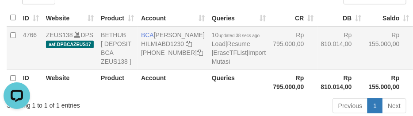
click at [318, 68] on td "Rp 810.014,00" at bounding box center [342, 48] width 48 height 43
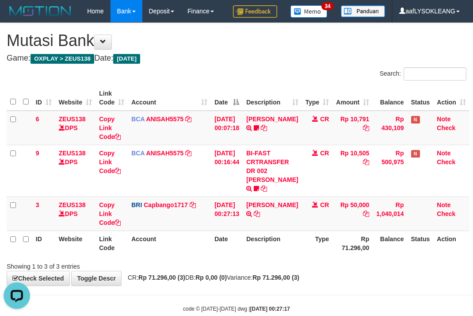
scroll to position [18, 0]
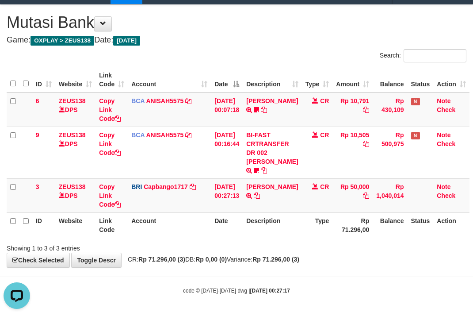
drag, startPoint x: 189, startPoint y: 235, endPoint x: 187, endPoint y: 230, distance: 4.9
click at [187, 230] on th "Account" at bounding box center [169, 224] width 83 height 25
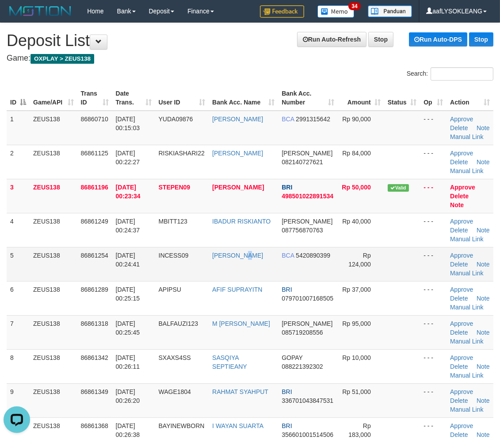
drag, startPoint x: 261, startPoint y: 262, endPoint x: 262, endPoint y: 266, distance: 4.4
click at [259, 266] on td "GUGUN GUNADI" at bounding box center [243, 264] width 69 height 34
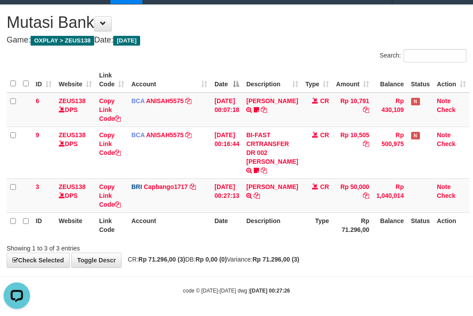
drag, startPoint x: 254, startPoint y: 47, endPoint x: 240, endPoint y: 55, distance: 16.5
click at [245, 52] on div "**********" at bounding box center [236, 136] width 473 height 262
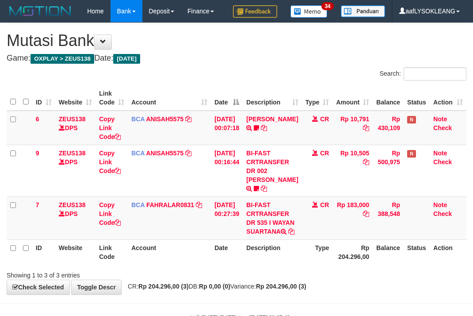
scroll to position [18, 0]
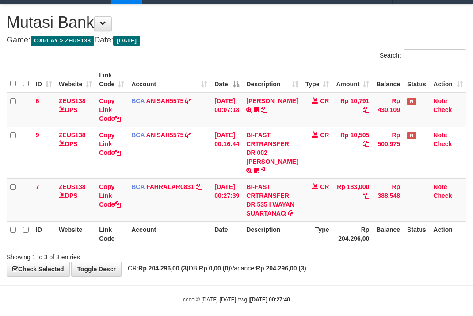
drag, startPoint x: 286, startPoint y: 40, endPoint x: 277, endPoint y: 46, distance: 10.7
click at [277, 45] on div "**********" at bounding box center [236, 140] width 473 height 271
copy td "I WAYAN"
drag, startPoint x: 274, startPoint y: 204, endPoint x: 277, endPoint y: 212, distance: 8.3
click at [277, 212] on td "BI-FAST CRTRANSFER DR 535 I WAYAN SUARTANA" at bounding box center [272, 199] width 59 height 43
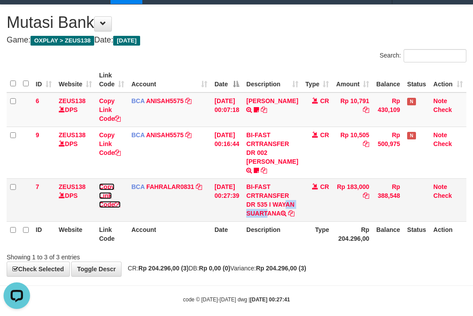
drag, startPoint x: 112, startPoint y: 204, endPoint x: 78, endPoint y: 194, distance: 35.4
click at [111, 203] on link "Copy Link Code" at bounding box center [110, 195] width 22 height 25
copy td "I WAYAN"
click at [273, 208] on td "BI-FAST CRTRANSFER DR 535 I WAYAN SUARTANA" at bounding box center [272, 199] width 59 height 43
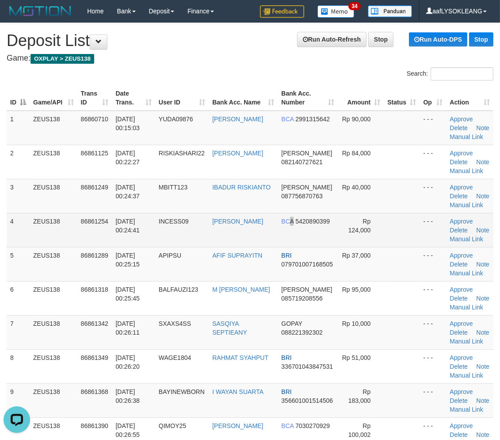
click at [289, 237] on td "BCA 5420890399" at bounding box center [308, 230] width 60 height 34
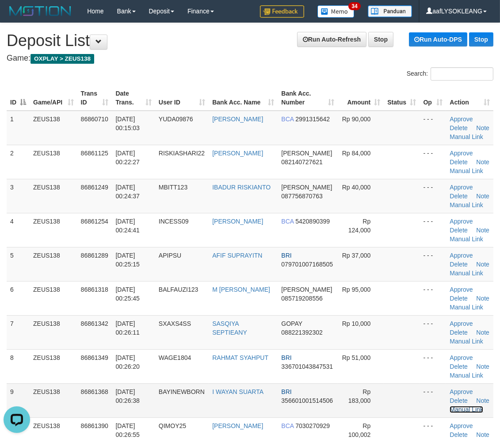
click at [474, 407] on link "Manual Link" at bounding box center [467, 409] width 34 height 7
click at [461, 410] on link "Manual Link" at bounding box center [467, 409] width 34 height 7
drag, startPoint x: 309, startPoint y: 236, endPoint x: 363, endPoint y: 254, distance: 57.1
click at [329, 242] on td "BCA 5420890399" at bounding box center [308, 230] width 60 height 34
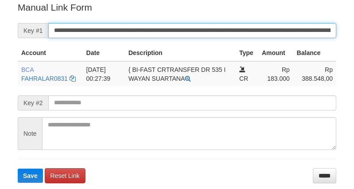
click at [18, 168] on button "Save" at bounding box center [30, 175] width 25 height 14
click at [310, 25] on input "**********" at bounding box center [192, 30] width 288 height 15
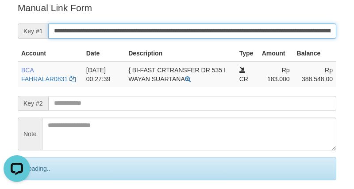
scroll to position [0, 0]
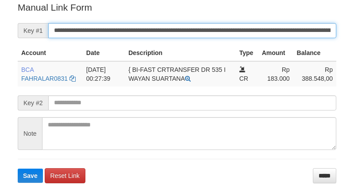
click at [18, 168] on button "Save" at bounding box center [30, 175] width 25 height 14
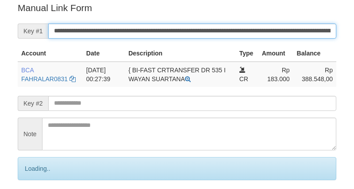
click at [260, 28] on input "**********" at bounding box center [192, 30] width 288 height 15
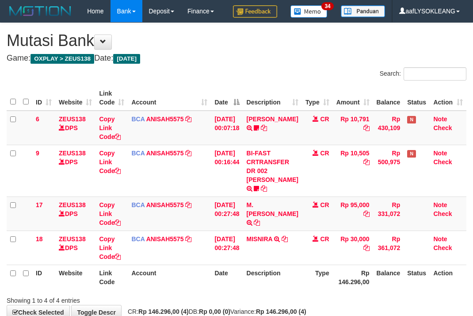
scroll to position [18, 0]
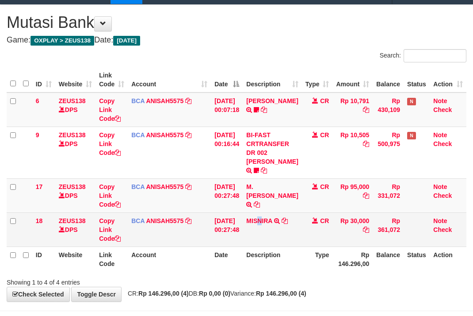
click at [266, 233] on td "MISNIRA TRSF E-BANKING CR 0109/FTSCY/WS95051 30000.002025090166507283 TRFDN-MIS…" at bounding box center [272, 229] width 59 height 34
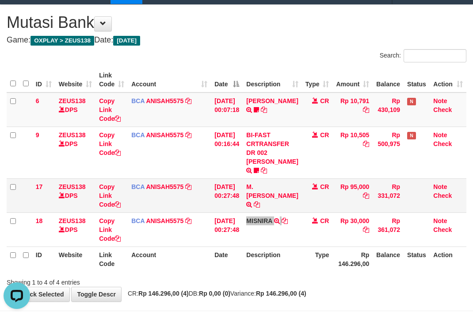
scroll to position [51, 0]
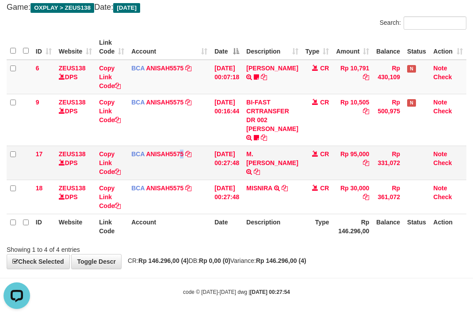
drag, startPoint x: 182, startPoint y: 158, endPoint x: 1, endPoint y: 153, distance: 181.5
click at [180, 156] on td "BCA ANISAH5575 DPS ANISAH mutasi_20250901_3827 | 17 mutasi_20250901_3827 | 17" at bounding box center [169, 163] width 83 height 34
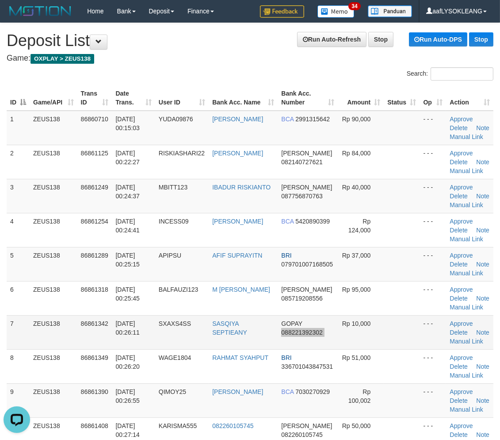
click at [313, 323] on tr "7 ZEUS138 86861342 [DATE] 00:26:11 SXAXS4SS SASQIYA SEPTIEANY GOPAY 08822139230…" at bounding box center [250, 332] width 487 height 34
drag, startPoint x: 427, startPoint y: 308, endPoint x: 506, endPoint y: 316, distance: 80.1
click at [439, 308] on td "- - -" at bounding box center [433, 298] width 27 height 34
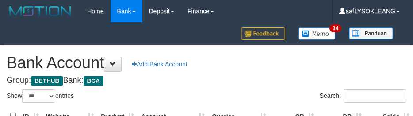
select select "***"
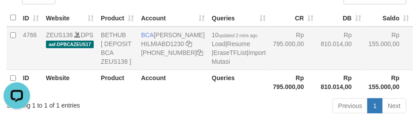
click at [318, 65] on td "Rp 810.014,00" at bounding box center [342, 48] width 48 height 43
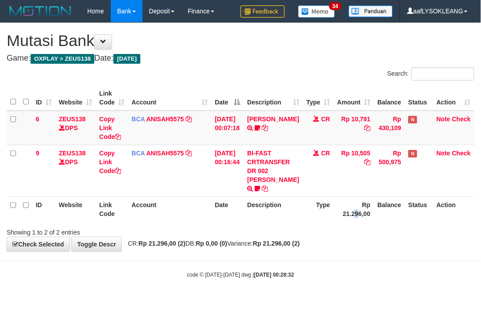
drag, startPoint x: 357, startPoint y: 218, endPoint x: 346, endPoint y: 200, distance: 20.6
click at [351, 215] on th "Rp 21.296,00" at bounding box center [354, 208] width 40 height 25
drag, startPoint x: 345, startPoint y: 231, endPoint x: 239, endPoint y: 210, distance: 108.2
click at [306, 226] on div "Showing 1 to 2 of 2 entries" at bounding box center [240, 230] width 481 height 12
click at [118, 197] on th "Link Code" at bounding box center [112, 208] width 32 height 25
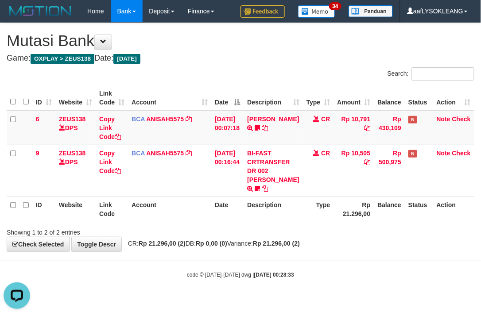
drag, startPoint x: 172, startPoint y: 208, endPoint x: 163, endPoint y: 209, distance: 8.9
click at [165, 209] on th "Account" at bounding box center [169, 208] width 83 height 25
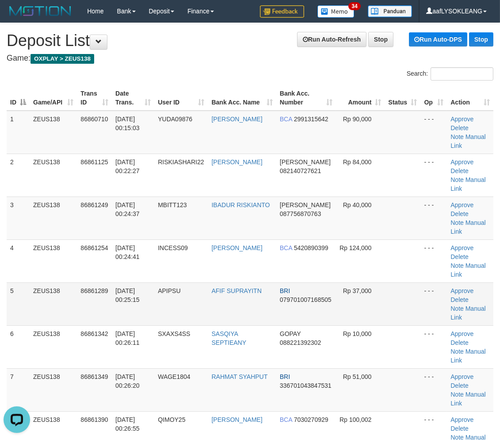
drag, startPoint x: 333, startPoint y: 263, endPoint x: 366, endPoint y: 273, distance: 34.3
click at [331, 282] on td "BRI 079701007168505" at bounding box center [307, 303] width 60 height 43
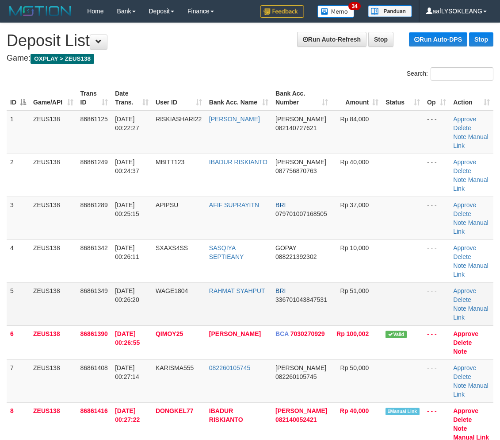
click at [358, 292] on span "Rp 51,000" at bounding box center [355, 290] width 29 height 7
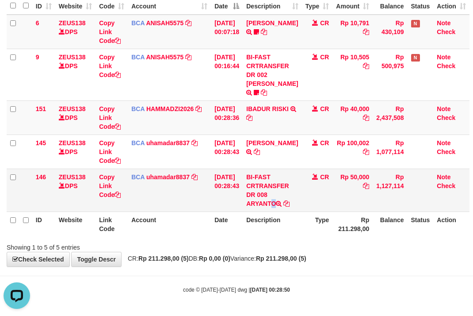
click at [254, 196] on td "BI-FAST CRTRANSFER DR 008 ARYANTO" at bounding box center [272, 190] width 59 height 43
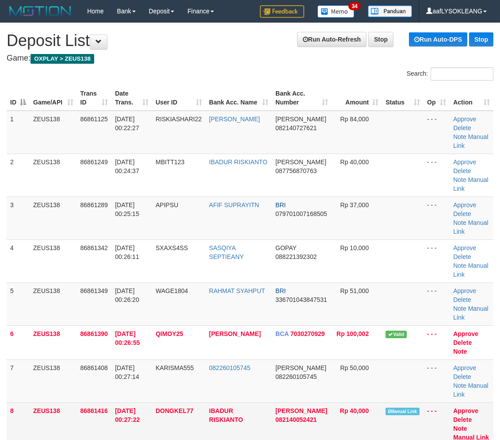
scroll to position [82, 0]
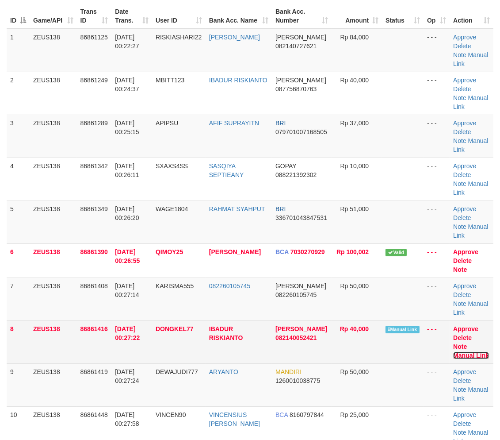
click at [484, 352] on link "Manual Link" at bounding box center [472, 355] width 36 height 7
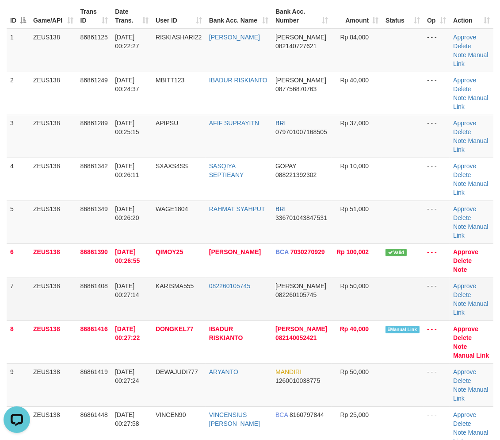
scroll to position [0, 0]
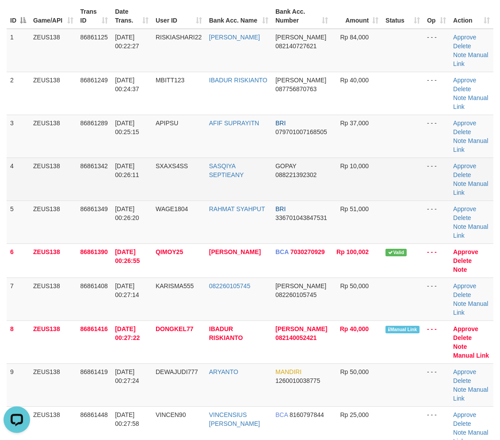
click at [357, 191] on td "Rp 10,000" at bounding box center [357, 179] width 50 height 43
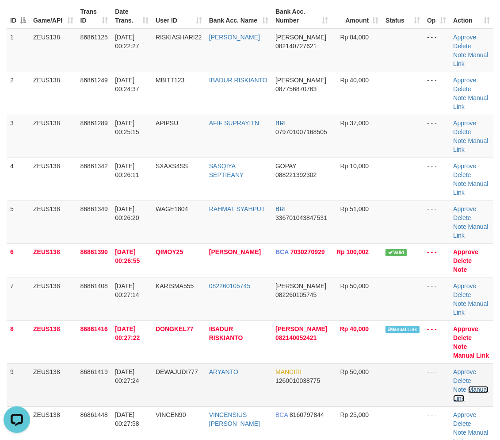
click at [478, 389] on link "Manual Link" at bounding box center [471, 394] width 35 height 16
click at [454, 386] on link "Manual Link" at bounding box center [471, 394] width 35 height 16
drag, startPoint x: 242, startPoint y: 208, endPoint x: 242, endPoint y: 201, distance: 7.1
click at [242, 201] on td "RAHMAT SYAHPUT" at bounding box center [239, 221] width 66 height 43
drag, startPoint x: 241, startPoint y: 201, endPoint x: 391, endPoint y: 220, distance: 151.3
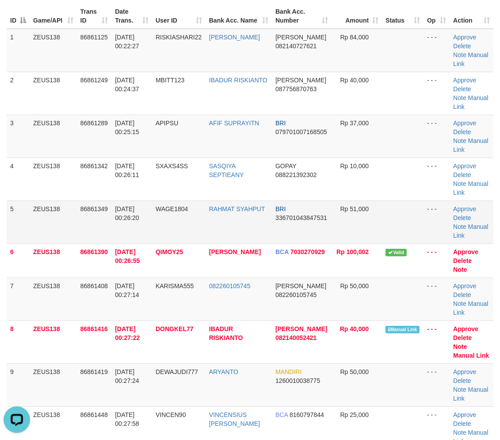
click at [248, 201] on td "RAHMAT SYAHPUT" at bounding box center [239, 221] width 66 height 43
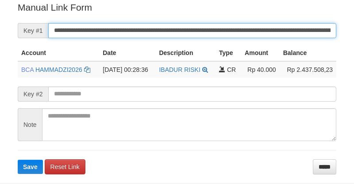
click at [214, 25] on input "**********" at bounding box center [192, 30] width 288 height 15
click at [18, 159] on button "Save" at bounding box center [30, 166] width 25 height 14
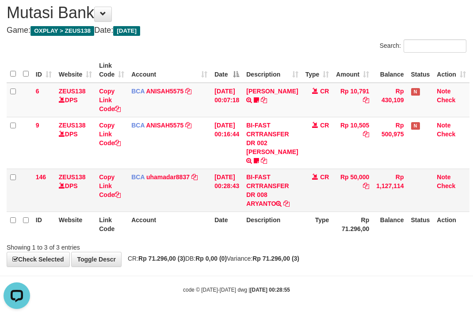
click at [270, 193] on td "BI-FAST CRTRANSFER DR 008 ARYANTO" at bounding box center [272, 190] width 59 height 43
copy td "ARYANTO"
drag, startPoint x: 270, startPoint y: 193, endPoint x: 0, endPoint y: 92, distance: 288.1
click at [269, 193] on td "BI-FAST CRTRANSFER DR 008 ARYANTO" at bounding box center [272, 190] width 59 height 43
drag, startPoint x: 350, startPoint y: 197, endPoint x: 339, endPoint y: 196, distance: 11.1
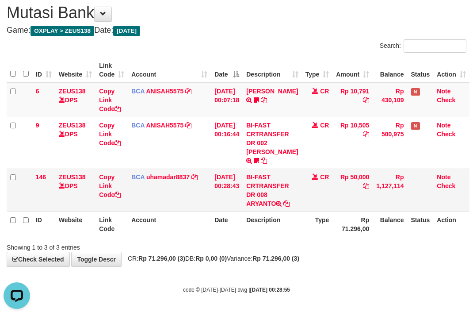
click at [347, 196] on td "Rp 50,000" at bounding box center [353, 190] width 40 height 43
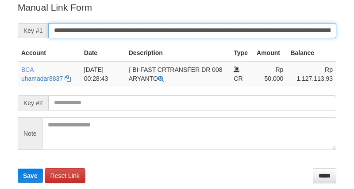
click at [240, 29] on input "**********" at bounding box center [192, 30] width 288 height 15
click at [18, 168] on button "Save" at bounding box center [30, 175] width 25 height 14
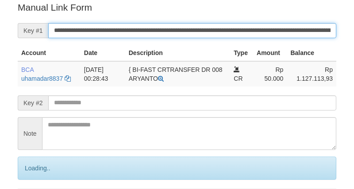
scroll to position [179, 0]
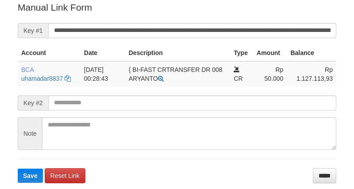
scroll to position [179, 0]
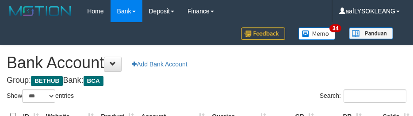
select select "***"
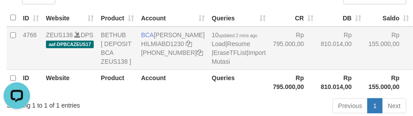
click at [274, 37] on td "Rp 795.000,00" at bounding box center [293, 48] width 48 height 43
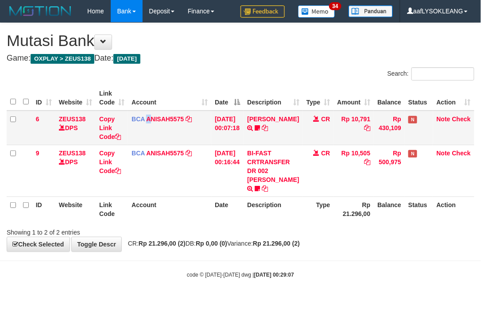
click at [147, 134] on td "BCA ANISAH5575 DPS ANISAH mutasi_20250901_3827 | 6 mutasi_20250901_3827 | 6" at bounding box center [169, 128] width 83 height 35
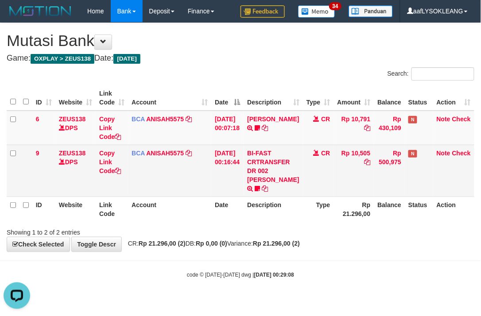
drag, startPoint x: 303, startPoint y: 204, endPoint x: 98, endPoint y: 185, distance: 205.3
click at [303, 204] on th "Type" at bounding box center [318, 208] width 31 height 25
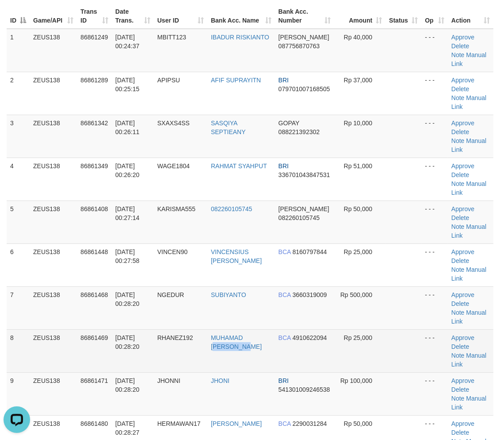
drag, startPoint x: 250, startPoint y: 275, endPoint x: 250, endPoint y: 282, distance: 6.6
click at [250, 329] on td "MUHAMAD [PERSON_NAME]" at bounding box center [242, 350] width 68 height 43
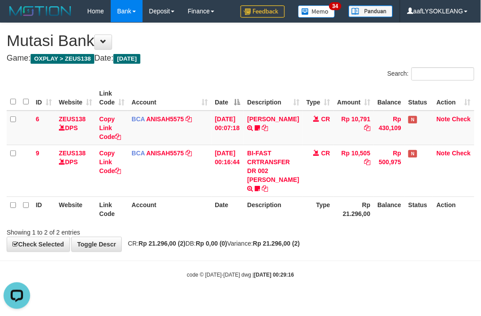
drag, startPoint x: 375, startPoint y: 228, endPoint x: 365, endPoint y: 225, distance: 10.2
click at [371, 227] on div "Showing 1 to 2 of 2 entries" at bounding box center [240, 230] width 481 height 12
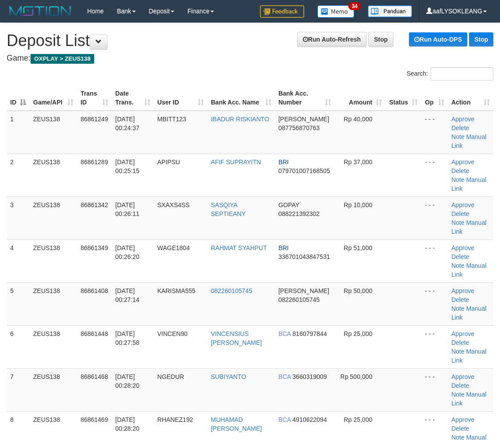
scroll to position [82, 0]
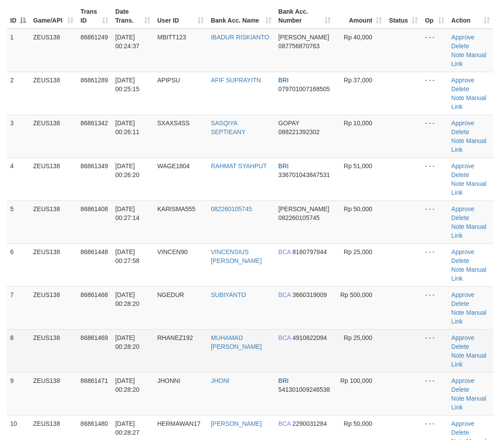
drag, startPoint x: 403, startPoint y: 302, endPoint x: 409, endPoint y: 300, distance: 6.0
click at [405, 372] on td at bounding box center [404, 393] width 36 height 43
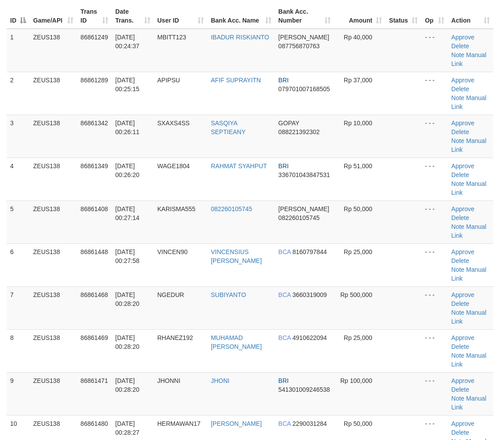
drag, startPoint x: 409, startPoint y: 300, endPoint x: 504, endPoint y: 301, distance: 95.6
click at [413, 329] on td at bounding box center [404, 350] width 36 height 43
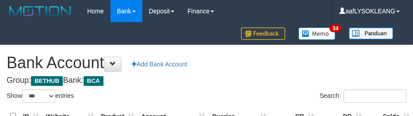
select select "***"
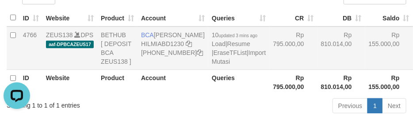
drag, startPoint x: 340, startPoint y: 73, endPoint x: 330, endPoint y: 82, distance: 13.5
click at [366, 70] on td "Rp 155.000,00" at bounding box center [390, 48] width 48 height 43
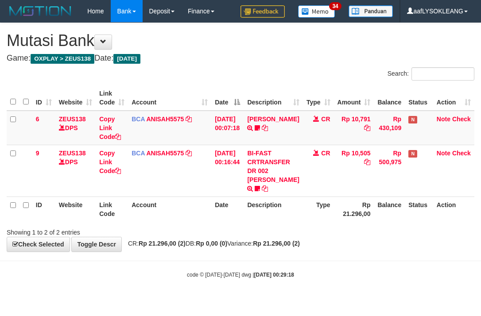
click at [217, 219] on div "Search: ID Website Link Code Account Date Description Type Amount Balance Statu…" at bounding box center [240, 151] width 467 height 169
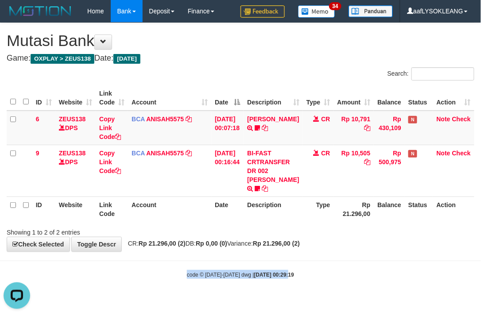
drag, startPoint x: 276, startPoint y: 266, endPoint x: 0, endPoint y: 185, distance: 287.8
click at [255, 251] on body "Toggle navigation Home Bank Account List Load By Website Group [OXPLAY] ZEUS138…" at bounding box center [240, 150] width 481 height 301
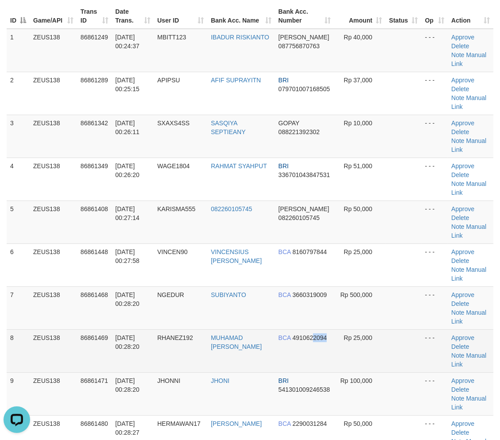
click at [312, 329] on td "BCA 4910622094" at bounding box center [305, 350] width 60 height 43
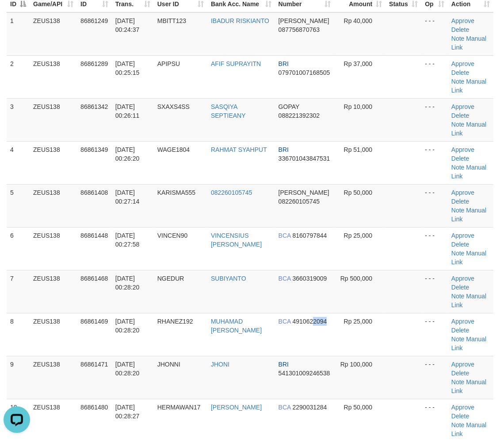
scroll to position [115, 0]
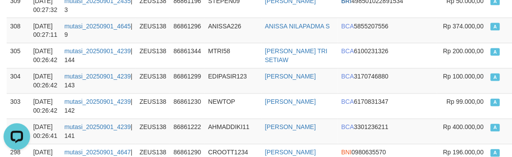
scroll to position [377, 0]
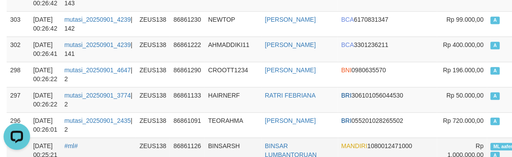
click at [491, 142] on span "ML aafemsreyoun" at bounding box center [513, 146] width 45 height 8
copy td "ML aafemsreyoun A"
click at [491, 142] on span "ML aafemsreyoun" at bounding box center [513, 146] width 45 height 8
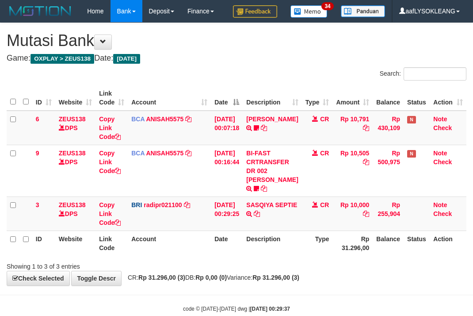
scroll to position [18, 0]
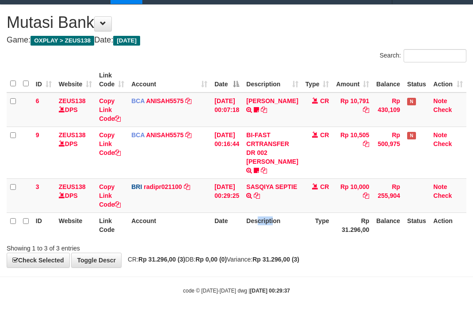
click at [266, 213] on th "Description" at bounding box center [272, 224] width 59 height 25
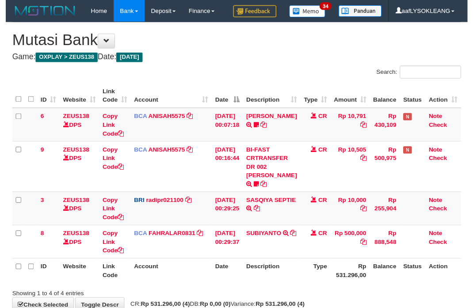
scroll to position [18, 0]
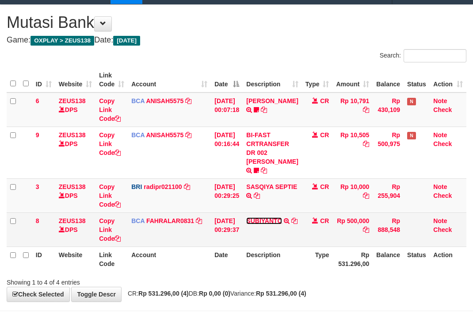
click at [271, 223] on link "SUBIYANTO" at bounding box center [264, 220] width 36 height 7
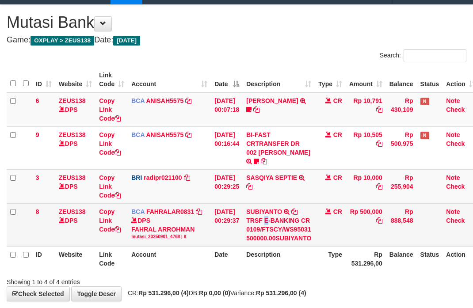
click at [271, 223] on div "TRSF E-BANKING CR 0109/FTSCY/WS95031 500000.00SUBIYANTO" at bounding box center [278, 229] width 65 height 27
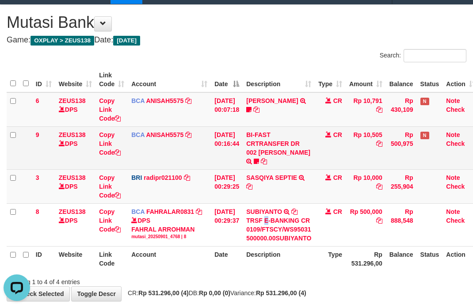
scroll to position [0, 0]
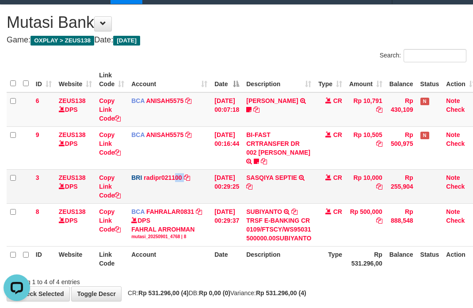
drag, startPoint x: 188, startPoint y: 173, endPoint x: 200, endPoint y: 170, distance: 12.2
click at [196, 173] on td "BRI radipr021100 DPS REYNALDI ADI PRATAMA mutasi_20250901_3774 | 3 mutasi_20250…" at bounding box center [169, 186] width 83 height 34
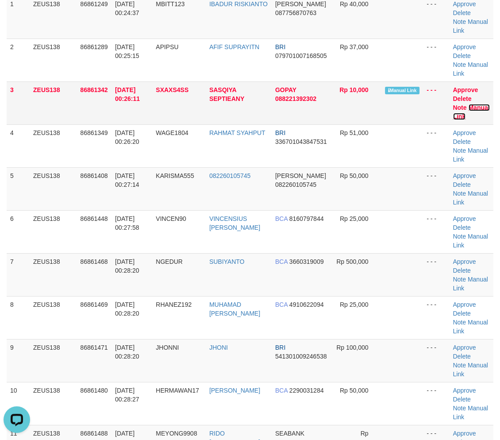
click at [479, 105] on link "Manual Link" at bounding box center [472, 112] width 37 height 16
drag, startPoint x: 342, startPoint y: 234, endPoint x: 507, endPoint y: 260, distance: 167.1
click at [405, 242] on tr "6 ZEUS138 86861448 01/09/2025 00:27:58 VINCEN90 VINCENSIUS RICKY F BCA 81607978…" at bounding box center [250, 231] width 487 height 43
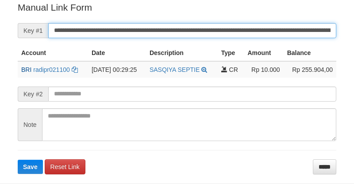
click at [18, 159] on button "Save" at bounding box center [30, 166] width 25 height 14
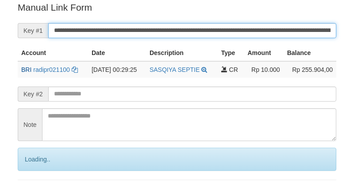
scroll to position [179, 0]
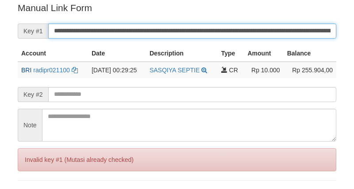
click at [293, 30] on input "**********" at bounding box center [192, 30] width 288 height 15
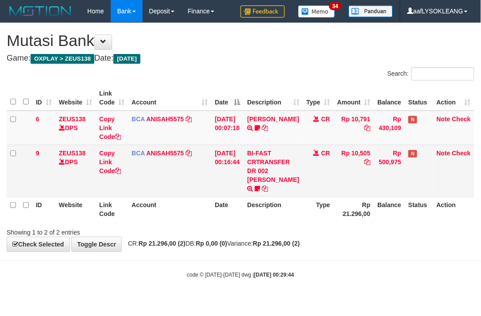
drag, startPoint x: 201, startPoint y: 171, endPoint x: 32, endPoint y: 145, distance: 171.0
click at [173, 167] on td "BCA ANISAH5575 DPS ANISAH mutasi_20250901_3827 | 9 mutasi_20250901_3827 | 9" at bounding box center [169, 171] width 83 height 52
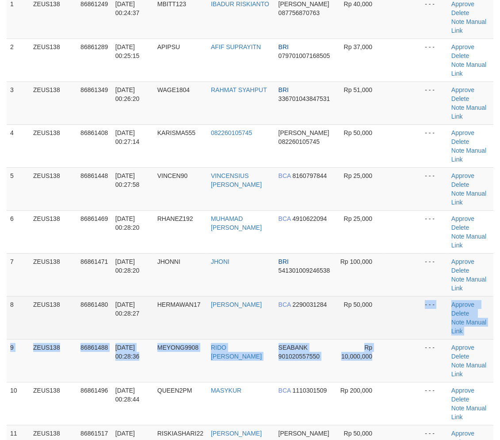
drag, startPoint x: 377, startPoint y: 257, endPoint x: 400, endPoint y: 257, distance: 22.6
click at [390, 257] on tbody "1 ZEUS138 86861249 01/09/2025 00:24:37 MBITT123 IBADUR RISKIANTO DANA 087756870…" at bounding box center [250, 275] width 487 height 558
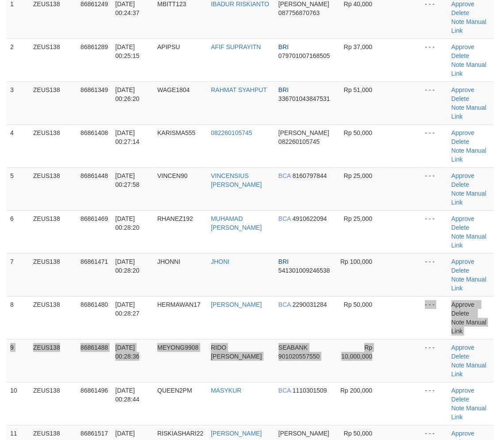
scroll to position [131, 0]
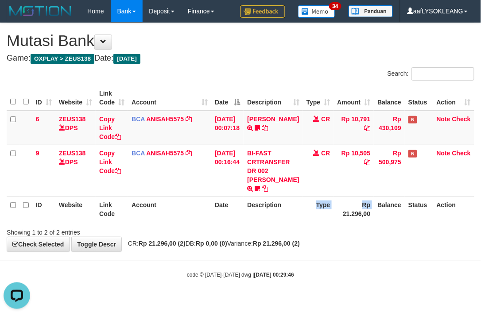
drag, startPoint x: 330, startPoint y: 217, endPoint x: 311, endPoint y: 212, distance: 20.2
click at [312, 212] on tr "ID Website Link Code Account Date Description Type Rp 21.296,00 Balance Status …" at bounding box center [240, 208] width 467 height 25
drag, startPoint x: 323, startPoint y: 221, endPoint x: 333, endPoint y: 223, distance: 10.3
click at [333, 223] on div "ID Website Link Code Account Date Description Type Amount Balance Status Action…" at bounding box center [240, 154] width 481 height 142
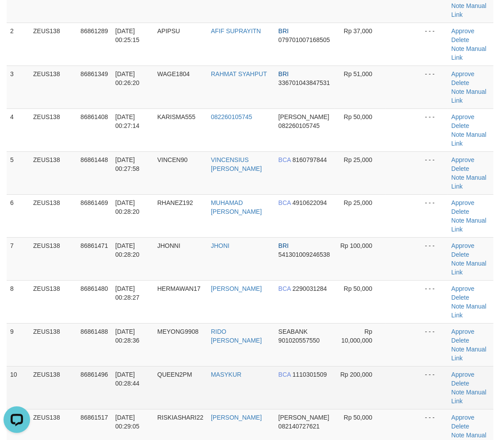
click at [493, 366] on td "Approve Delete Note Manual Link" at bounding box center [471, 387] width 46 height 43
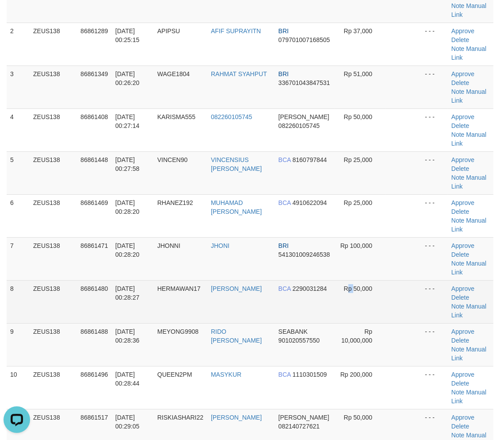
drag, startPoint x: 347, startPoint y: 247, endPoint x: 359, endPoint y: 250, distance: 12.9
click at [352, 280] on td "Rp 50,000" at bounding box center [360, 301] width 51 height 43
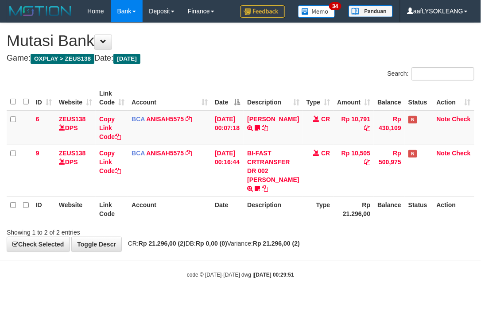
click at [320, 215] on th "Type" at bounding box center [318, 208] width 31 height 25
drag, startPoint x: 0, startPoint y: 0, endPoint x: 315, endPoint y: 212, distance: 379.6
click at [319, 214] on th "Type" at bounding box center [318, 208] width 31 height 25
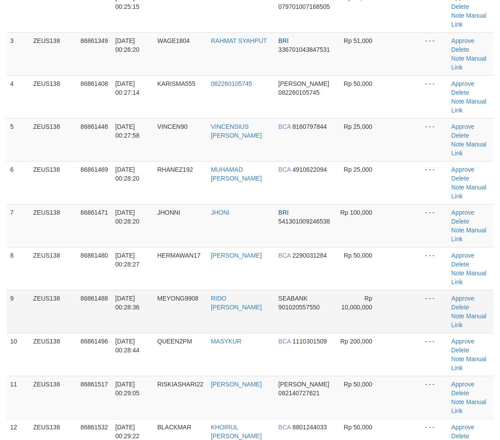
click at [251, 290] on td "RIDO AGUS ALVARIS" at bounding box center [242, 311] width 68 height 43
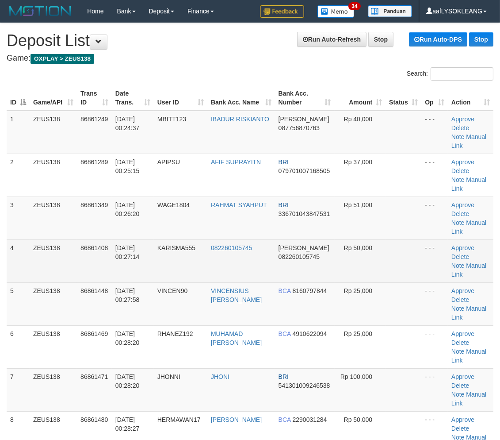
click at [278, 242] on td "DANA 082260105745" at bounding box center [305, 260] width 60 height 43
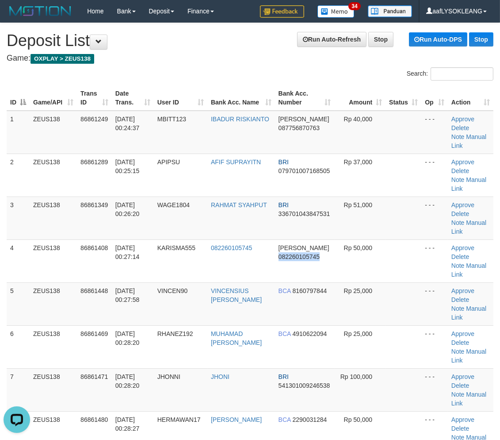
drag, startPoint x: 279, startPoint y: 241, endPoint x: 504, endPoint y: 293, distance: 230.6
click at [293, 242] on td "DANA 082260105745" at bounding box center [305, 260] width 60 height 43
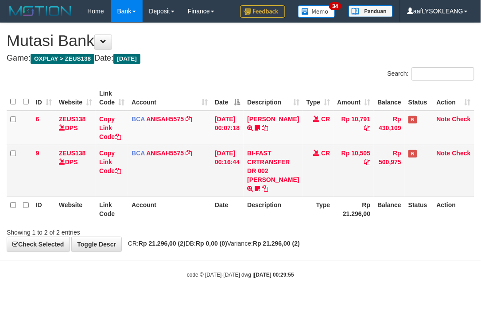
drag, startPoint x: 118, startPoint y: 162, endPoint x: 87, endPoint y: 162, distance: 31.0
click at [105, 162] on td "Copy Link Code" at bounding box center [112, 171] width 32 height 52
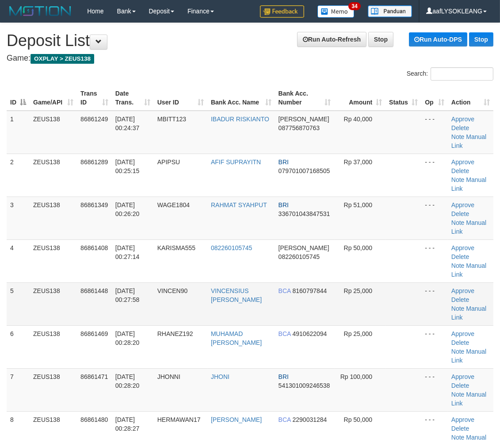
drag, startPoint x: 322, startPoint y: 266, endPoint x: 364, endPoint y: 276, distance: 43.4
click at [324, 282] on td "BCA 8160797844" at bounding box center [305, 303] width 60 height 43
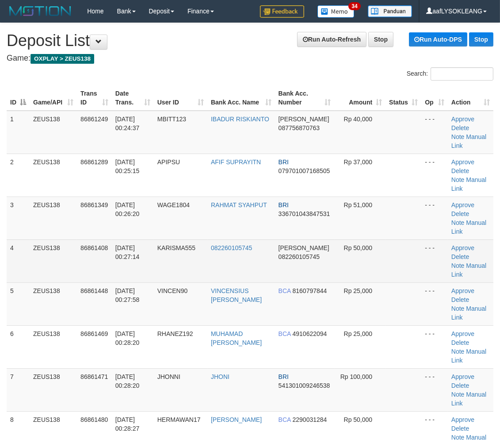
click at [367, 242] on td "Rp 50,000" at bounding box center [360, 260] width 51 height 43
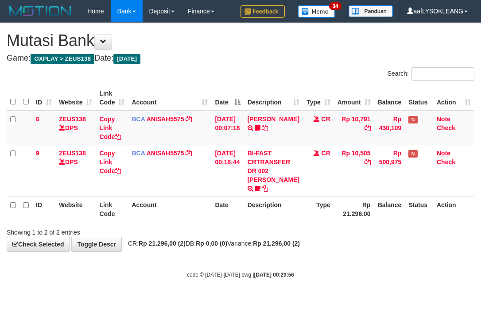
click at [264, 212] on th "Description" at bounding box center [273, 208] width 59 height 25
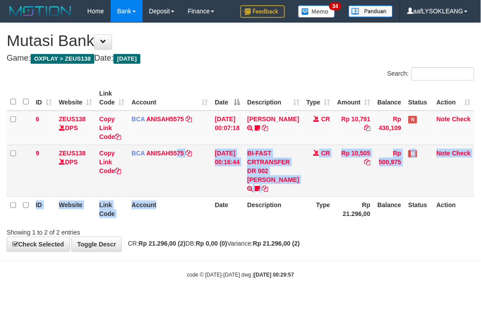
click at [176, 193] on table "ID Website Link Code Account Date Description Type Amount Balance Status Action…" at bounding box center [240, 153] width 467 height 136
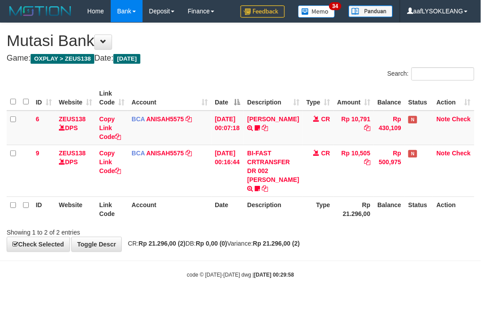
click at [210, 208] on tr "ID Website Link Code Account Date Description Type Rp 21.296,00 Balance Status …" at bounding box center [240, 208] width 467 height 25
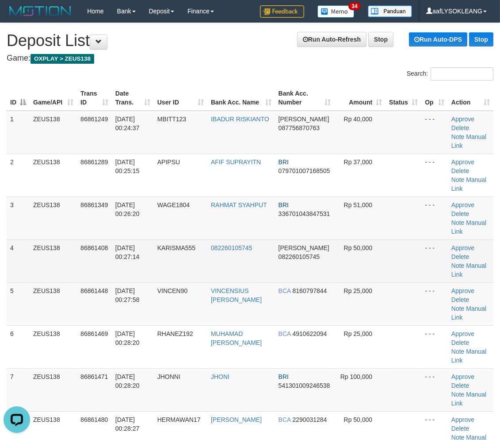
drag, startPoint x: 269, startPoint y: 226, endPoint x: 82, endPoint y: 173, distance: 194.3
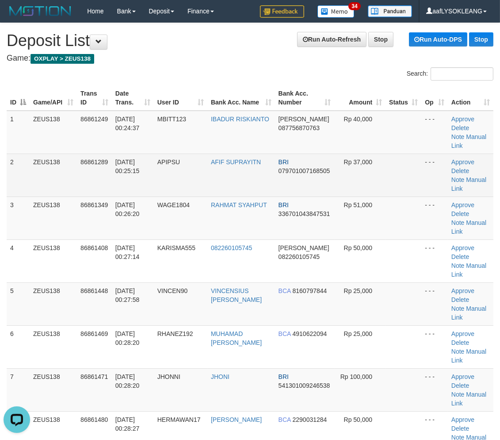
click at [266, 239] on td "082260105745" at bounding box center [242, 260] width 68 height 43
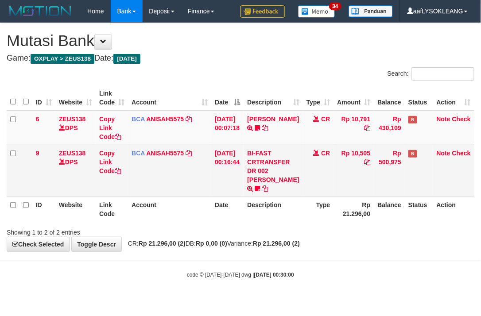
drag, startPoint x: 253, startPoint y: 225, endPoint x: 81, endPoint y: 176, distance: 179.3
click at [202, 210] on div "Search: ID Website Link Code Account Date Description Type Amount Balance Statu…" at bounding box center [240, 151] width 467 height 169
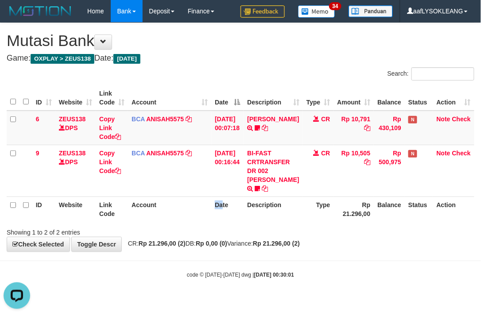
drag, startPoint x: 224, startPoint y: 213, endPoint x: 175, endPoint y: 205, distance: 49.8
click at [215, 213] on th "Date" at bounding box center [227, 208] width 32 height 25
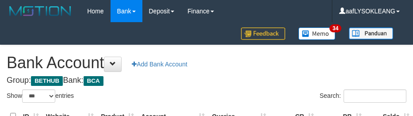
select select "***"
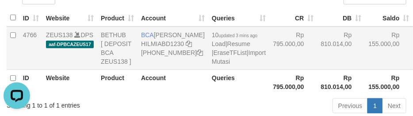
drag, startPoint x: 244, startPoint y: 68, endPoint x: 198, endPoint y: 91, distance: 51.5
click at [269, 69] on td "Rp 795.000,00" at bounding box center [293, 48] width 48 height 43
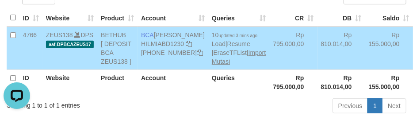
click at [212, 65] on span "10 updated 3 mins ago Load | Resume | EraseTFList | Import Mutasi" at bounding box center [239, 48] width 54 height 34
click at [212, 65] on link "Import Mutasi" at bounding box center [239, 57] width 54 height 16
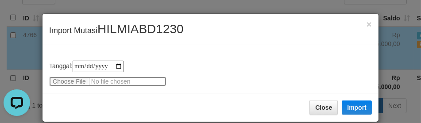
click at [73, 77] on input "file" at bounding box center [107, 82] width 117 height 10
type input "**********"
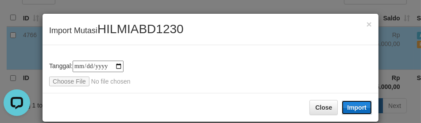
click at [354, 100] on button "Import" at bounding box center [357, 107] width 30 height 14
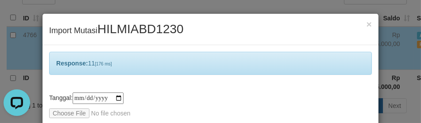
scroll to position [42, 0]
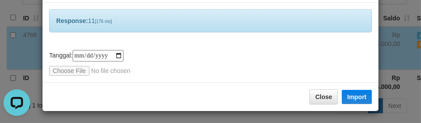
click at [241, 63] on div "**********" at bounding box center [210, 63] width 323 height 26
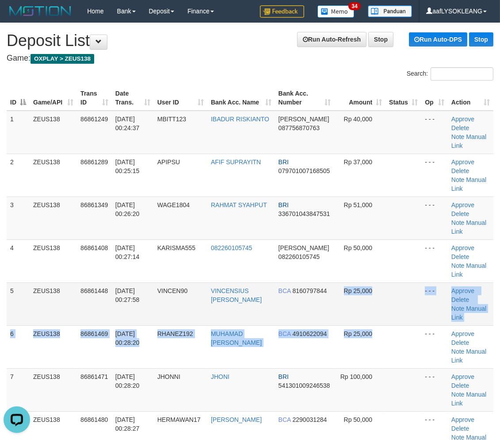
click at [339, 278] on tbody "1 ZEUS138 86861249 01/09/2025 00:24:37 MBITT123 IBADUR RISKIANTO DANA 087756870…" at bounding box center [250, 390] width 487 height 558
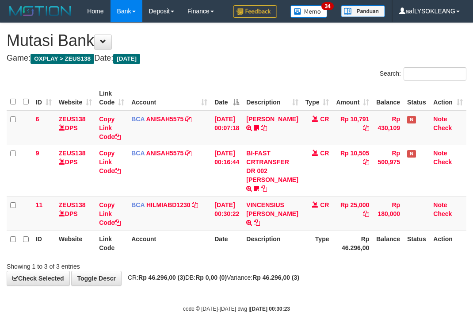
scroll to position [18, 0]
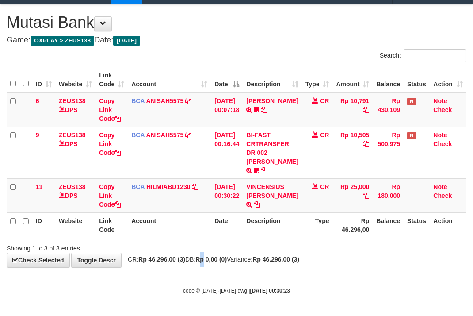
click at [213, 260] on strong "Rp 0,00 (0)" at bounding box center [211, 259] width 31 height 7
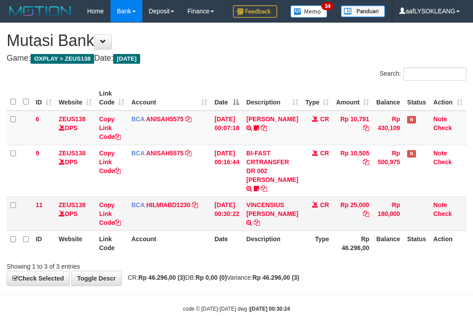
scroll to position [18, 0]
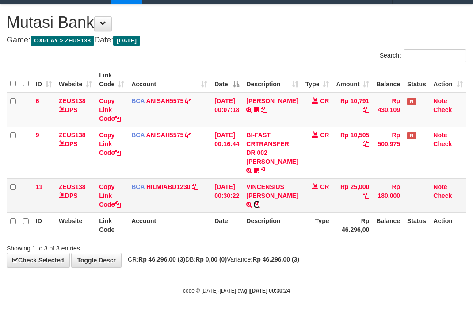
click at [260, 201] on icon at bounding box center [257, 204] width 6 height 6
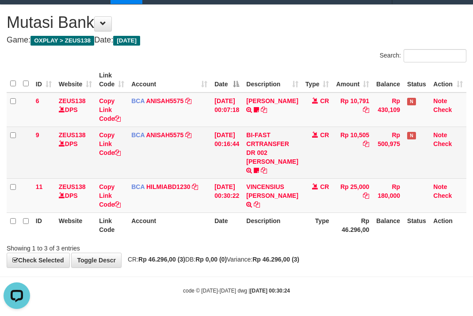
click at [266, 169] on td "BI-FAST CRTRANSFER DR 002 AFIF SUPRAYITNO Apipsu" at bounding box center [272, 153] width 59 height 52
click at [263, 166] on td "BI-FAST CRTRANSFER DR 002 AFIF SUPRAYITNO Apipsu" at bounding box center [272, 153] width 59 height 52
click at [259, 170] on icon at bounding box center [256, 170] width 5 height 6
click at [282, 169] on span "Apipsu" at bounding box center [279, 171] width 21 height 8
copy span "Apipsu"
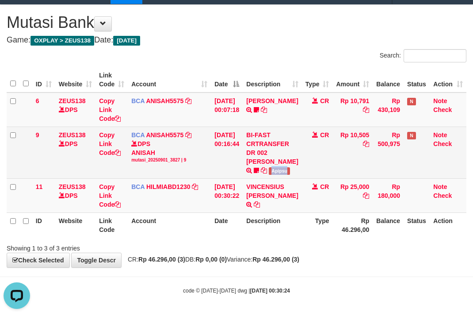
click at [282, 169] on span "Apipsu" at bounding box center [279, 171] width 21 height 8
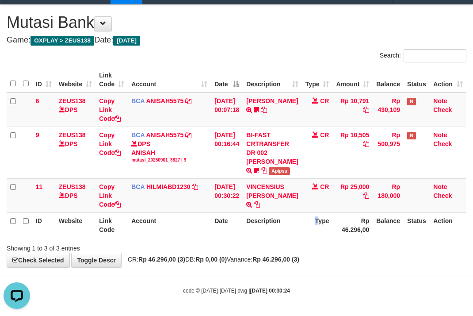
click at [311, 217] on th "Type" at bounding box center [317, 224] width 31 height 25
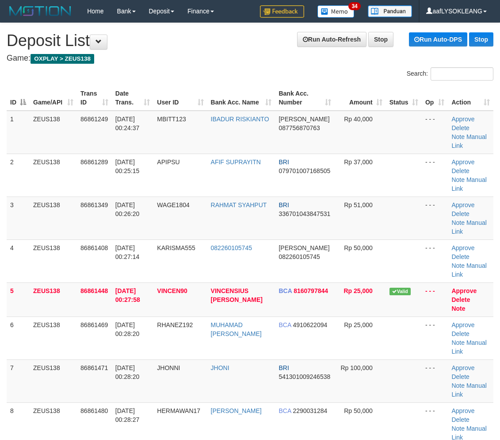
scroll to position [29, 0]
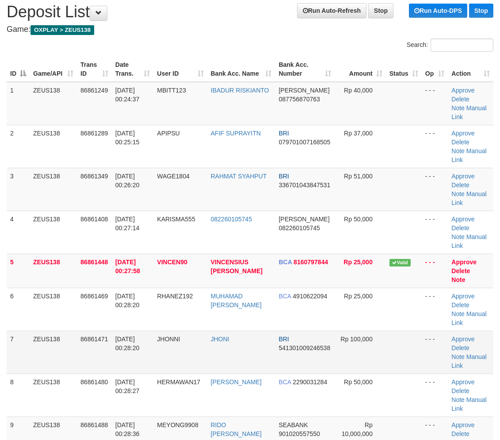
click at [398, 331] on td at bounding box center [404, 352] width 36 height 43
click at [364, 331] on td "Rp 100,000" at bounding box center [360, 352] width 51 height 43
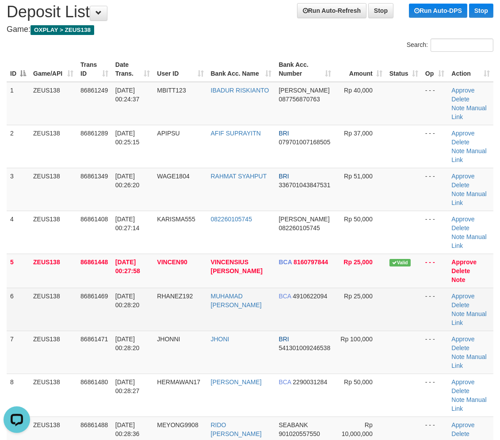
click at [207, 288] on td "RHANEZ192" at bounding box center [181, 309] width 54 height 43
drag, startPoint x: 210, startPoint y: 266, endPoint x: 234, endPoint y: 262, distance: 23.7
click at [215, 288] on td "MUHAMAD IRGI RAZAK" at bounding box center [242, 309] width 68 height 43
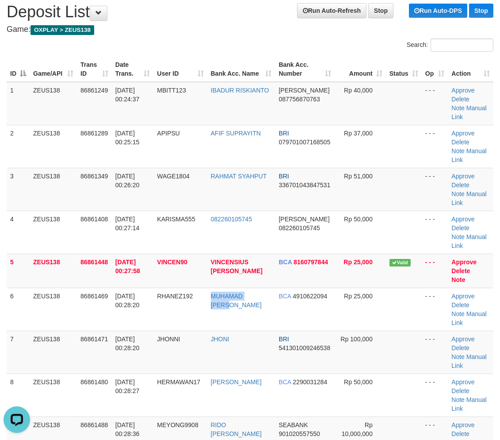
scroll to position [62, 0]
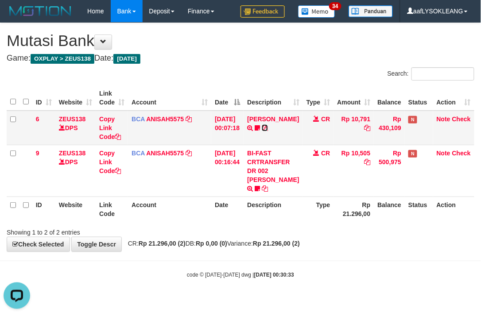
click at [267, 127] on icon at bounding box center [265, 128] width 6 height 6
click at [260, 125] on icon at bounding box center [256, 128] width 5 height 6
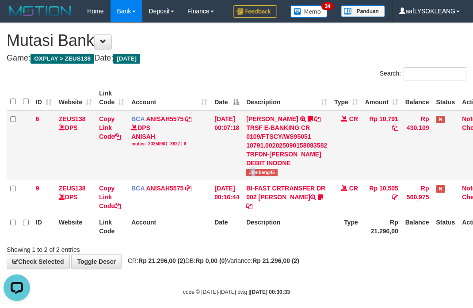
click at [260, 181] on td "ARIFS EFENDI TRSF E-BANKING CR 0109/FTSCY/WS95051 10791.002025090158083582 TRFD…" at bounding box center [287, 146] width 88 height 70
click at [264, 177] on span "Jombang45" at bounding box center [261, 173] width 31 height 8
copy tr "Jombang45"
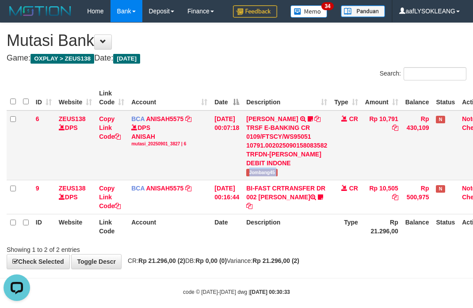
click at [264, 177] on span "Jombang45" at bounding box center [261, 173] width 31 height 8
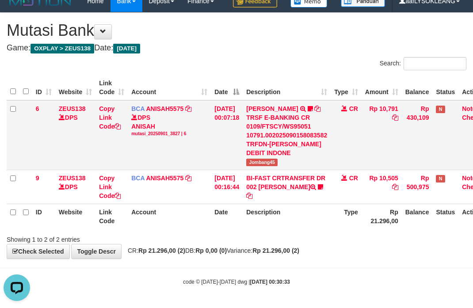
click at [94, 150] on tr "6 ZEUS138 DPS Copy Link Code BCA ANISAH5575 DPS ANISAH mutasi_20250901_3827 | 6…" at bounding box center [251, 135] width 489 height 70
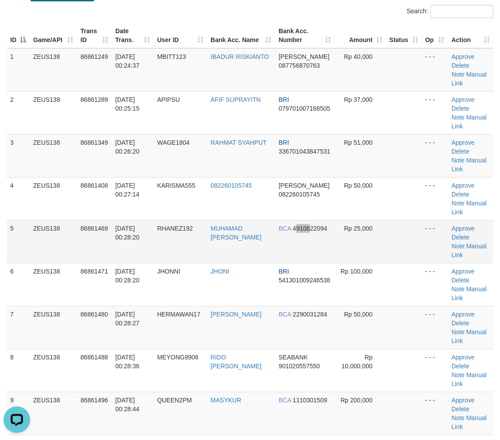
click at [298, 253] on td "BCA 4910622094" at bounding box center [305, 241] width 60 height 43
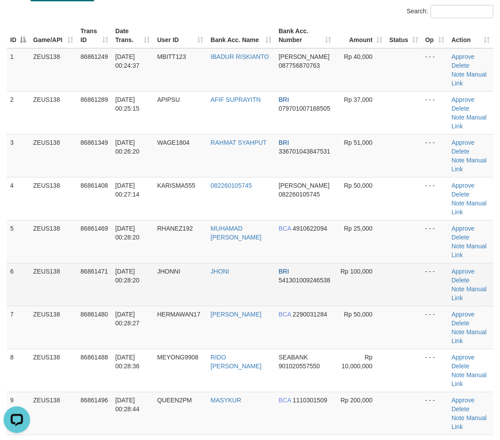
drag, startPoint x: 291, startPoint y: 259, endPoint x: 407, endPoint y: 273, distance: 116.7
click at [291, 258] on td "BCA 4910622094" at bounding box center [305, 241] width 60 height 43
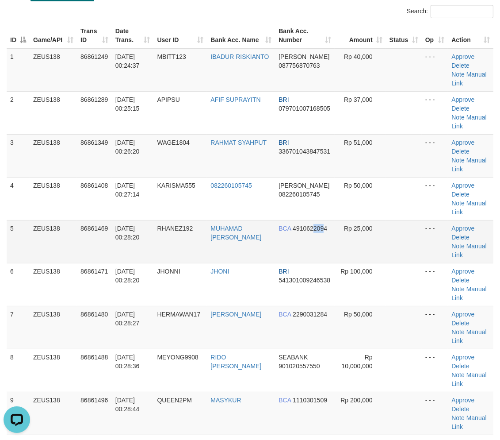
drag, startPoint x: 319, startPoint y: 226, endPoint x: 422, endPoint y: 238, distance: 102.9
click at [339, 227] on tr "5 ZEUS138 86861469 01/09/2025 00:28:20 RHANEZ192 MUHAMAD IRGI RAZAK BCA 4910622…" at bounding box center [250, 241] width 487 height 43
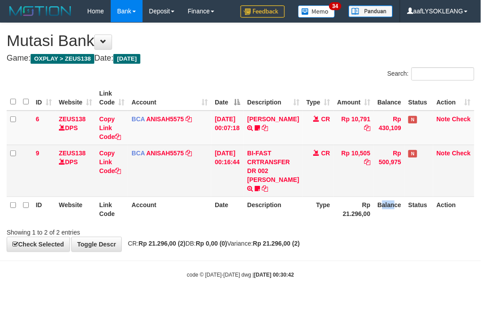
drag, startPoint x: 377, startPoint y: 196, endPoint x: 347, endPoint y: 185, distance: 31.8
click at [377, 196] on table "ID Website Link Code Account Date Description Type Amount Balance Status Action…" at bounding box center [240, 153] width 467 height 136
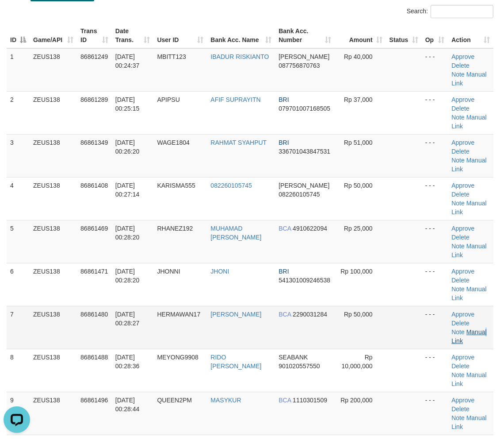
click at [485, 329] on td "Approve Delete Note Manual Link" at bounding box center [471, 327] width 46 height 43
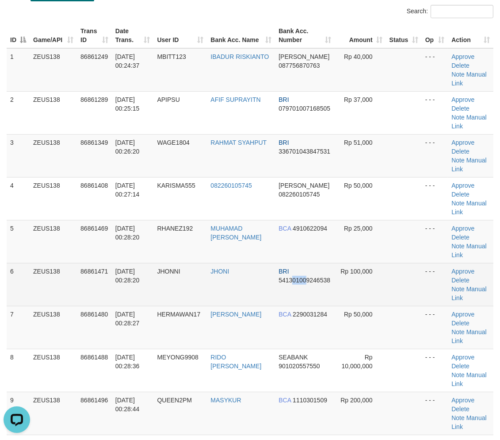
drag, startPoint x: 307, startPoint y: 284, endPoint x: 299, endPoint y: 282, distance: 7.7
click at [295, 283] on td "BRI 541301009246538" at bounding box center [305, 284] width 60 height 43
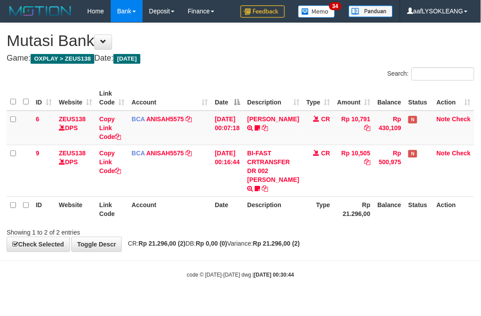
drag, startPoint x: 340, startPoint y: 257, endPoint x: 345, endPoint y: 245, distance: 13.1
click at [347, 253] on body "Toggle navigation Home Bank Account List Load By Website Group [OXPLAY] ZEUS138…" at bounding box center [240, 150] width 481 height 301
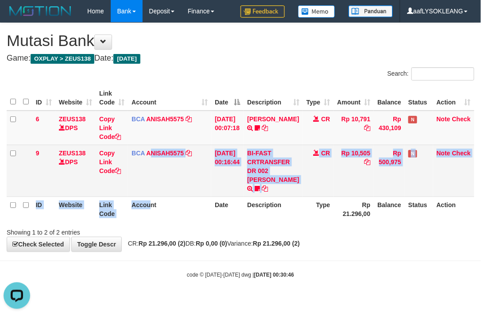
drag, startPoint x: 151, startPoint y: 196, endPoint x: 136, endPoint y: 193, distance: 15.3
click at [149, 196] on table "ID Website Link Code Account Date Description Type Amount Balance Status Action…" at bounding box center [240, 153] width 467 height 136
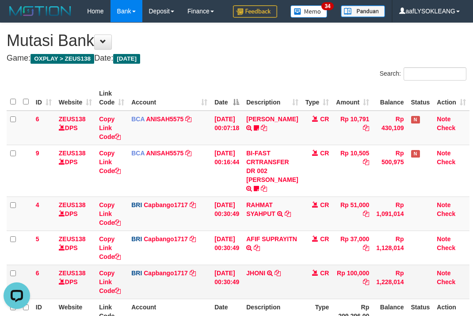
scroll to position [65, 0]
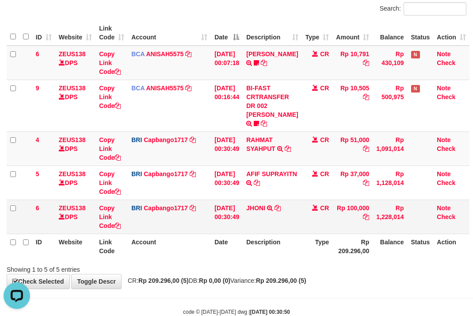
drag, startPoint x: 258, startPoint y: 223, endPoint x: 222, endPoint y: 211, distance: 38.6
click at [230, 213] on tr "6 ZEUS138 DPS Copy Link Code BRI Capbango1717 DPS HELMI mutasi_20250901_2435 | …" at bounding box center [238, 217] width 463 height 34
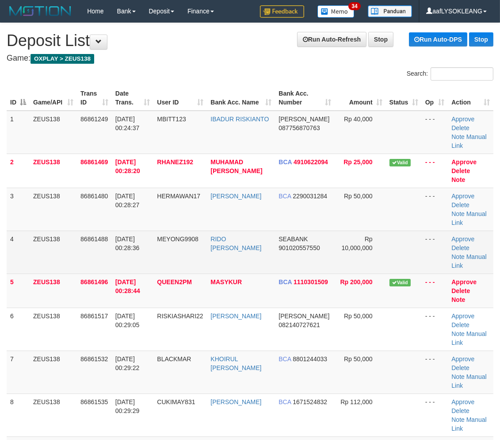
drag, startPoint x: 299, startPoint y: 223, endPoint x: 381, endPoint y: 241, distance: 83.7
click at [310, 224] on td "BCA 2290031284" at bounding box center [305, 209] width 60 height 43
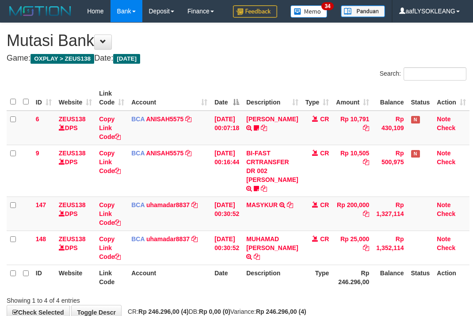
scroll to position [52, 0]
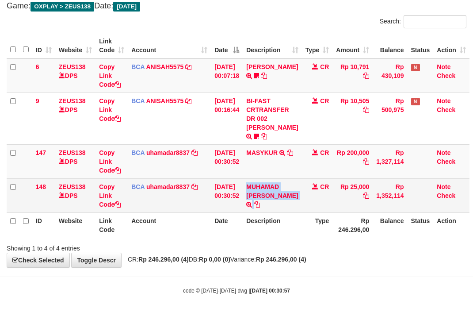
copy td "MUHAMAD [PERSON_NAME]"
drag, startPoint x: 255, startPoint y: 179, endPoint x: 285, endPoint y: 199, distance: 36.0
click at [285, 199] on td "MUHAMAD IRGI RAZAK TRSF E-BANKING CR 0109/FTSCY/WS95031 25000.00MUHAMAD IRGI RA…" at bounding box center [272, 195] width 59 height 34
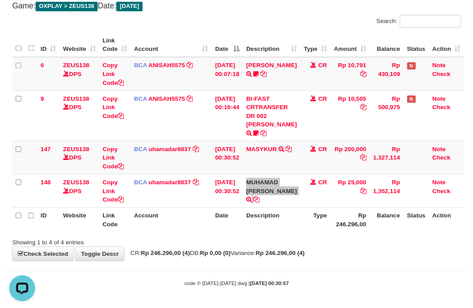
scroll to position [0, 0]
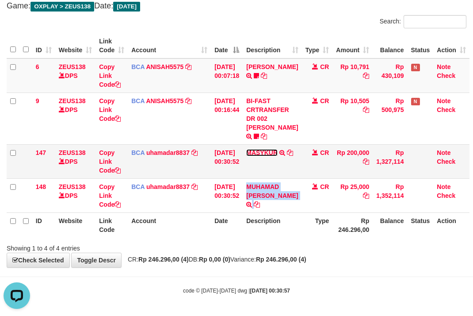
click at [271, 149] on link "MASYKUR" at bounding box center [261, 152] width 31 height 7
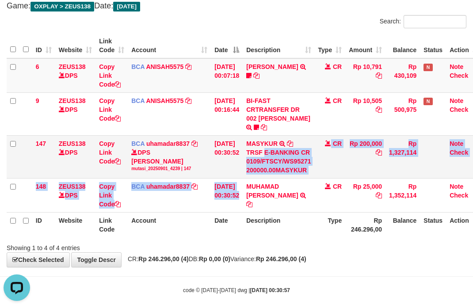
click at [272, 149] on div "TRSF E-BANKING CR 0109/FTSCY/WS95271 200000.00MASYKUR" at bounding box center [278, 161] width 65 height 27
copy tbody "E-BANKING CR 0109/FTSCY/WS95271 200000.00MASYKUR CR Rp 200,000 Rp 1,327,114 Not…"
click at [315, 178] on td "MASYKUR TRSF E-BANKING CR 0109/FTSCY/WS95271 200000.00MASYKUR" at bounding box center [279, 156] width 72 height 43
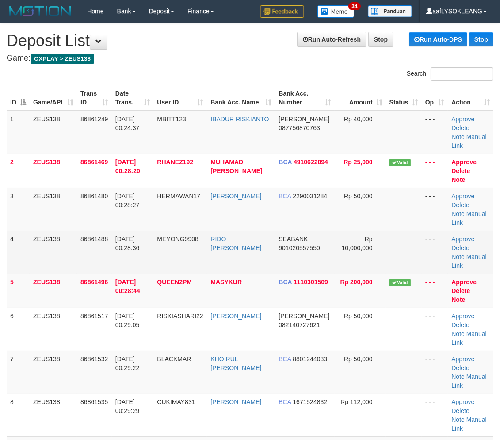
click at [421, 267] on tr "4 ZEUS138 86861488 [DATE] 00:28:36 [GEOGRAPHIC_DATA] RIDO [PERSON_NAME] SEABANK…" at bounding box center [250, 252] width 487 height 43
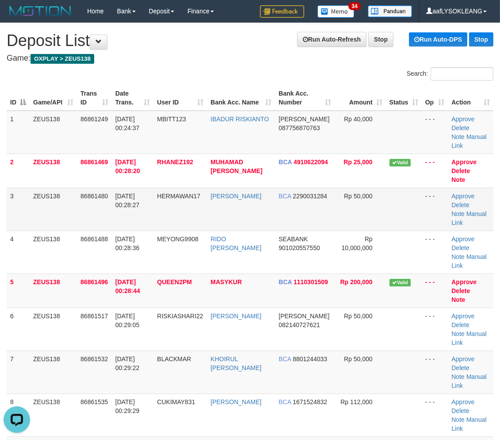
drag, startPoint x: 415, startPoint y: 218, endPoint x: 425, endPoint y: 219, distance: 9.8
click at [421, 218] on td at bounding box center [404, 209] width 36 height 43
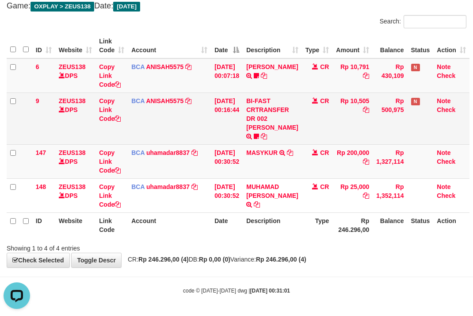
click at [297, 120] on td "BI-FAST CRTRANSFER DR 002 AFIF SUPRAYITNO Apipsu" at bounding box center [272, 118] width 59 height 52
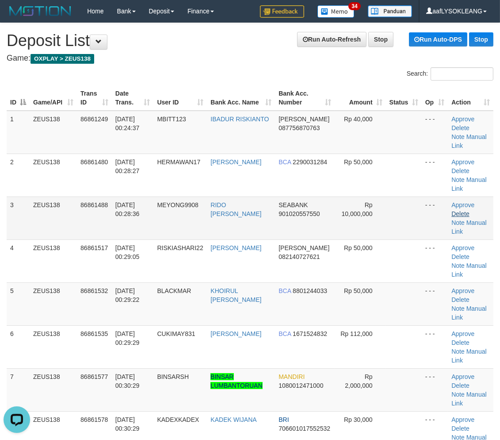
drag, startPoint x: 439, startPoint y: 212, endPoint x: 462, endPoint y: 214, distance: 23.2
click at [450, 213] on tr "3 ZEUS138 86861488 [DATE] 00:28:36 [GEOGRAPHIC_DATA] RIDO [PERSON_NAME] SEABANK…" at bounding box center [250, 217] width 487 height 43
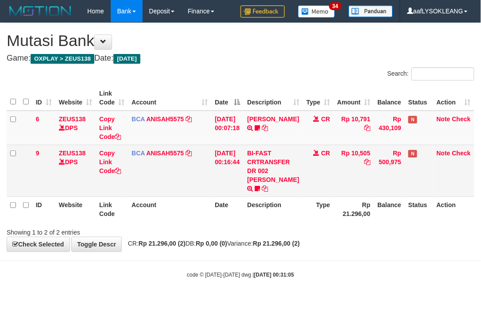
click at [359, 153] on td "Rp 10,505" at bounding box center [354, 171] width 40 height 52
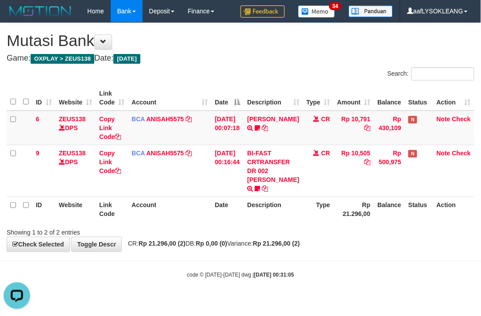
drag, startPoint x: 271, startPoint y: 239, endPoint x: 265, endPoint y: 233, distance: 8.8
click at [266, 235] on div "**********" at bounding box center [240, 137] width 481 height 228
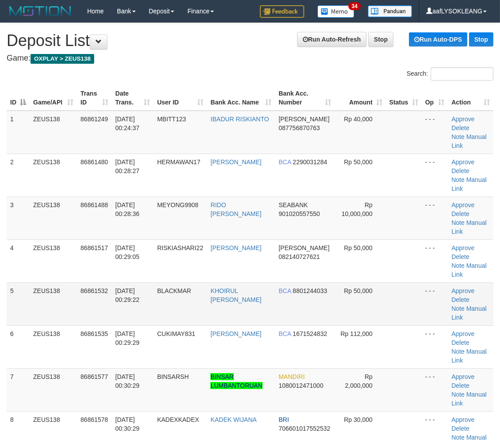
click at [400, 286] on td at bounding box center [404, 303] width 36 height 43
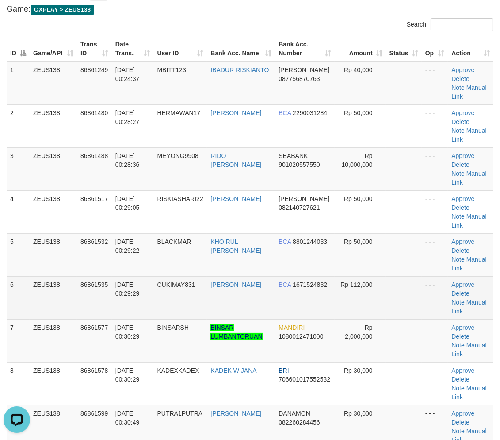
drag, startPoint x: 394, startPoint y: 284, endPoint x: 390, endPoint y: 283, distance: 4.4
click at [391, 284] on td at bounding box center [404, 297] width 36 height 43
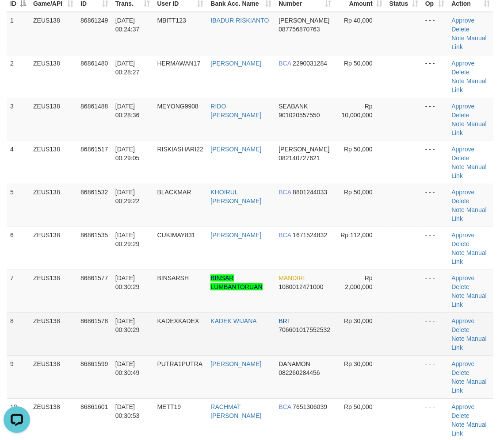
scroll to position [148, 0]
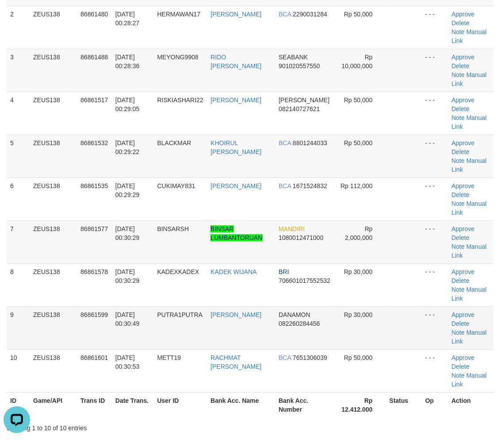
click at [395, 327] on td at bounding box center [404, 327] width 36 height 43
click at [393, 325] on td at bounding box center [404, 327] width 36 height 43
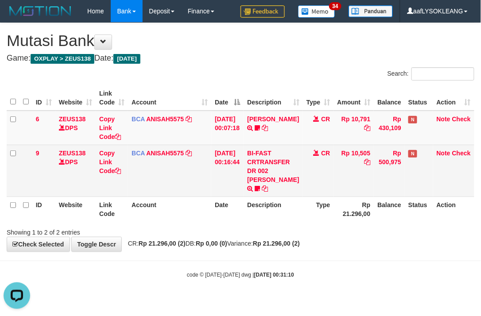
click at [225, 182] on td "[DATE] 00:16:44" at bounding box center [227, 171] width 32 height 52
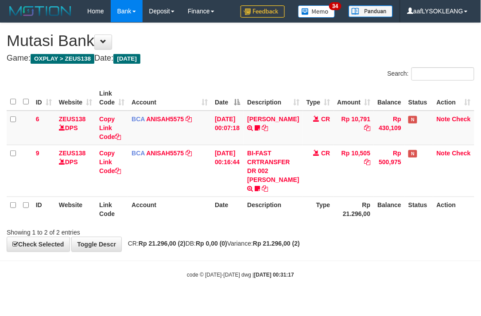
click at [286, 227] on div "Showing 1 to 2 of 2 entries" at bounding box center [240, 230] width 481 height 12
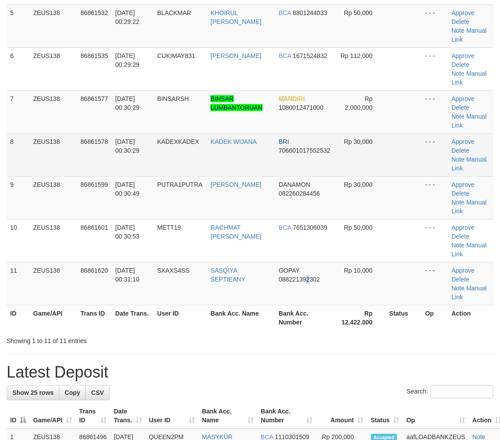
scroll to position [148, 0]
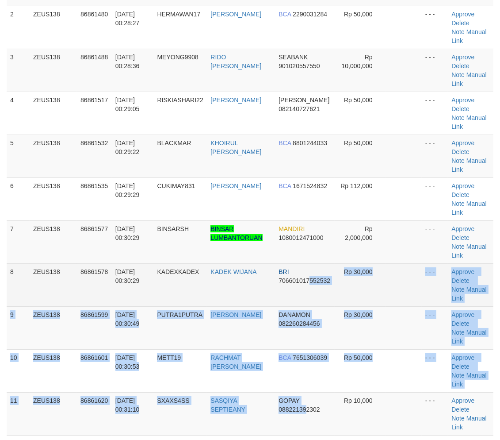
click at [310, 285] on tbody "1 ZEUS138 86861249 01/09/2025 00:24:37 MBITT123 IBADUR RISKIANTO DANA 087756870…" at bounding box center [250, 199] width 487 height 473
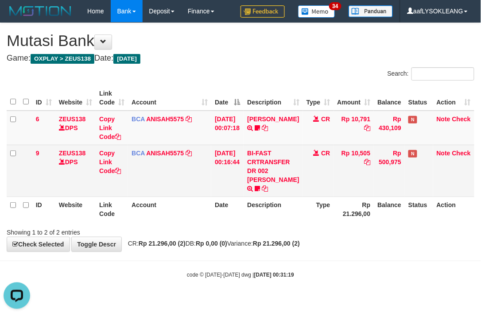
drag, startPoint x: 248, startPoint y: 155, endPoint x: 240, endPoint y: 150, distance: 9.6
click at [242, 151] on td "01/09/2025 00:16:44" at bounding box center [227, 171] width 32 height 52
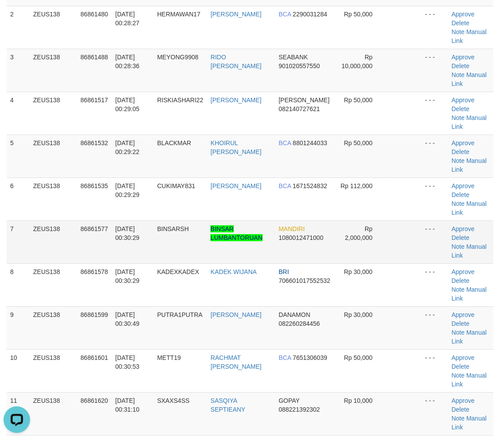
click at [325, 241] on td "MANDIRI 1080012471000" at bounding box center [305, 241] width 60 height 43
drag, startPoint x: 329, startPoint y: 241, endPoint x: 504, endPoint y: 268, distance: 176.4
click at [331, 241] on td "MANDIRI 1080012471000" at bounding box center [305, 241] width 60 height 43
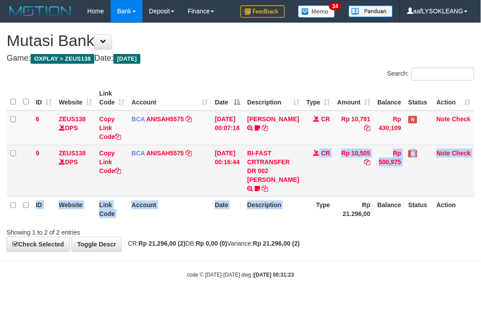
drag, startPoint x: 308, startPoint y: 204, endPoint x: 288, endPoint y: 191, distance: 23.8
click at [289, 192] on table "ID Website Link Code Account Date Description Type Amount Balance Status Action…" at bounding box center [240, 153] width 467 height 136
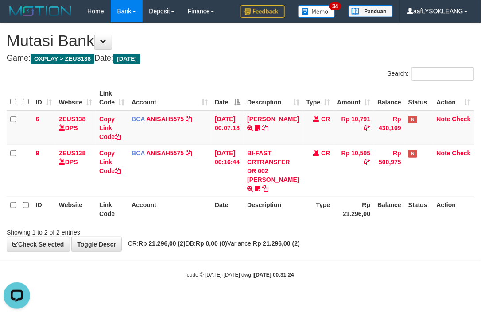
drag, startPoint x: 270, startPoint y: 237, endPoint x: 258, endPoint y: 236, distance: 11.6
click at [266, 237] on div "**********" at bounding box center [240, 137] width 481 height 228
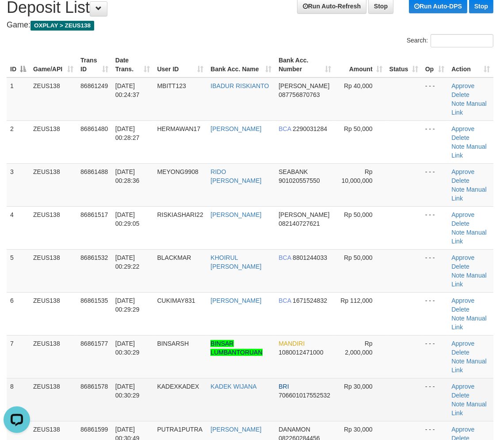
scroll to position [16, 0]
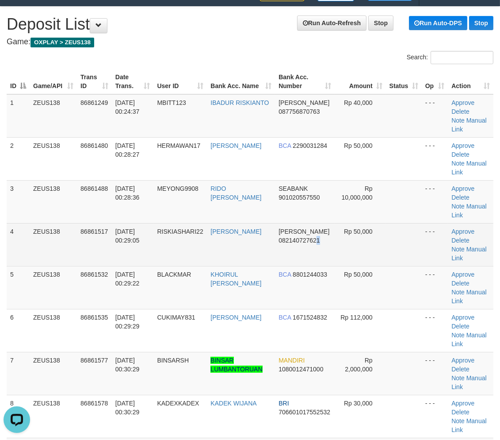
click at [316, 262] on td "DANA 082140727621" at bounding box center [305, 244] width 60 height 43
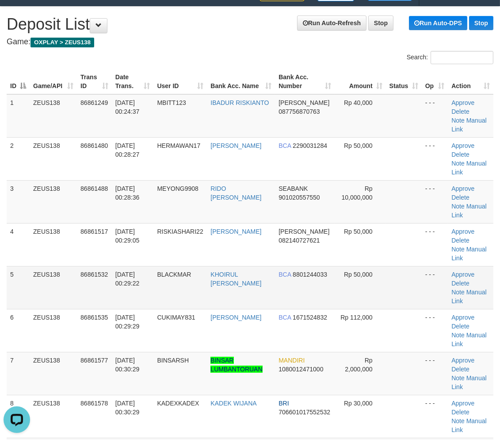
drag, startPoint x: 318, startPoint y: 272, endPoint x: 331, endPoint y: 269, distance: 13.5
click at [320, 271] on span "8801244033" at bounding box center [310, 274] width 35 height 7
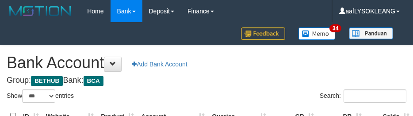
select select "***"
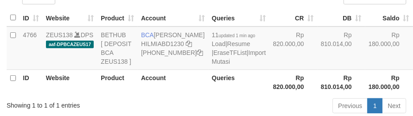
drag, startPoint x: 328, startPoint y: 72, endPoint x: 420, endPoint y: 93, distance: 94.0
click at [373, 70] on tr "4766 ZEUS138 DPS aaf-DPBCAZEUS17 BETHUB [ DEPOSIT BCA ZEUS138 ] BCA HILMI ABDIL…" at bounding box center [236, 48] width 459 height 43
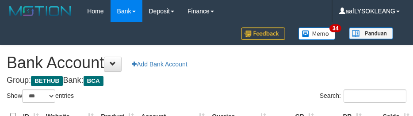
select select "***"
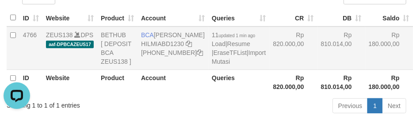
drag, startPoint x: 263, startPoint y: 78, endPoint x: 264, endPoint y: 88, distance: 9.3
click at [269, 70] on td "Rp 820.000,00" at bounding box center [293, 48] width 48 height 43
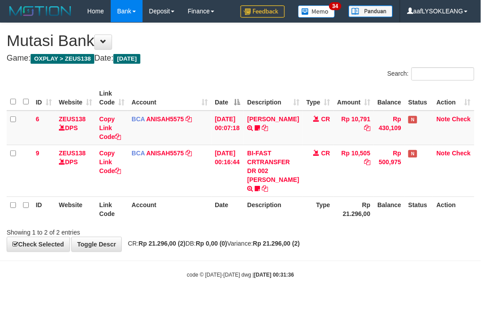
drag, startPoint x: 241, startPoint y: 220, endPoint x: 227, endPoint y: 215, distance: 15.1
click at [238, 220] on th "Date" at bounding box center [227, 208] width 32 height 25
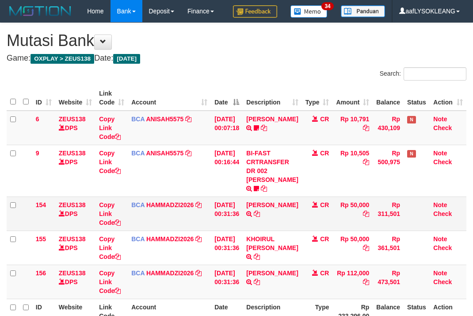
click at [219, 228] on tbody "6 ZEUS138 DPS Copy Link Code BCA ANISAH5575 DPS [PERSON_NAME] mutasi_20250901_3…" at bounding box center [237, 205] width 460 height 189
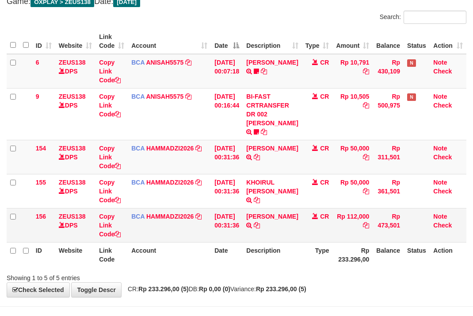
scroll to position [86, 0]
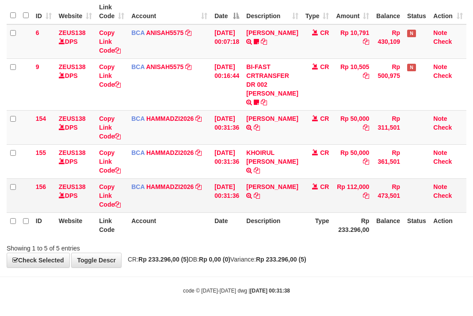
click at [277, 183] on td "[PERSON_NAME] TRSF E-BANKING CR 0109/FTSCY/WS95031 112000.00[PERSON_NAME]" at bounding box center [272, 195] width 59 height 34
copy td "[PERSON_NAME]"
click at [277, 183] on td "[PERSON_NAME] TRSF E-BANKING CR 0109/FTSCY/WS95031 112000.00[PERSON_NAME]" at bounding box center [272, 195] width 59 height 34
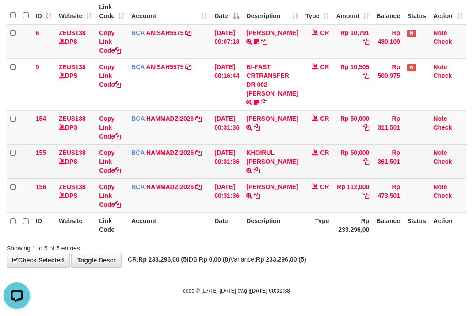
click at [280, 146] on td "KHOIRUL [PERSON_NAME] TRSF E-BANKING CR 0109/FTSCY/WS95271 50000.00KHOIRUL [PER…" at bounding box center [272, 161] width 59 height 34
copy link "KHOIRUL"
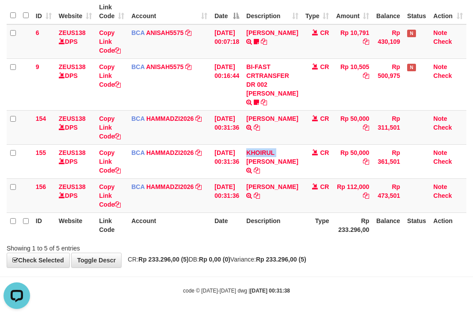
drag, startPoint x: 298, startPoint y: 120, endPoint x: 2, endPoint y: 119, distance: 296.0
click at [282, 127] on td "[PERSON_NAME] TRSF E-BANKING CR 0109/FTSCY/WS95031 50000.00[PERSON_NAME]" at bounding box center [272, 127] width 59 height 34
